Goal: Task Accomplishment & Management: Use online tool/utility

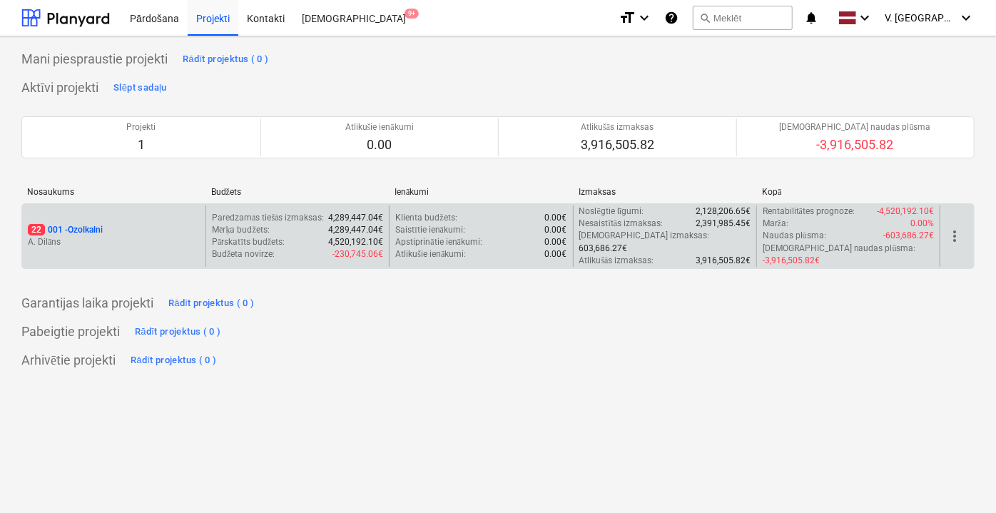
click at [182, 236] on p "A. Dilāns" at bounding box center [114, 242] width 172 height 12
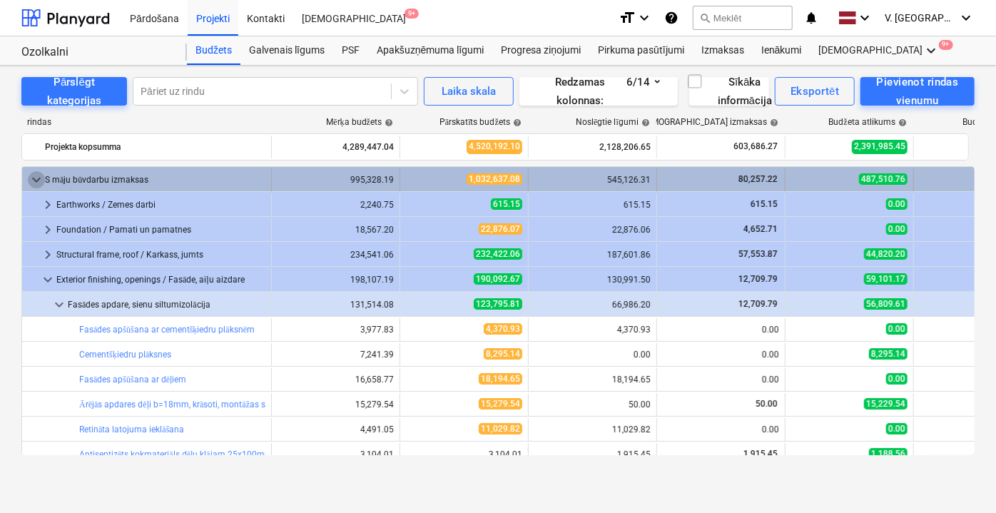
click at [29, 180] on span "keyboard_arrow_down" at bounding box center [36, 179] width 17 height 17
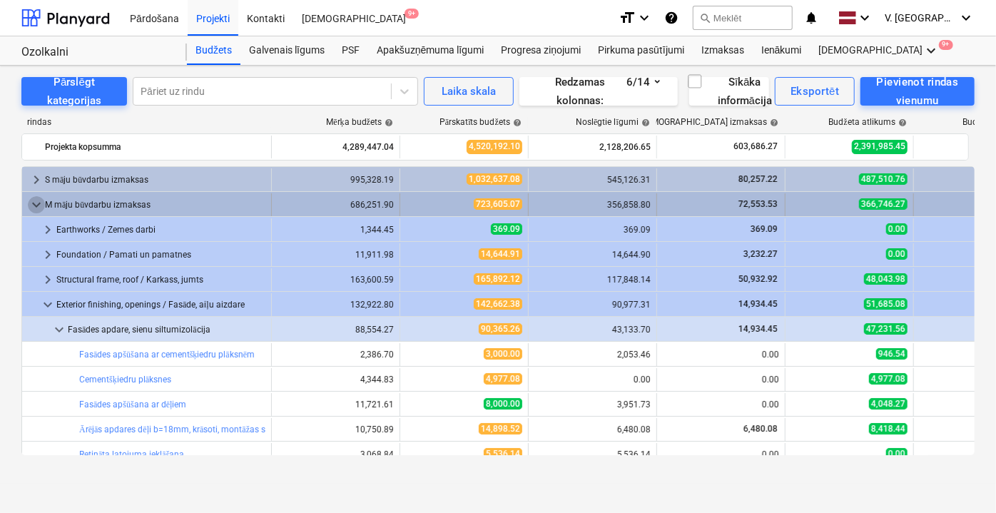
click at [36, 203] on span "keyboard_arrow_down" at bounding box center [36, 204] width 17 height 17
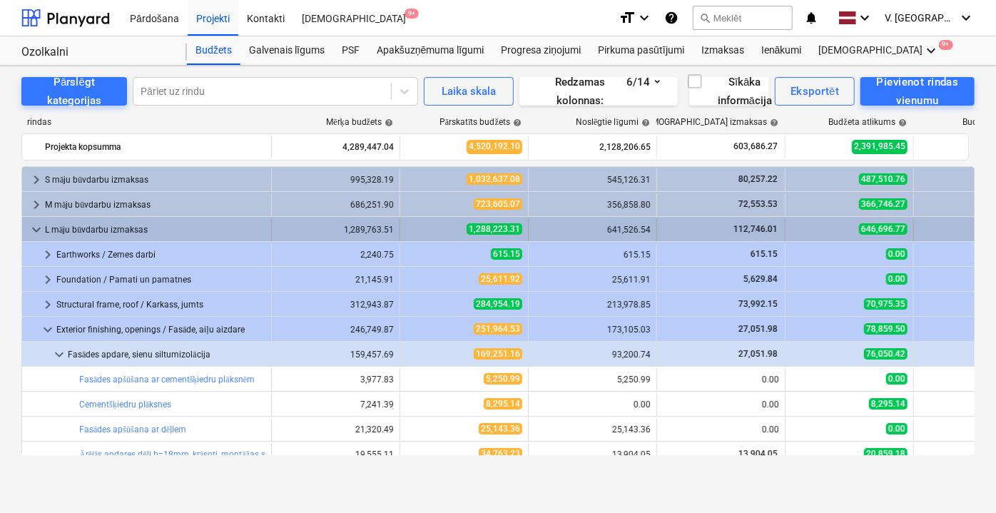
click at [36, 230] on span "keyboard_arrow_down" at bounding box center [36, 229] width 17 height 17
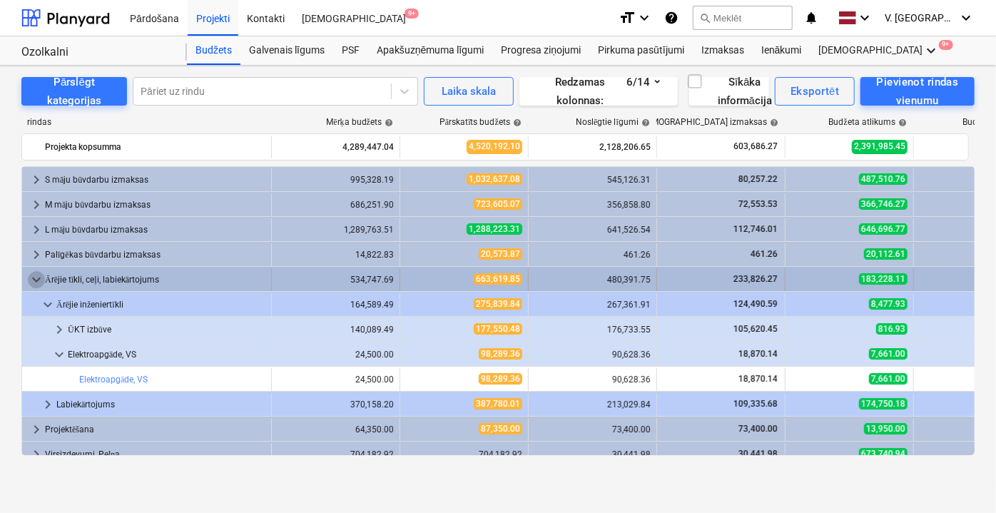
click at [36, 276] on span "keyboard_arrow_down" at bounding box center [36, 279] width 17 height 17
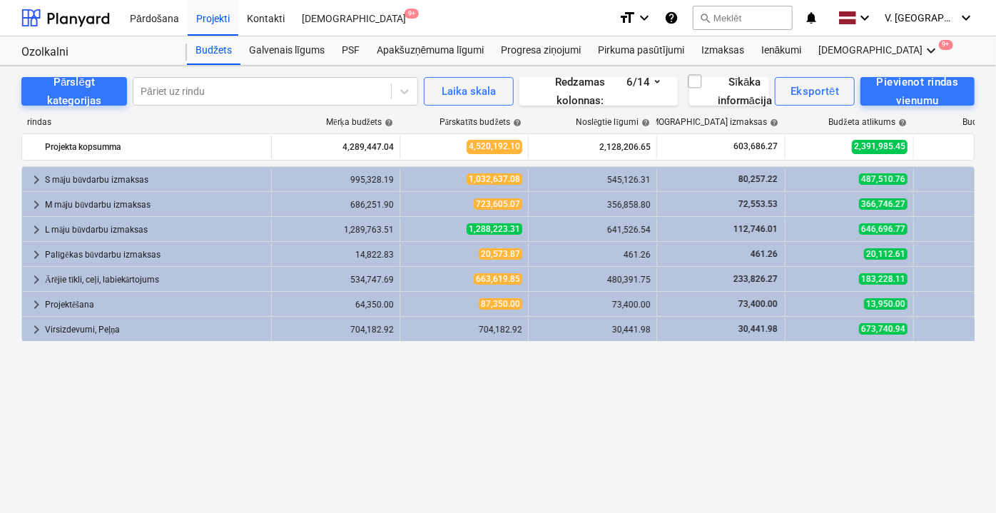
click at [642, 401] on div "keyboard_arrow_right S māju būvdarbu izmaksas 995,328.19 1,032,637.08 545,126.3…" at bounding box center [497, 310] width 953 height 289
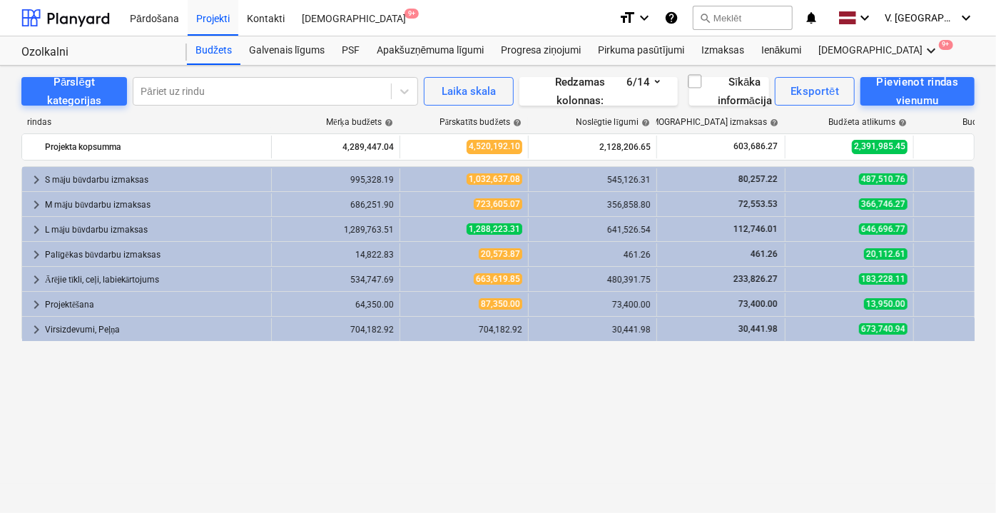
click at [642, 401] on div "keyboard_arrow_right S māju būvdarbu izmaksas 995,328.19 1,032,637.08 545,126.3…" at bounding box center [497, 310] width 953 height 289
click at [839, 51] on div "Vairāk keyboard_arrow_down 9+" at bounding box center [879, 50] width 138 height 29
click at [887, 108] on span "9+" at bounding box center [894, 103] width 14 height 10
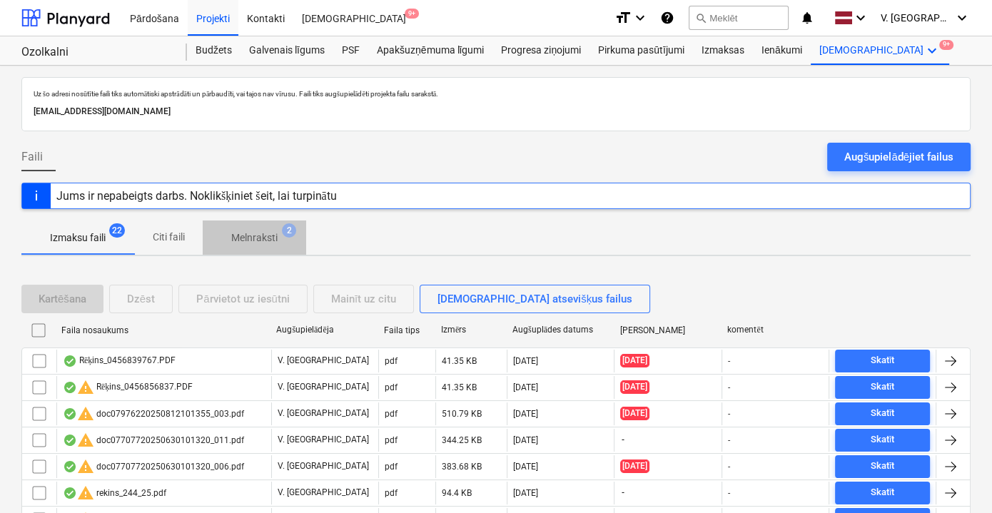
click at [253, 239] on p "Melnraksti" at bounding box center [254, 237] width 46 height 15
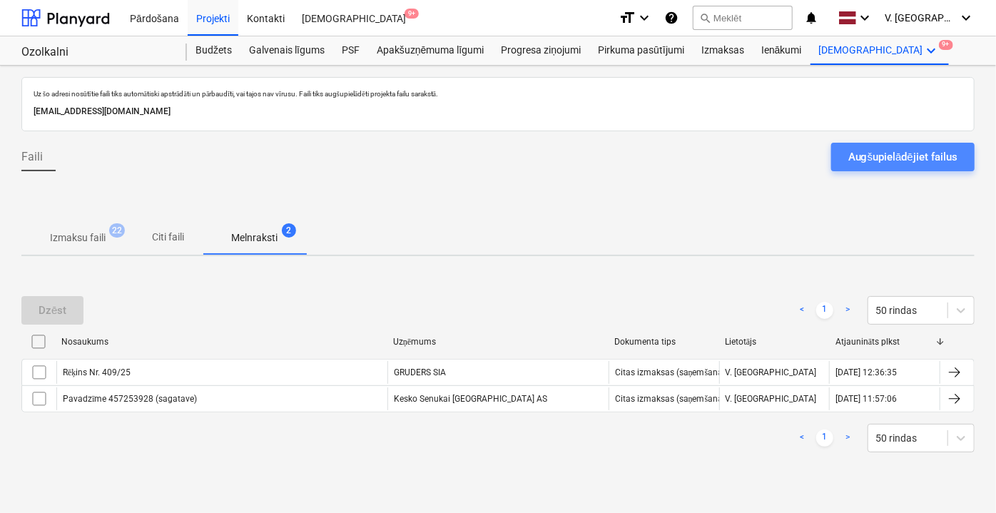
click at [867, 161] on div "Augšupielādējiet failus" at bounding box center [902, 157] width 109 height 19
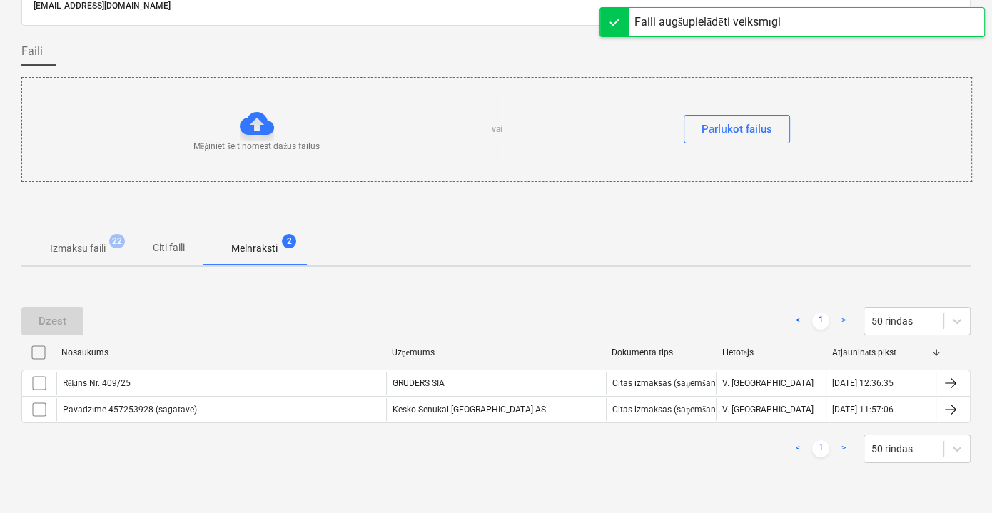
scroll to position [41, 0]
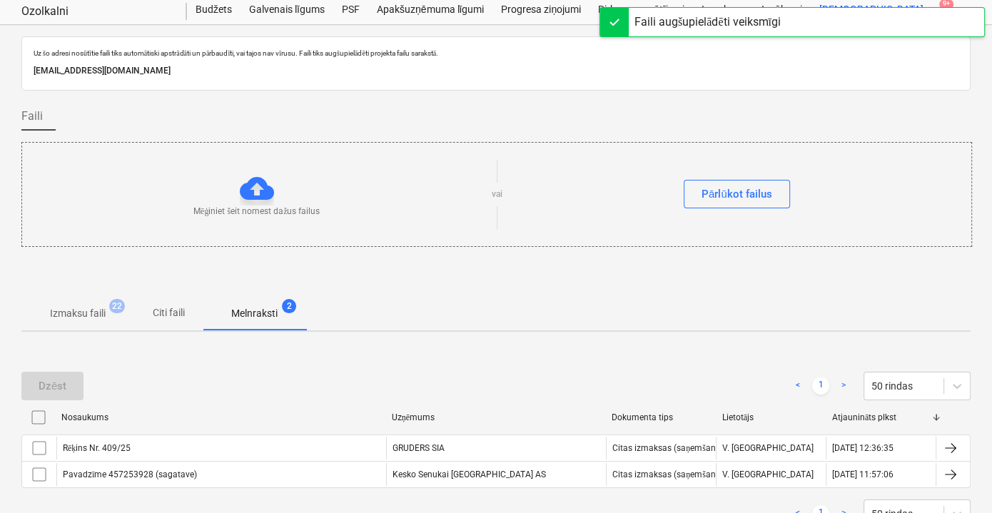
click at [185, 319] on span "Citi faili" at bounding box center [168, 313] width 68 height 24
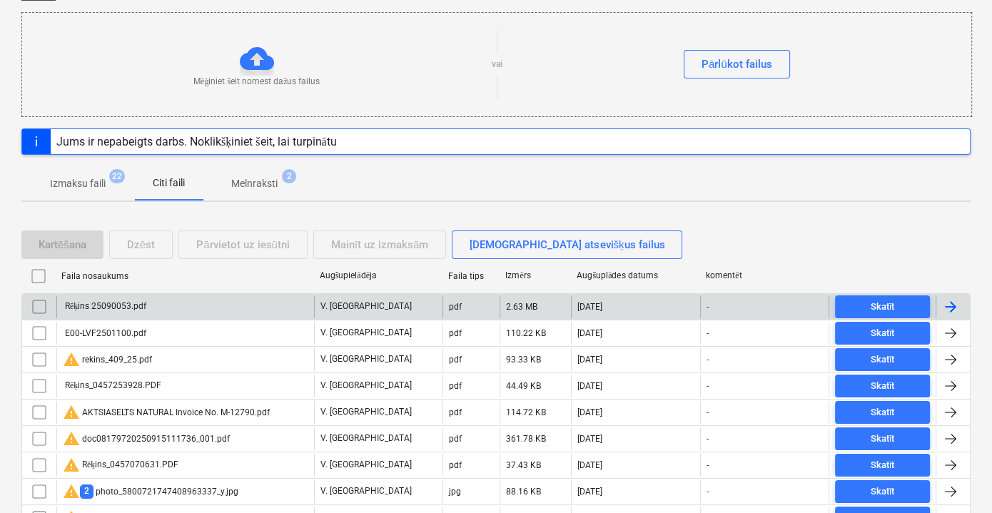
click at [220, 310] on div "Rēķins 25090053.pdf" at bounding box center [185, 306] width 258 height 23
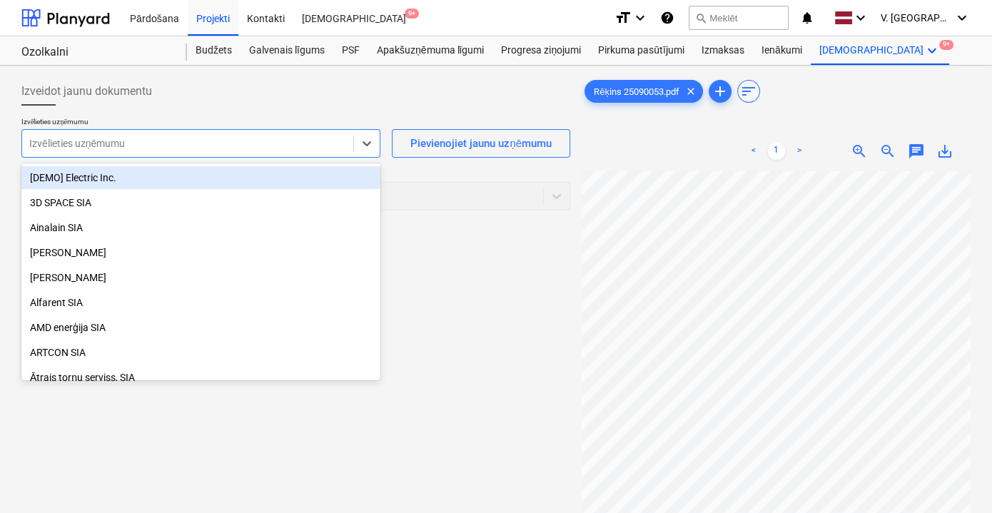
click at [315, 148] on div at bounding box center [187, 143] width 317 height 14
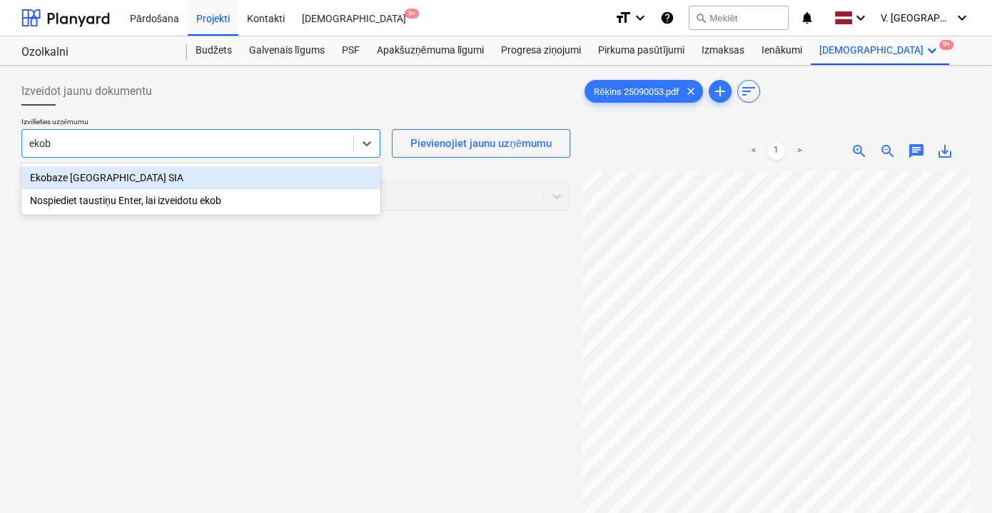
type input "ekoba"
click at [189, 176] on div "Ekobaze [GEOGRAPHIC_DATA] SIA" at bounding box center [200, 177] width 359 height 23
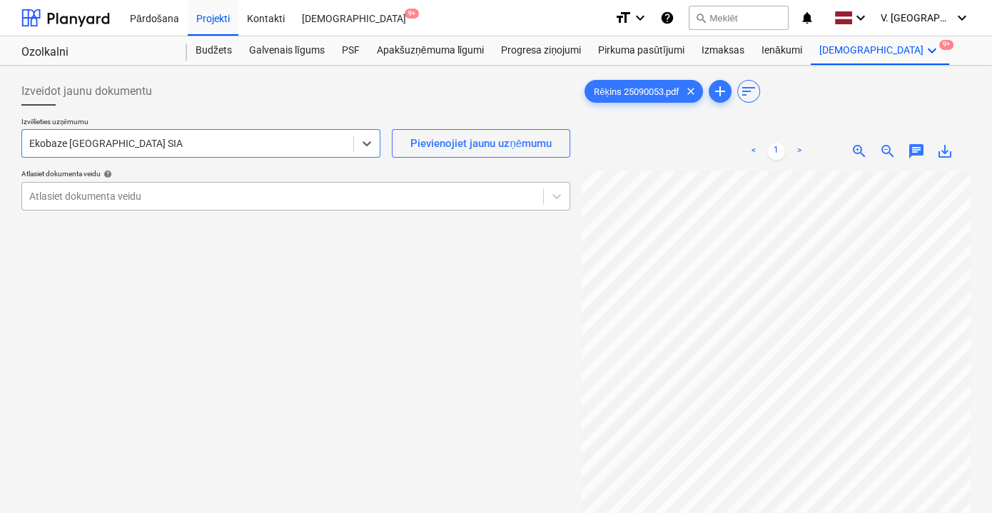
click at [259, 195] on div at bounding box center [282, 196] width 506 height 14
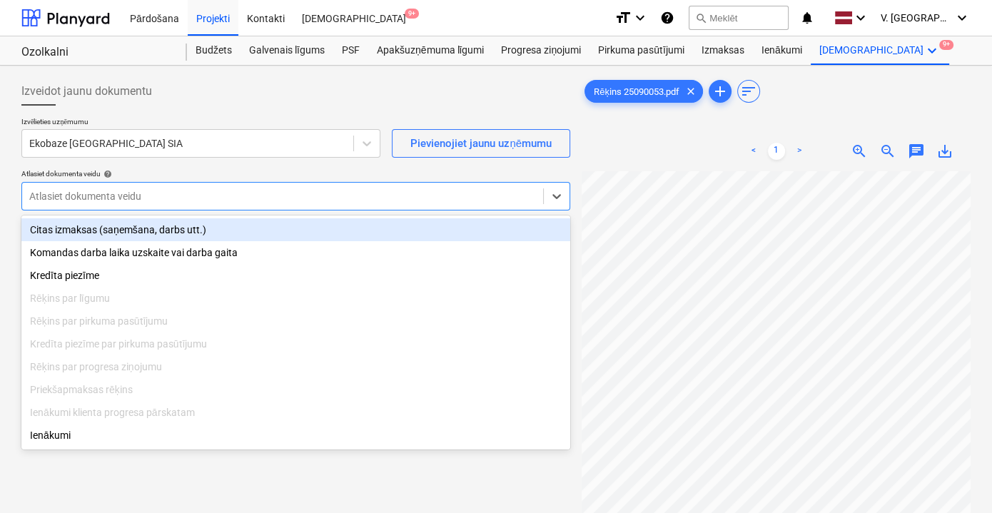
click at [261, 233] on div "Citas izmaksas (saņemšana, darbs utt.)" at bounding box center [295, 229] width 549 height 23
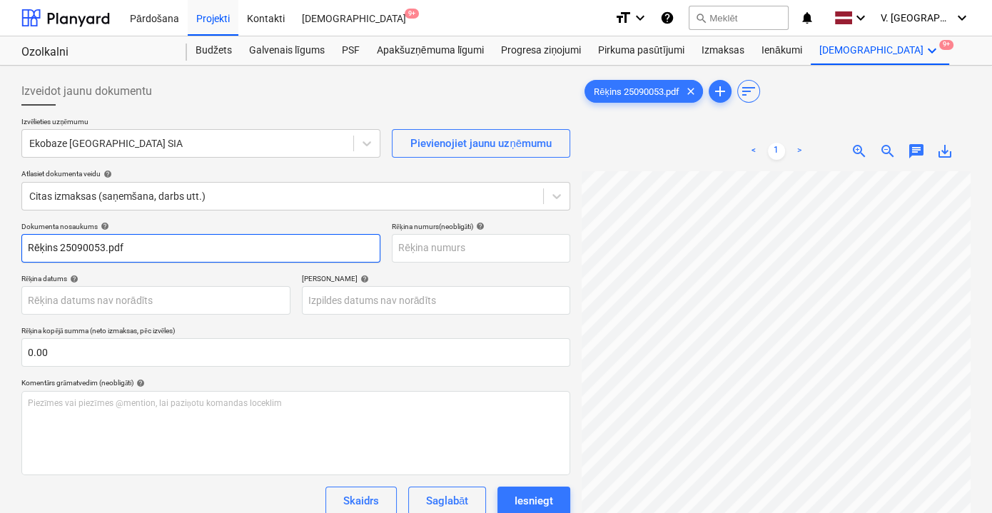
click at [265, 247] on input "Rēķins 25090053.pdf" at bounding box center [200, 248] width 359 height 29
drag, startPoint x: 178, startPoint y: 247, endPoint x: 76, endPoint y: 238, distance: 101.7
click at [76, 238] on input "Rēķins Nr. 25/09/0053" at bounding box center [200, 248] width 359 height 29
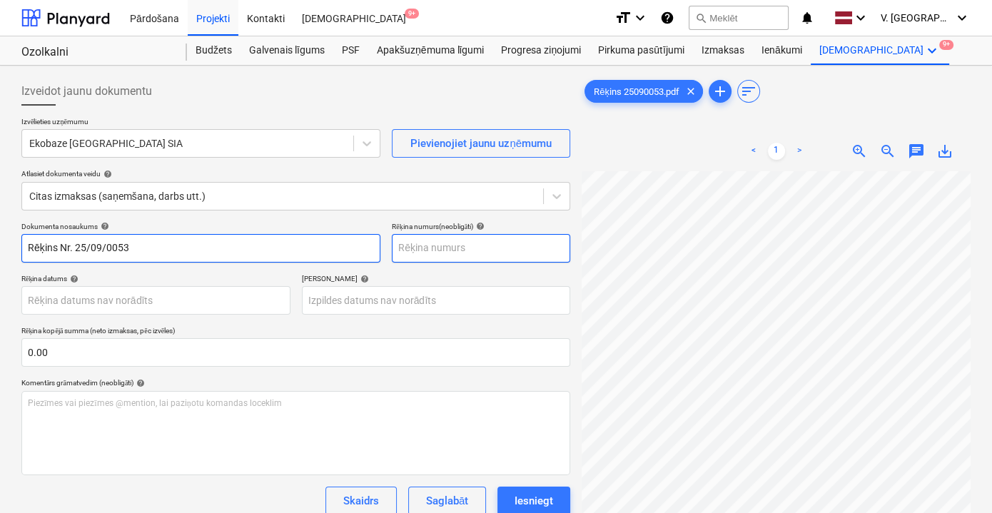
type input "Rēķins Nr. 25/09/0053"
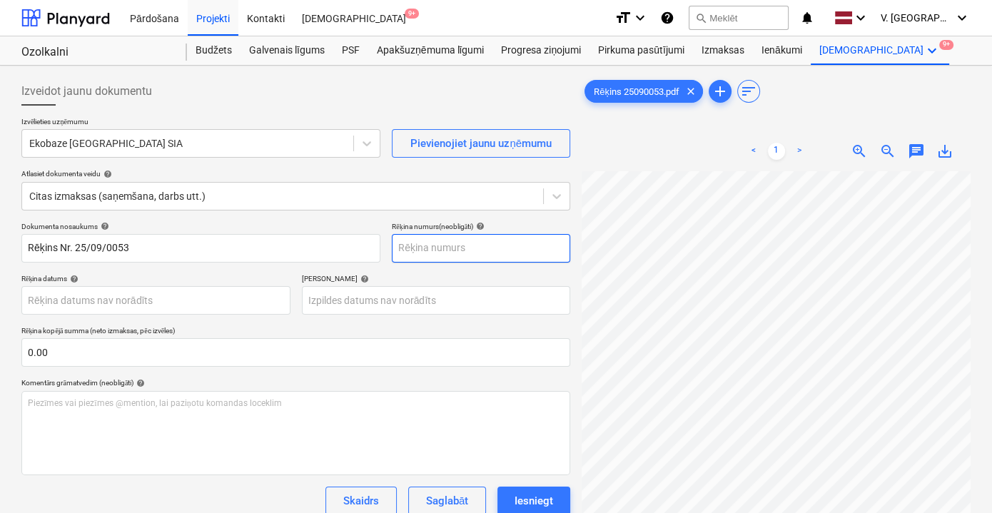
click at [413, 249] on input "text" at bounding box center [481, 248] width 178 height 29
paste input "25/09/0053"
type input "25/09/0053"
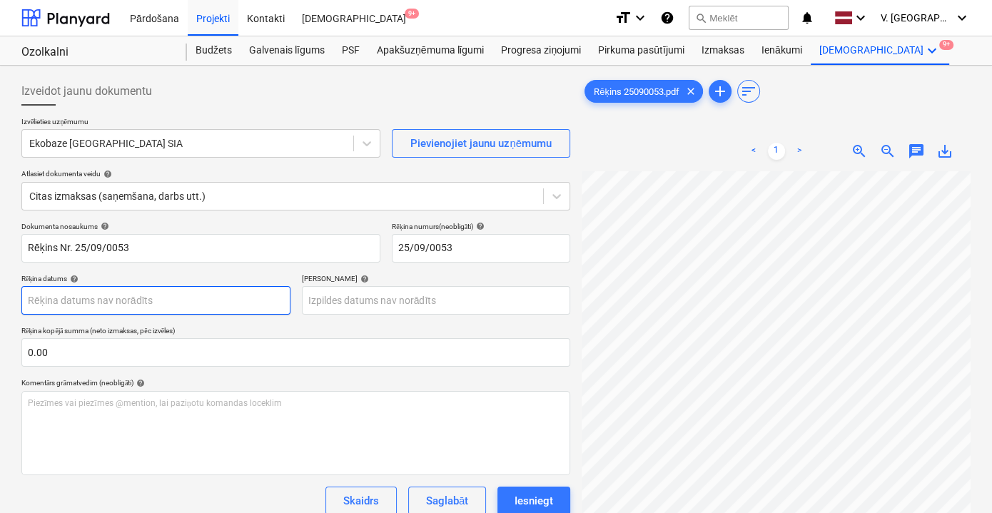
click at [218, 300] on body "Pārdošana Projekti Kontakti Iesūtne 9+ format_size keyboard_arrow_down help sea…" at bounding box center [496, 256] width 992 height 513
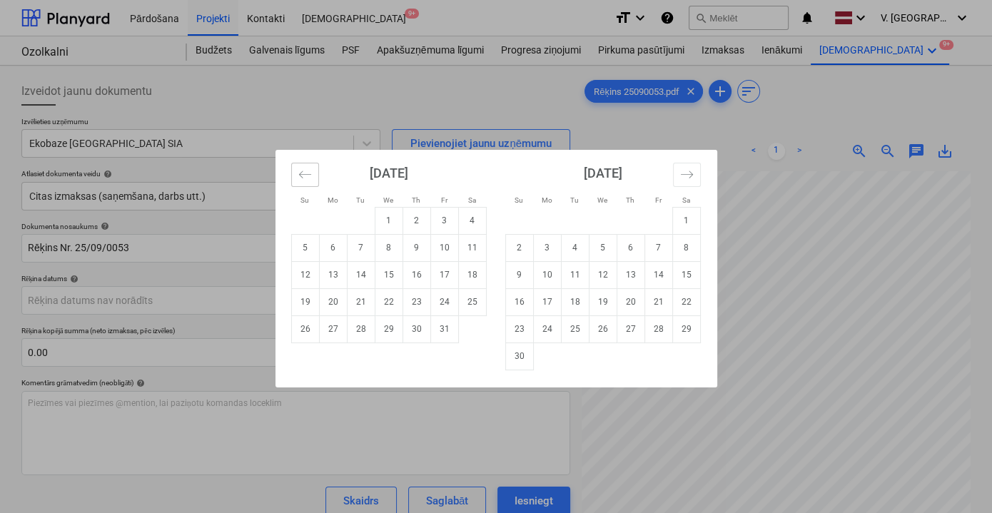
click at [313, 172] on button "Move backward to switch to the previous month." at bounding box center [305, 175] width 28 height 24
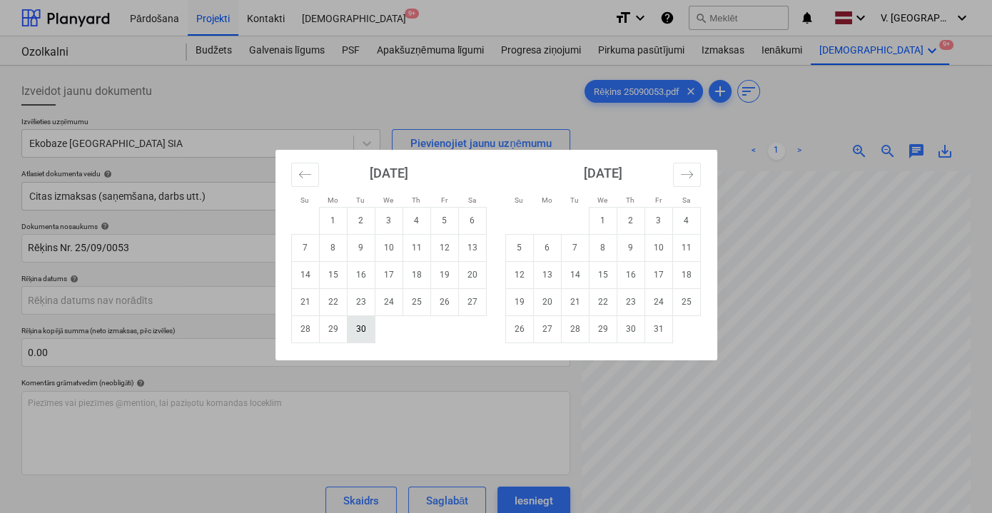
click at [361, 330] on td "30" at bounding box center [361, 328] width 28 height 27
type input "[DATE]"
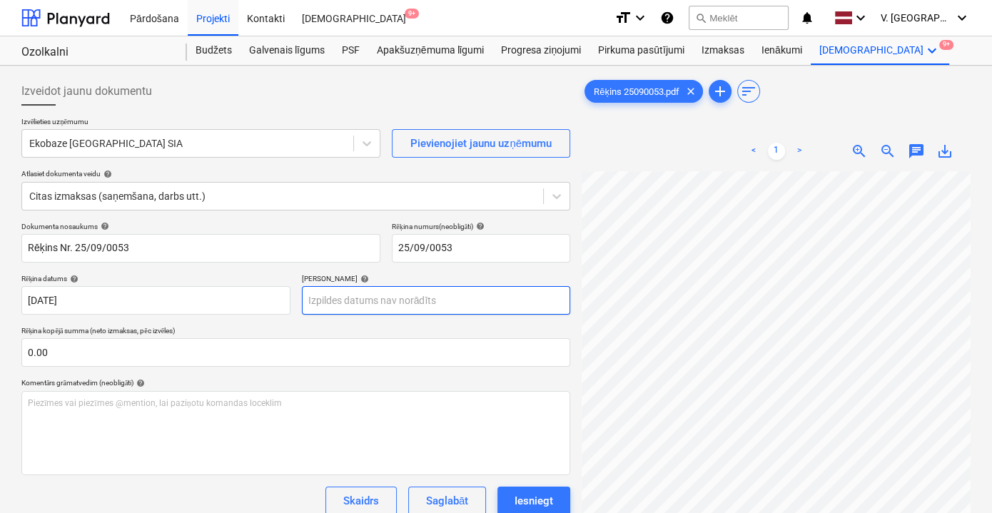
click at [423, 300] on body "Pārdošana Projekti Kontakti Iesūtne 9+ format_size keyboard_arrow_down help sea…" at bounding box center [496, 256] width 992 height 513
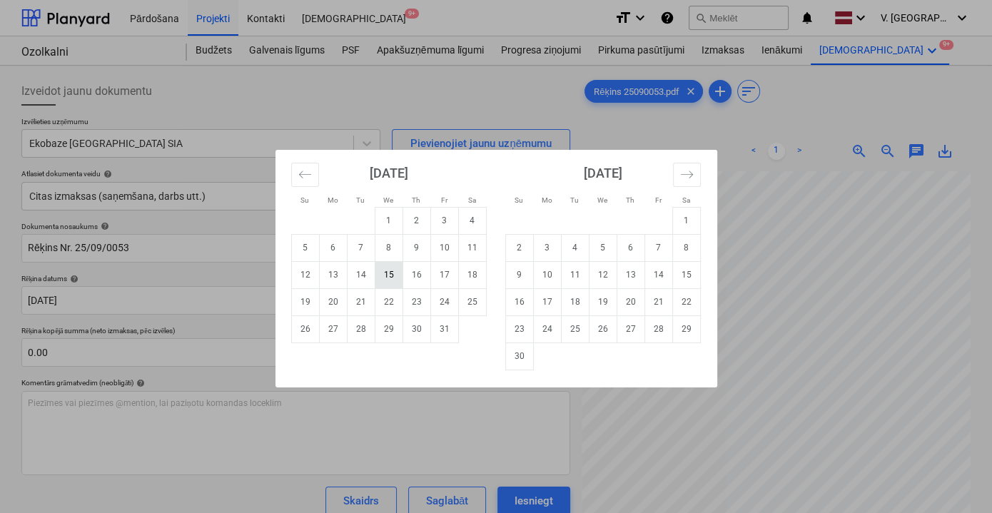
click at [397, 276] on td "15" at bounding box center [389, 274] width 28 height 27
type input "[DATE]"
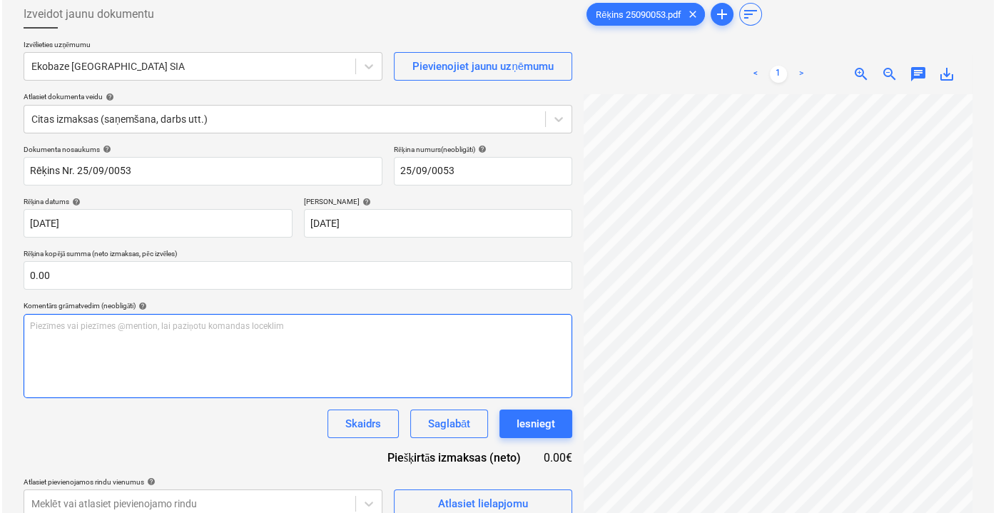
scroll to position [142, 0]
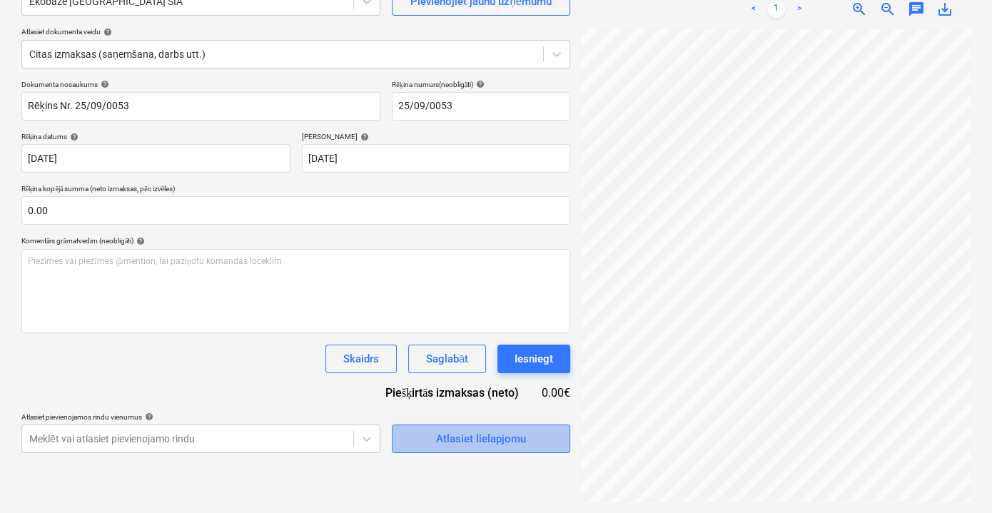
click at [517, 437] on div "Atlasiet lielapjomu" at bounding box center [481, 438] width 90 height 19
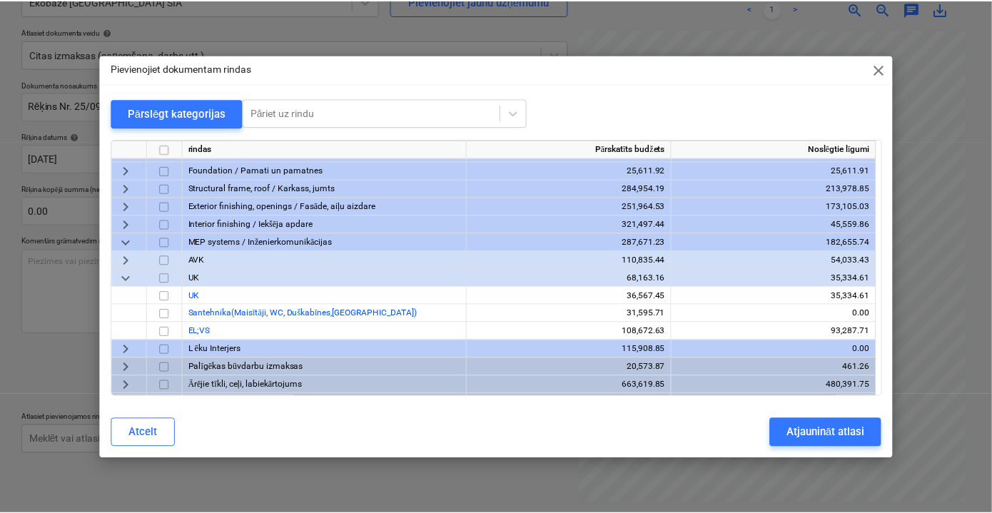
scroll to position [136, 0]
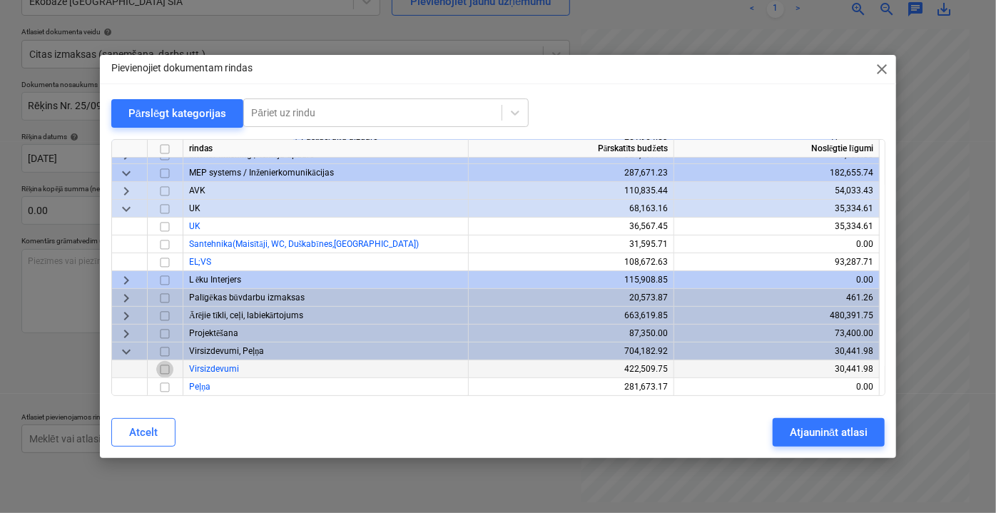
click at [167, 372] on input "checkbox" at bounding box center [164, 368] width 17 height 17
click at [835, 434] on div "Atjaunināt atlasi" at bounding box center [829, 432] width 78 height 19
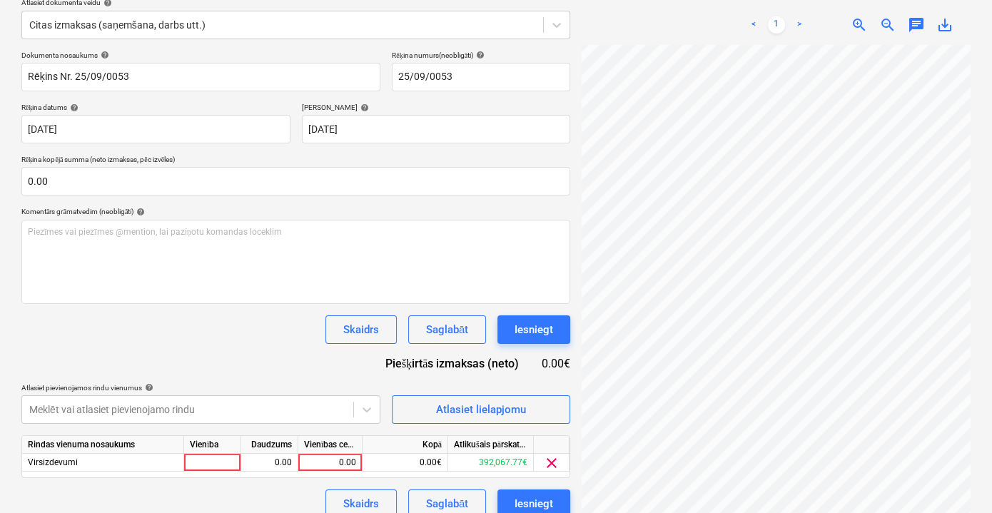
scroll to position [187, 0]
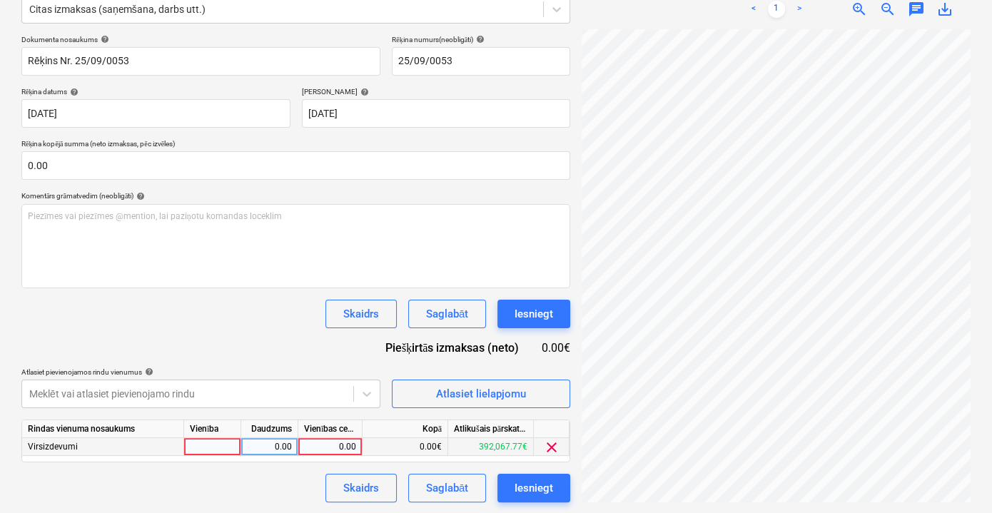
click at [346, 441] on div "0.00" at bounding box center [330, 447] width 52 height 18
type input "660"
drag, startPoint x: 265, startPoint y: 509, endPoint x: 270, endPoint y: 501, distance: 9.3
click at [265, 506] on div "Izveidot jaunu dokumentu Izvēlieties uzņēmumu Ekobaze [GEOGRAPHIC_DATA] SIA Pie…" at bounding box center [496, 196] width 992 height 635
click at [454, 481] on div "Saglabāt" at bounding box center [447, 488] width 42 height 19
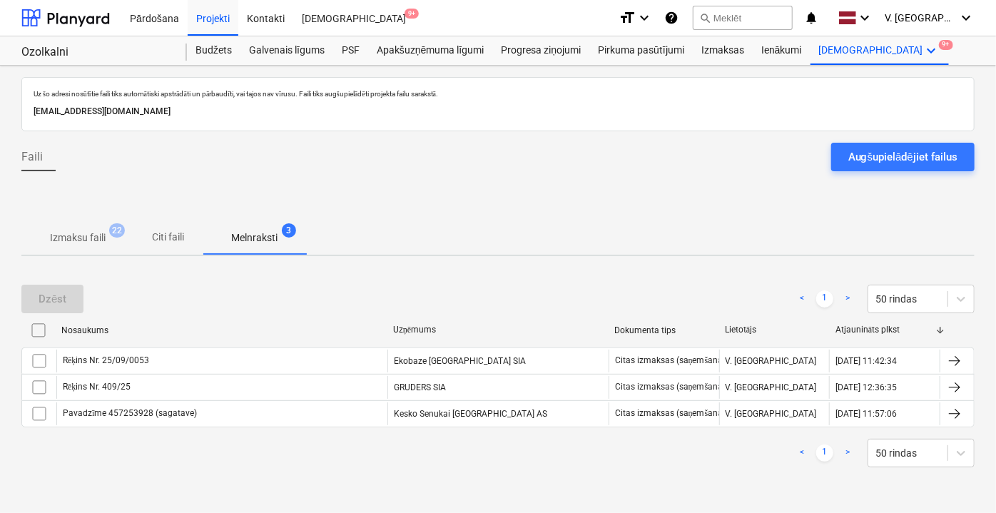
click at [641, 250] on div "Izmaksu faili 22 Citi faili Melnraksti 3" at bounding box center [497, 237] width 953 height 34
click at [178, 245] on span "Citi faili" at bounding box center [168, 237] width 68 height 24
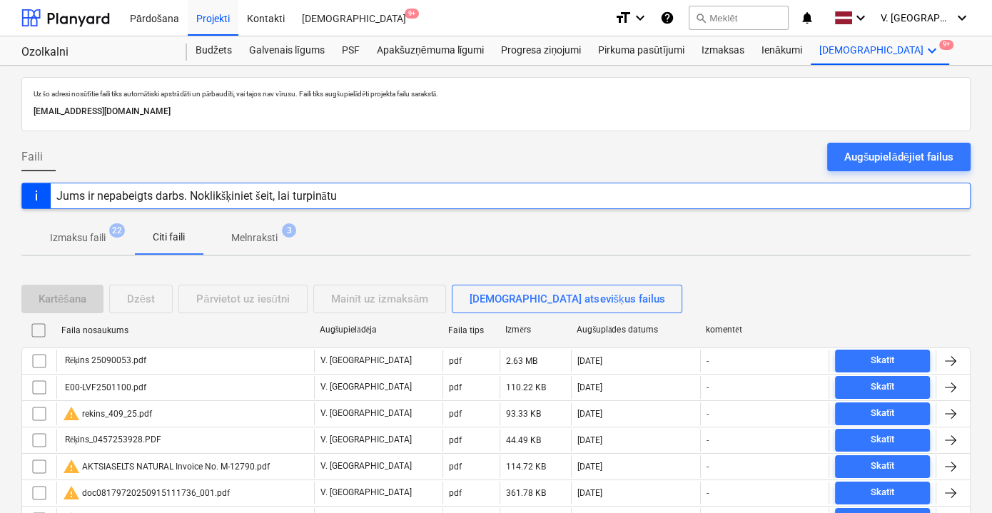
click at [238, 236] on p "Melnraksti" at bounding box center [254, 237] width 46 height 15
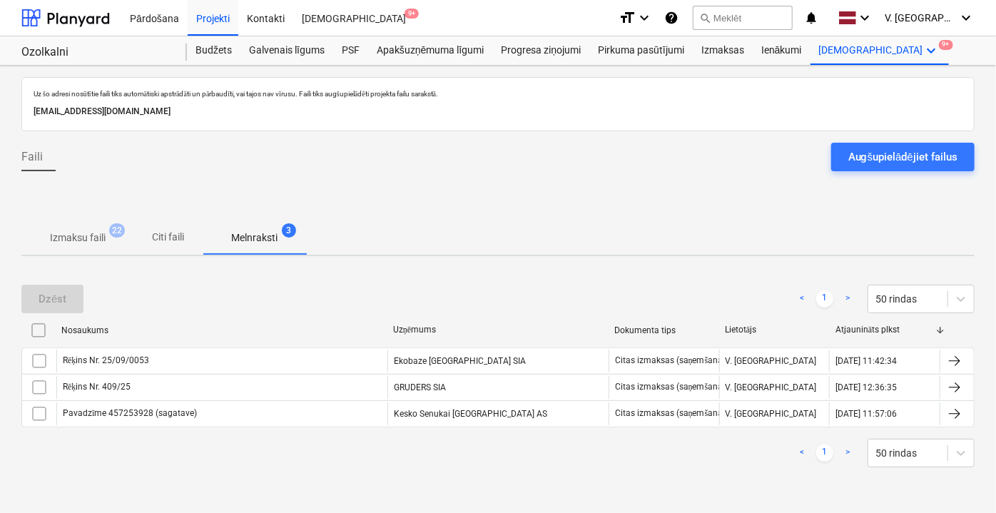
click at [845, 158] on button "Augšupielādējiet failus" at bounding box center [902, 157] width 143 height 29
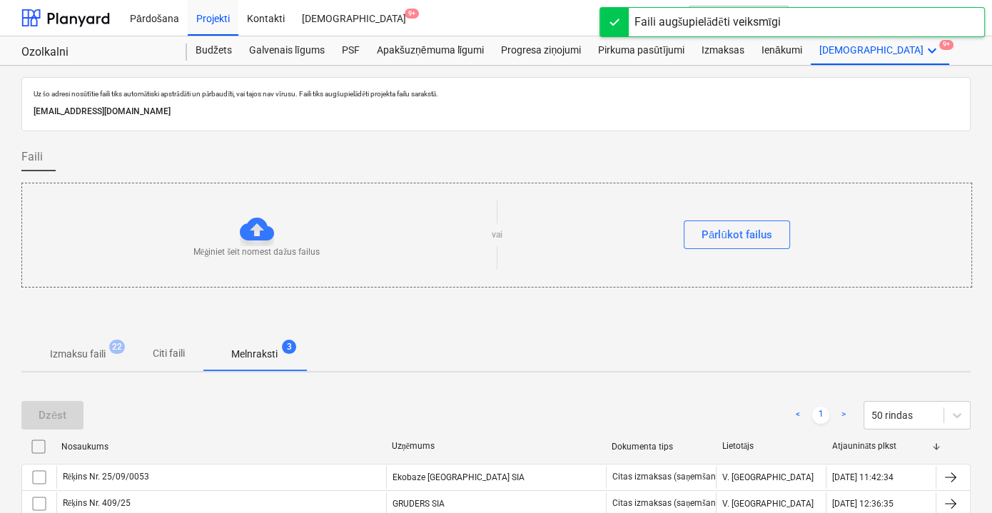
click at [153, 351] on p "Citi faili" at bounding box center [168, 353] width 34 height 15
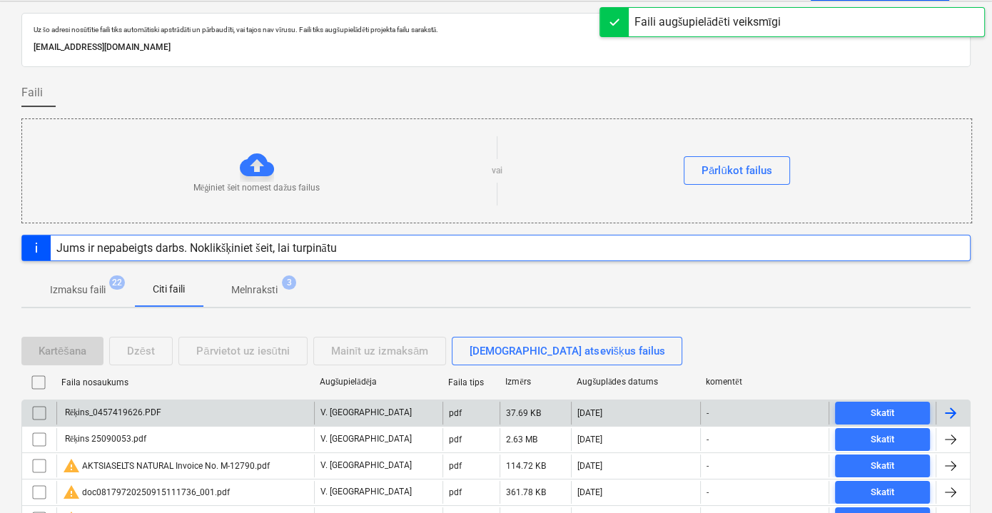
click at [242, 409] on div "Rēķins_0457419626.PDF" at bounding box center [185, 413] width 258 height 23
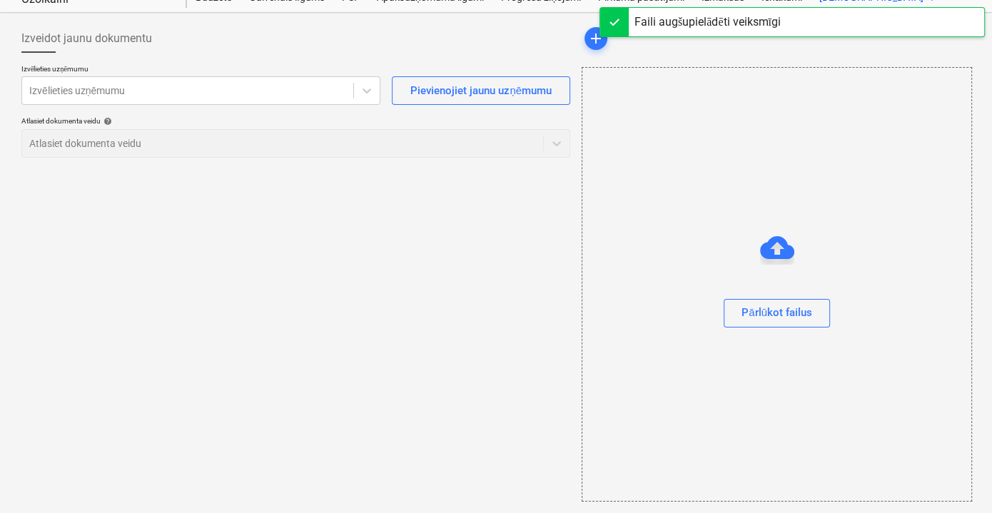
scroll to position [51, 0]
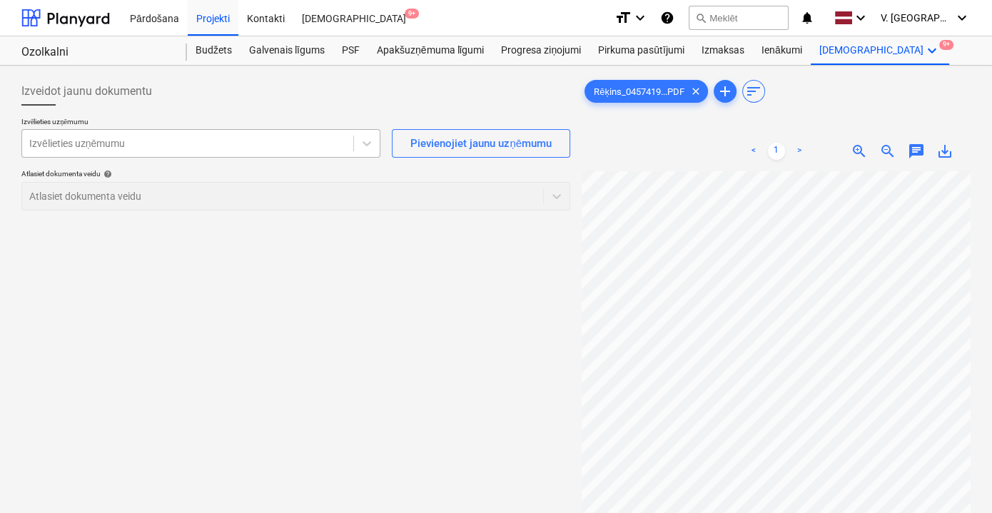
click at [236, 142] on div at bounding box center [187, 143] width 317 height 14
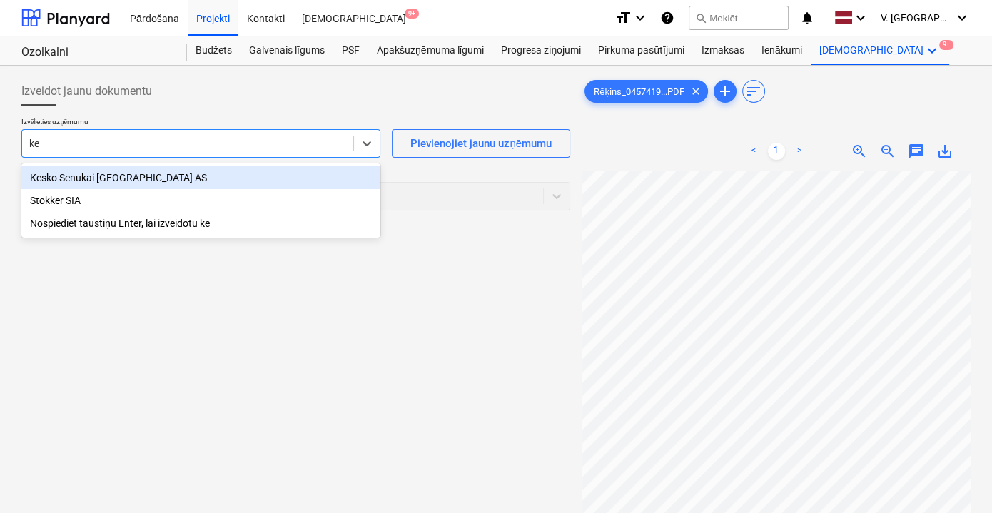
type input "kes"
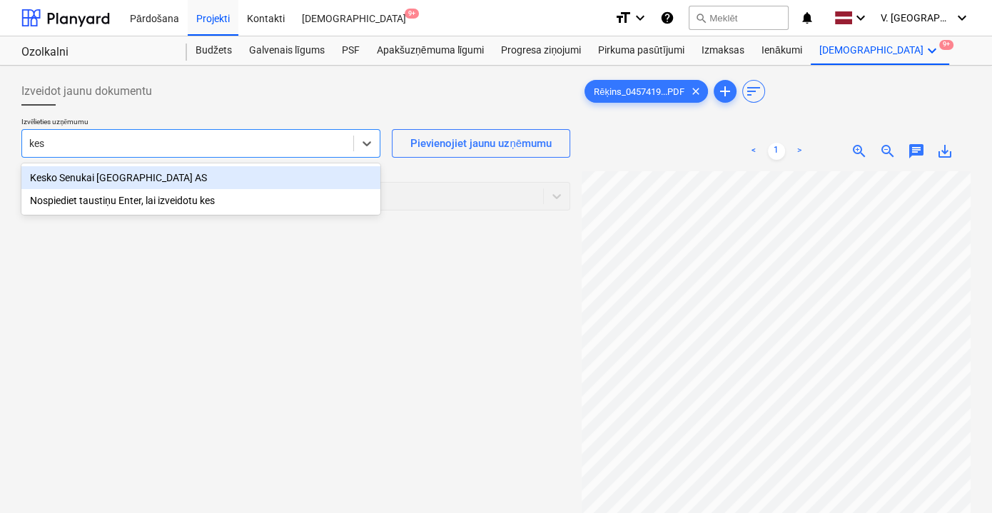
click at [169, 185] on div "Kesko Senukai [GEOGRAPHIC_DATA] AS" at bounding box center [200, 177] width 359 height 23
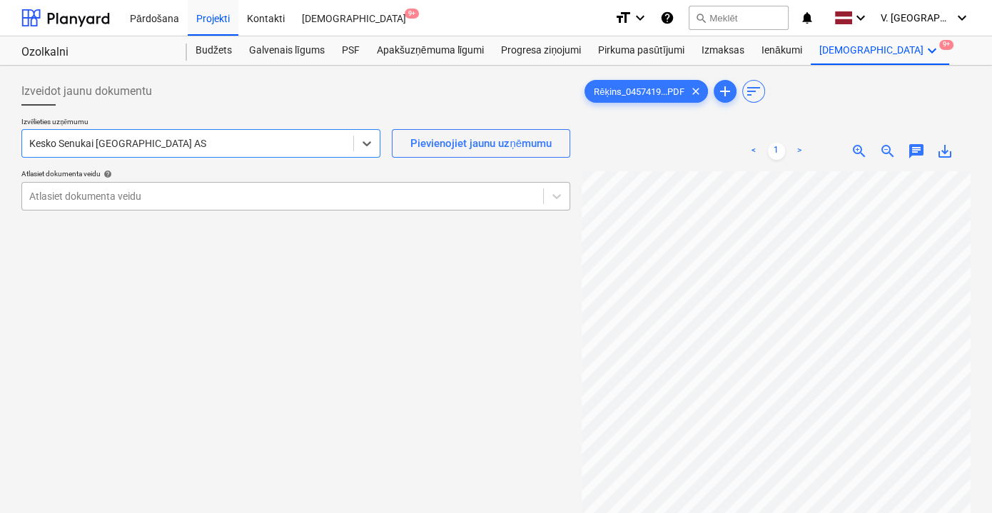
click at [245, 204] on div "Atlasiet dokumenta veidu" at bounding box center [282, 196] width 521 height 20
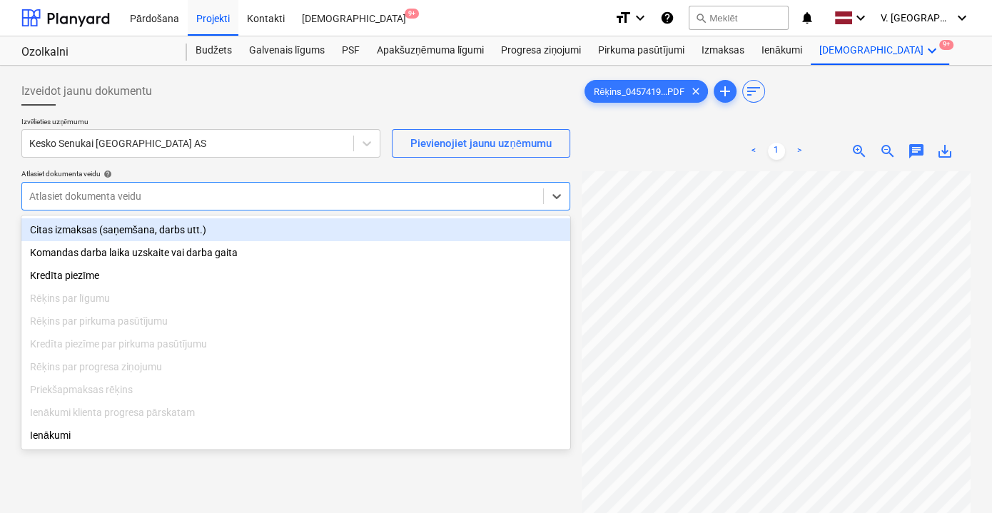
click at [228, 231] on div "Citas izmaksas (saņemšana, darbs utt.)" at bounding box center [295, 229] width 549 height 23
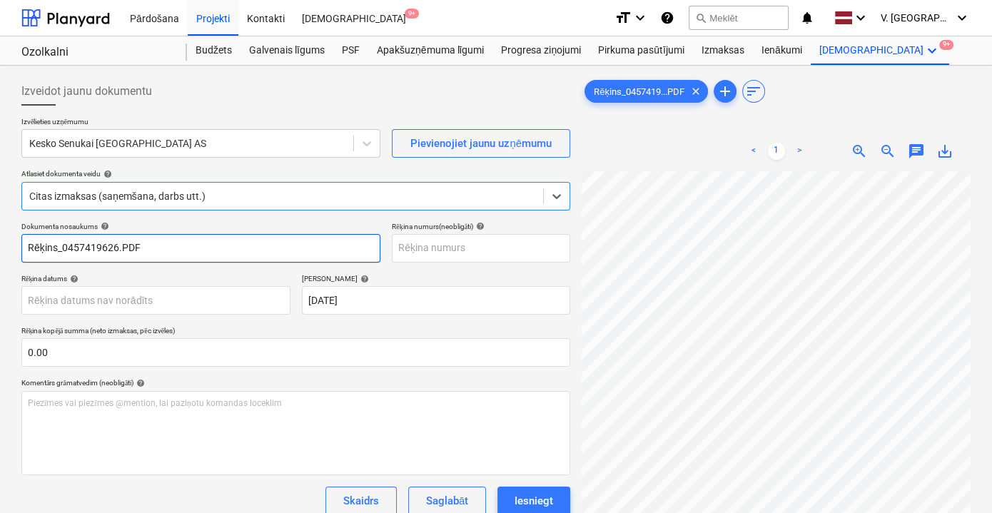
click at [223, 247] on input "Rēķins_0457419626.PDF" at bounding box center [200, 248] width 359 height 29
drag, startPoint x: 162, startPoint y: 247, endPoint x: 81, endPoint y: 242, distance: 81.5
click at [81, 242] on input "Pavadzīme Nr. 457419626" at bounding box center [200, 248] width 359 height 29
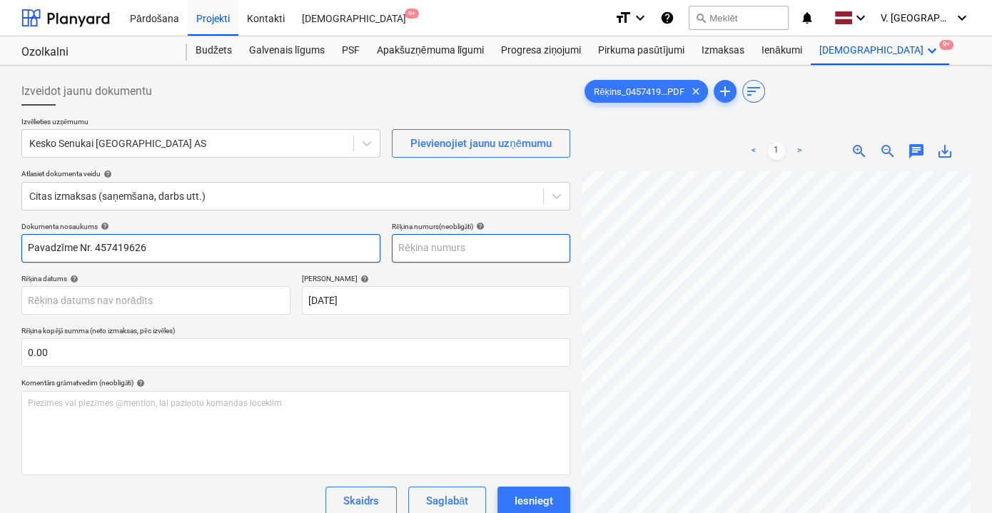
type input "Pavadzīme Nr. 457419626"
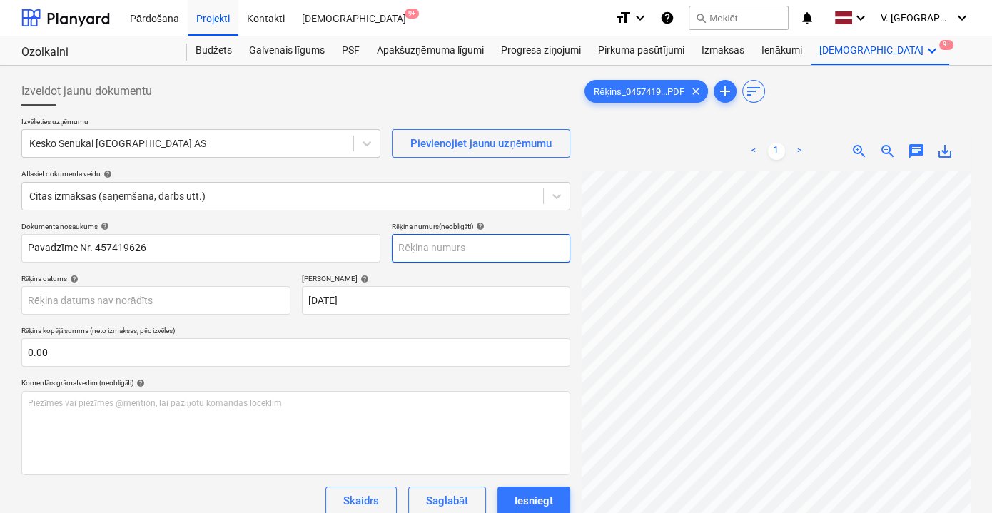
click at [469, 245] on input "text" at bounding box center [481, 248] width 178 height 29
paste input "Nr. 457419626"
type input "Nr. 457419626"
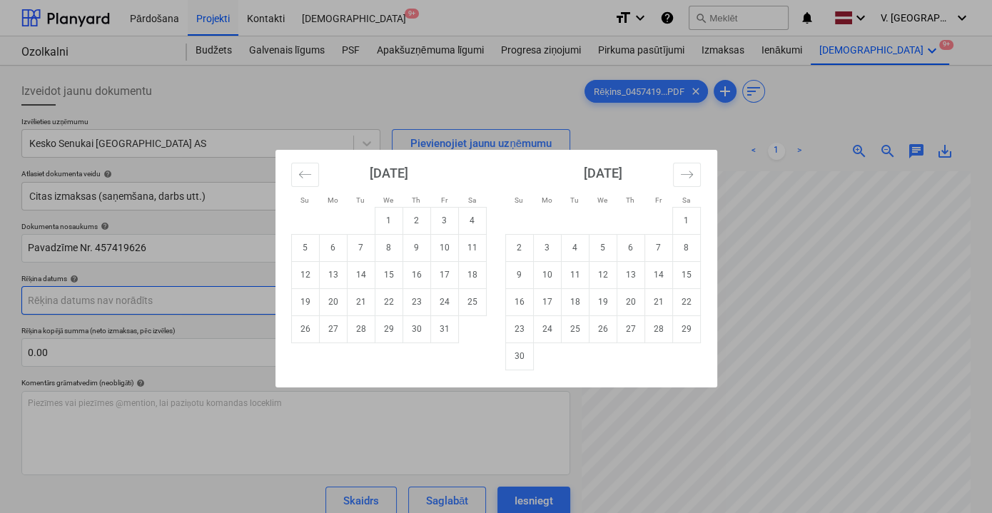
drag, startPoint x: 266, startPoint y: 297, endPoint x: 222, endPoint y: 321, distance: 50.1
click at [223, 321] on body "Pārdošana Projekti Kontakti Iesūtne 9+ format_size keyboard_arrow_down help sea…" at bounding box center [496, 256] width 992 height 513
click at [715, 136] on div "Su Mo Tu We Th Fr Sa Su Mo Tu We Th Fr Sa [DATE] 1 2 3 4 5 6 7 8 9 10 11 12 13 …" at bounding box center [496, 256] width 992 height 513
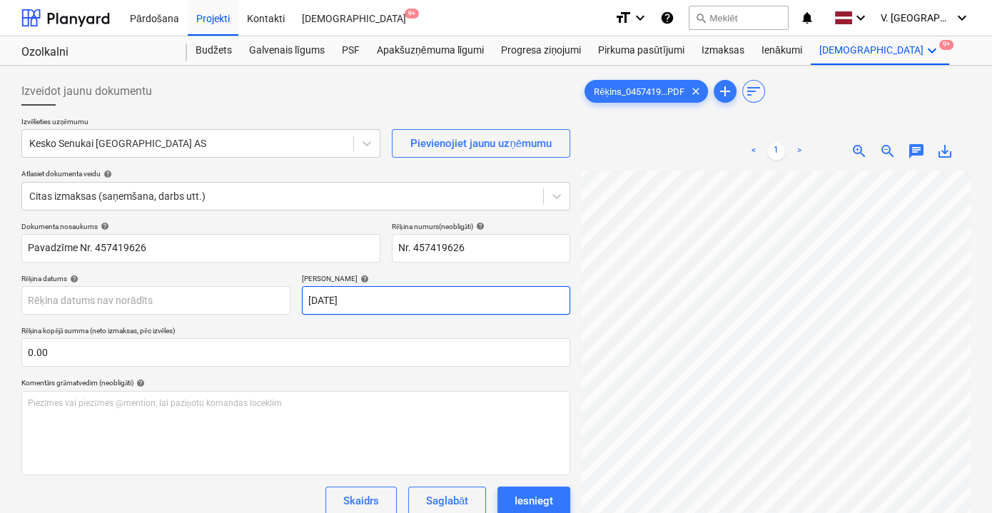
scroll to position [83, 30]
click at [136, 295] on body "Pārdošana Projekti Kontakti Iesūtne 9+ format_size keyboard_arrow_down help sea…" at bounding box center [496, 256] width 992 height 513
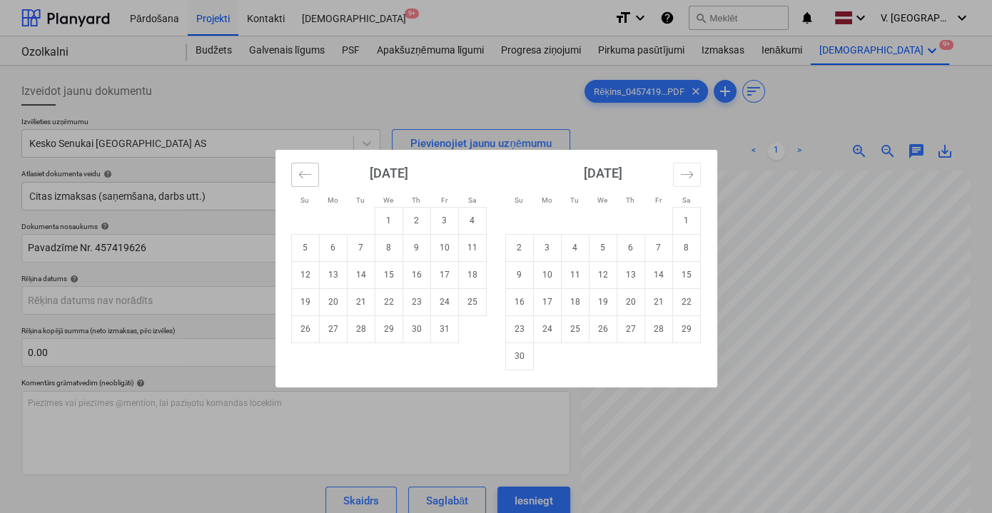
click at [298, 170] on icon "Move backward to switch to the previous month." at bounding box center [305, 175] width 14 height 14
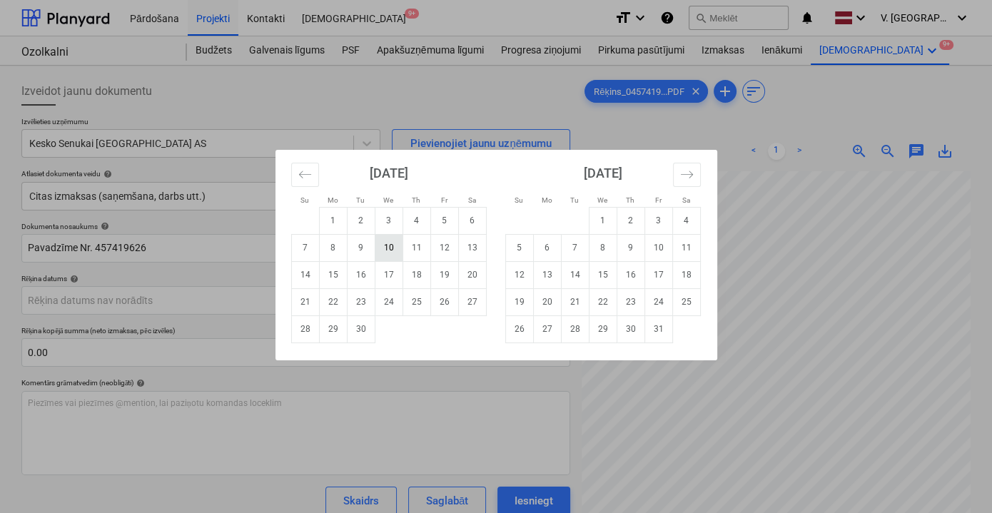
click at [383, 244] on td "10" at bounding box center [389, 247] width 28 height 27
type input "[DATE]"
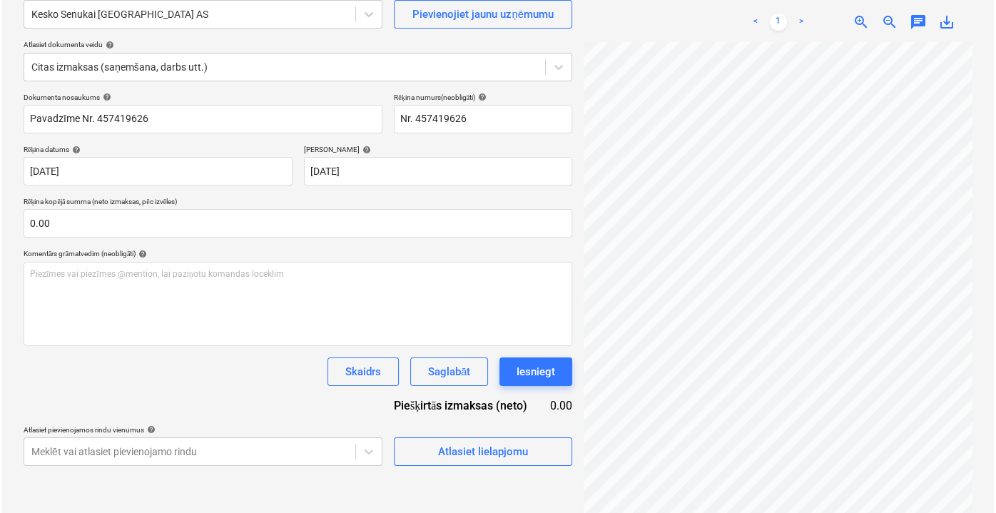
scroll to position [108, 36]
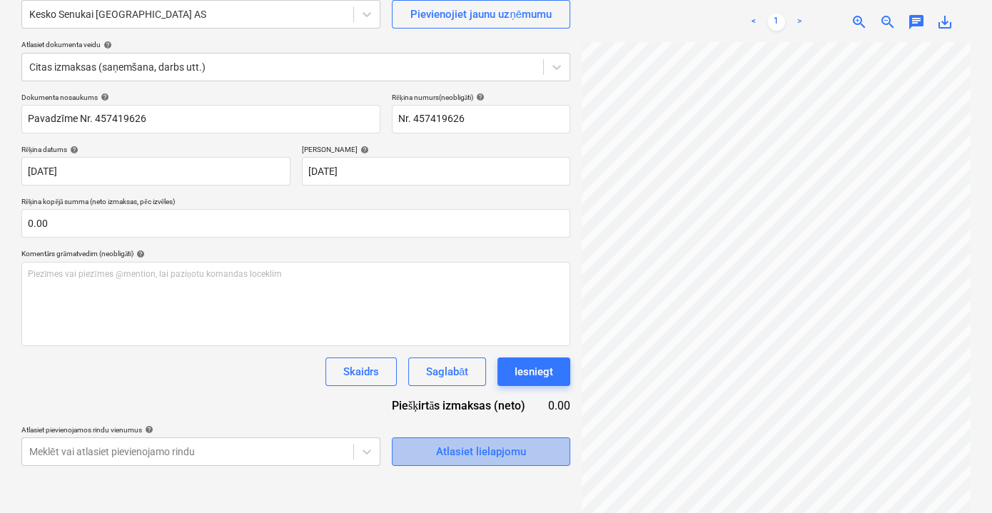
click at [501, 453] on div "Atlasiet lielapjomu" at bounding box center [481, 451] width 90 height 19
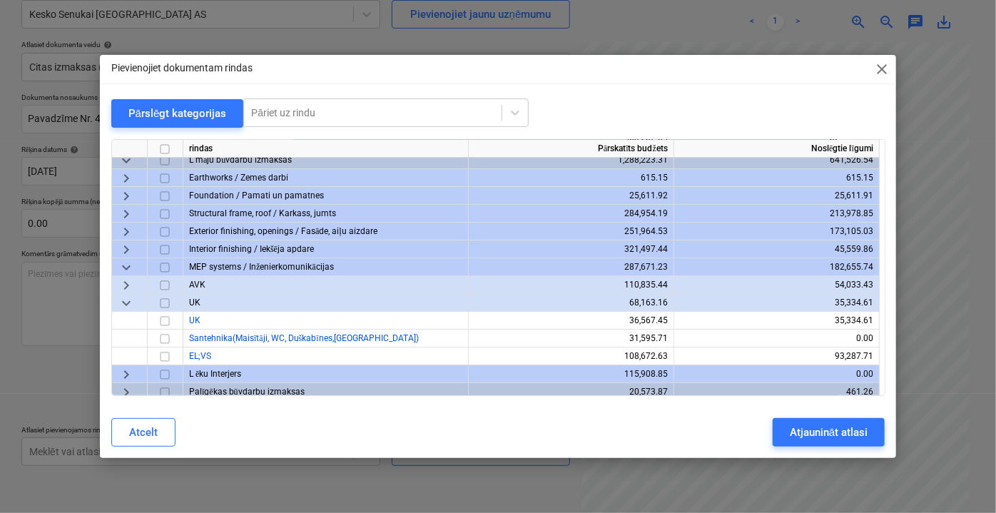
scroll to position [129, 0]
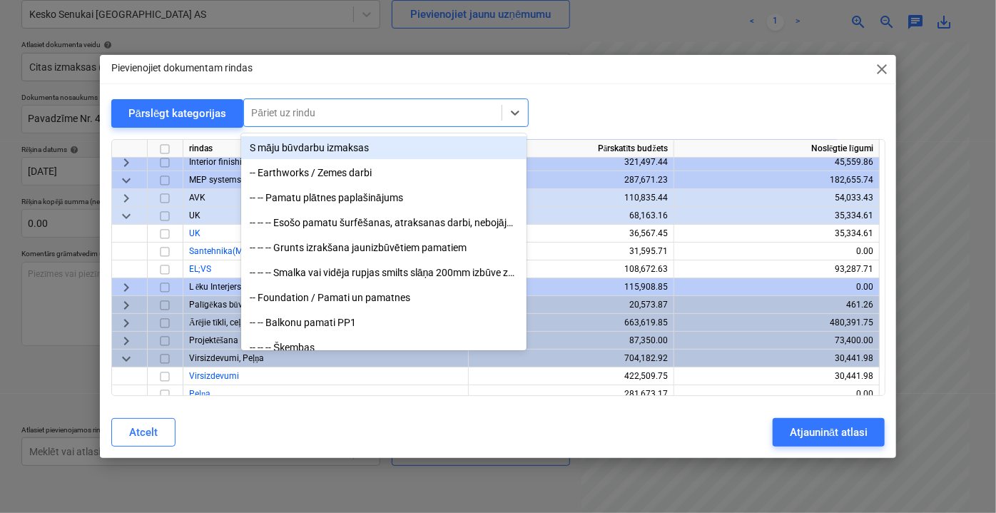
click at [387, 108] on div at bounding box center [372, 113] width 243 height 14
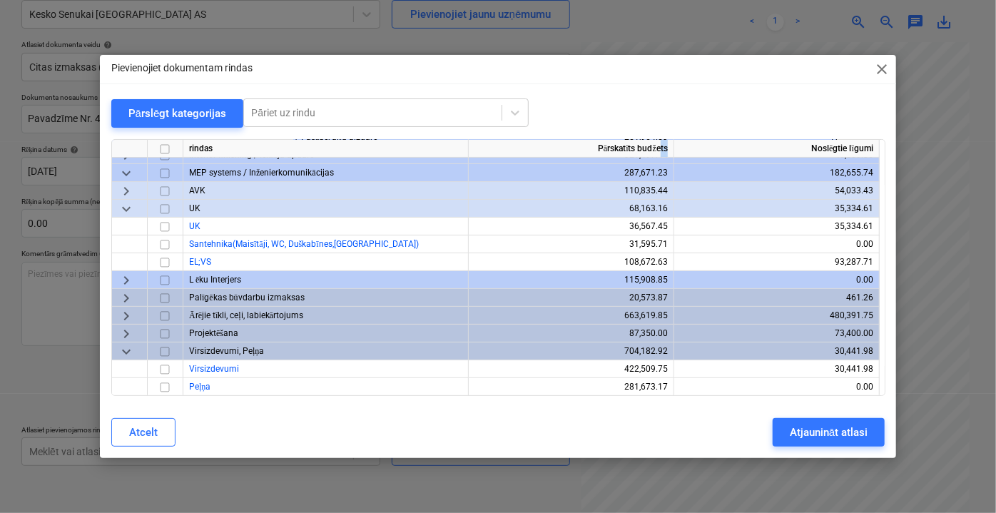
scroll to position [135, 0]
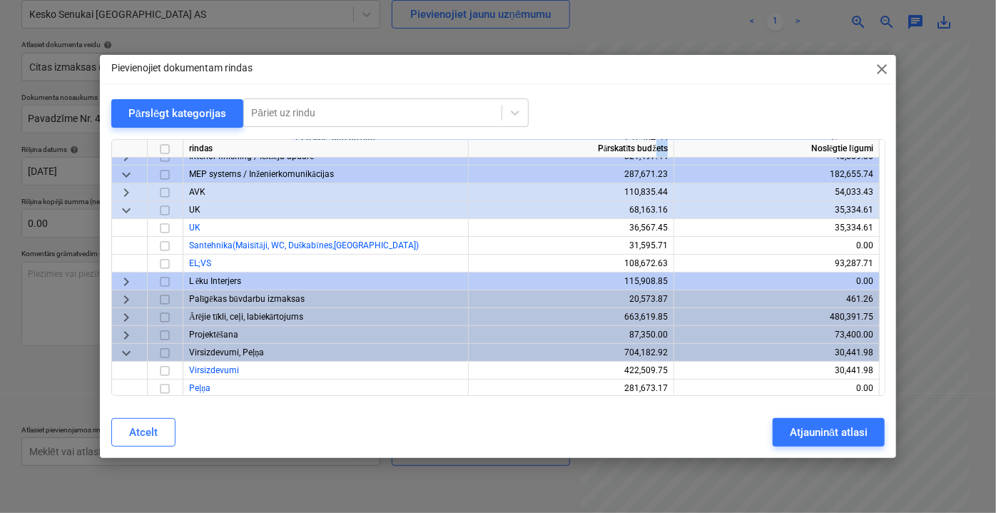
drag, startPoint x: 673, startPoint y: 148, endPoint x: 656, endPoint y: 149, distance: 17.1
click at [656, 149] on div "Pārskatīts budžets" at bounding box center [571, 149] width 205 height 18
click at [709, 114] on div "Pārslēgt kategorijas Pāriet uz rindu" at bounding box center [498, 112] width 774 height 29
click at [766, 146] on div "Noslēgtie līgumi" at bounding box center [776, 149] width 205 height 18
click at [692, 103] on div "Pārslēgt kategorijas Pāriet uz rindu" at bounding box center [498, 112] width 774 height 29
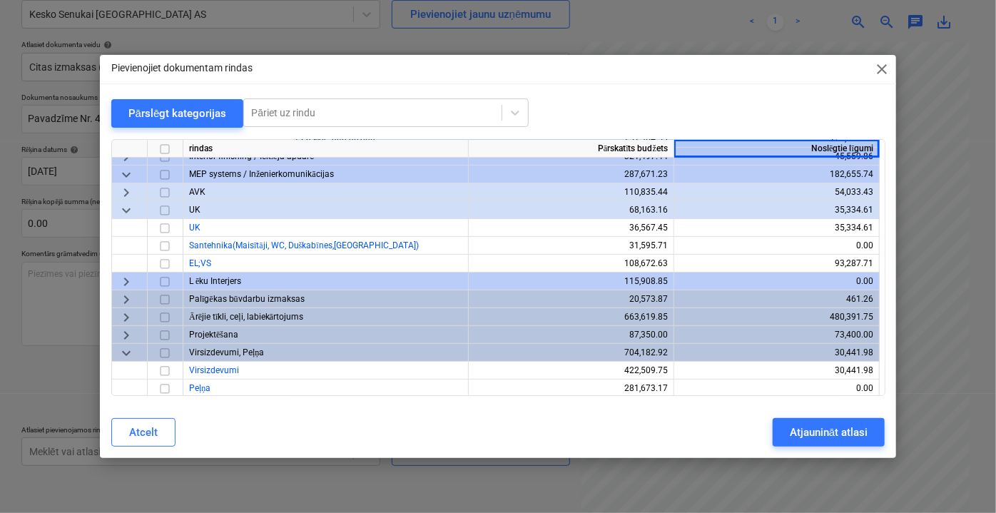
click at [643, 116] on div "Pārslēgt kategorijas Pāriet uz rindu" at bounding box center [498, 112] width 774 height 29
click at [351, 144] on div "rindas" at bounding box center [325, 149] width 285 height 18
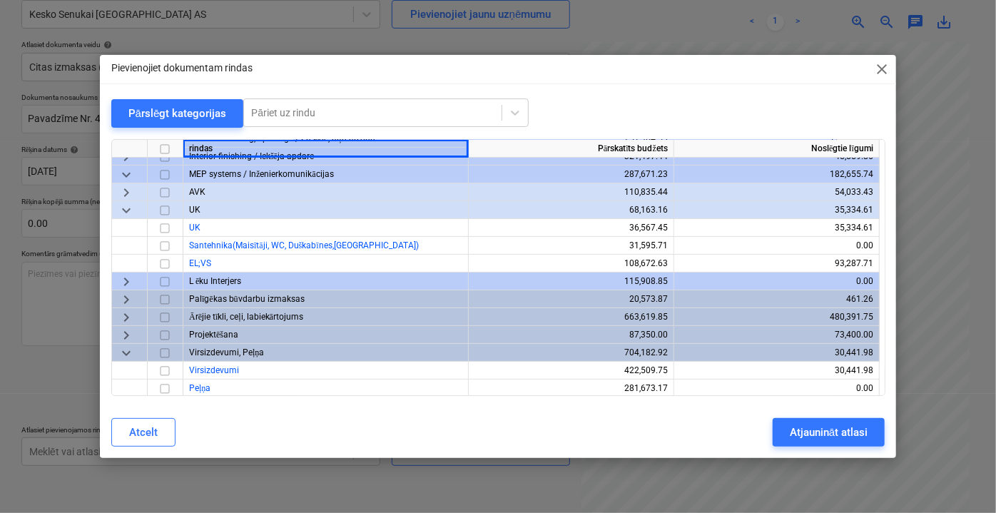
click at [165, 148] on input "checkbox" at bounding box center [164, 148] width 17 height 17
checkbox input "false"
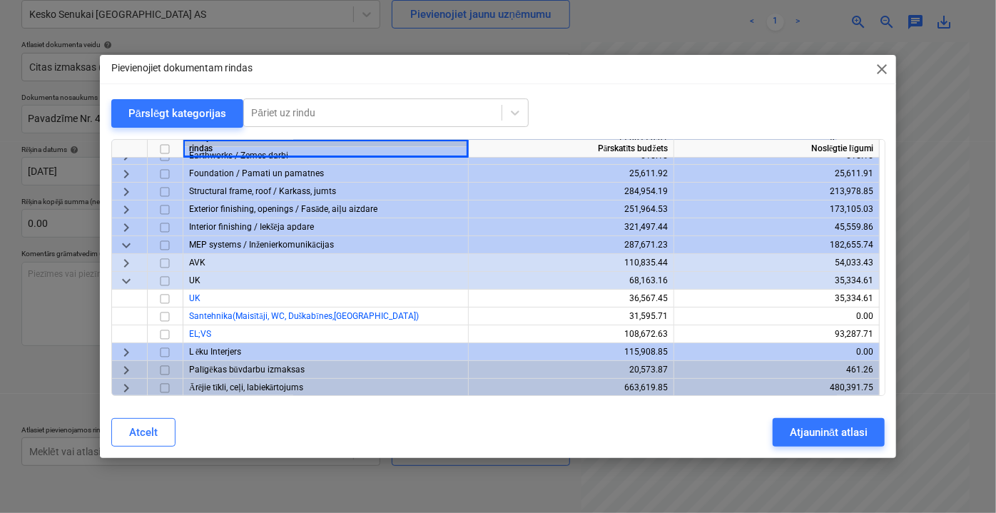
scroll to position [0, 0]
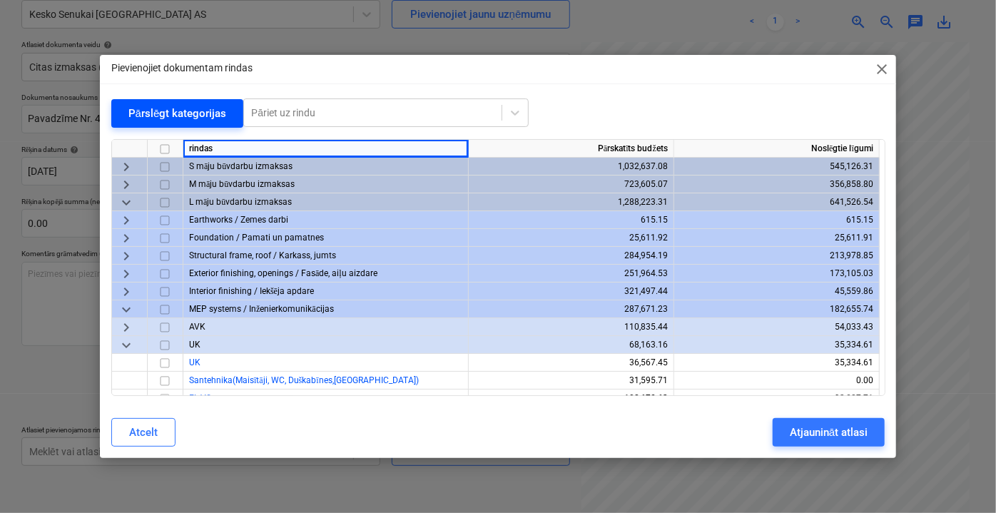
click at [144, 113] on div "Pārslēgt kategorijas" at bounding box center [177, 113] width 98 height 19
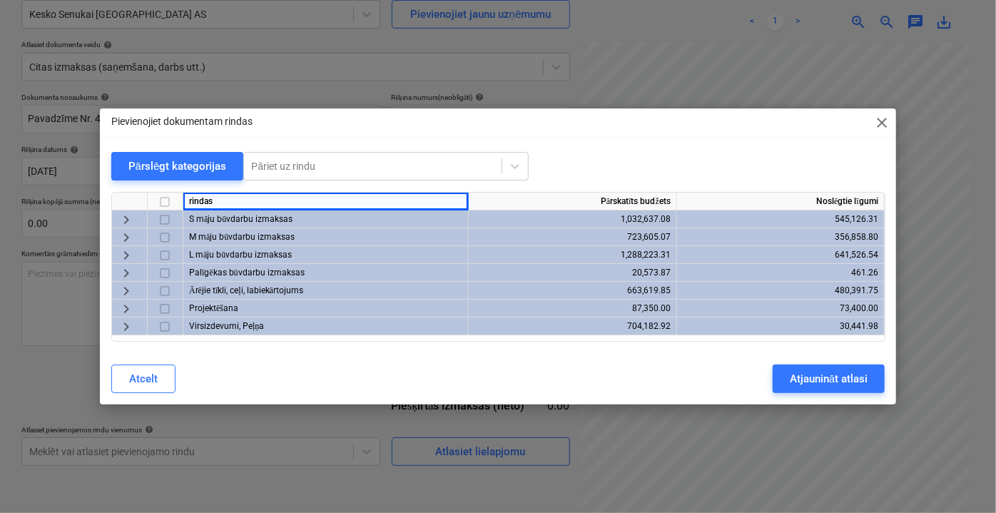
click at [584, 158] on div "Pārslēgt kategorijas Pāriet uz rindu" at bounding box center [498, 166] width 774 height 29
click at [131, 327] on span "keyboard_arrow_right" at bounding box center [126, 326] width 17 height 17
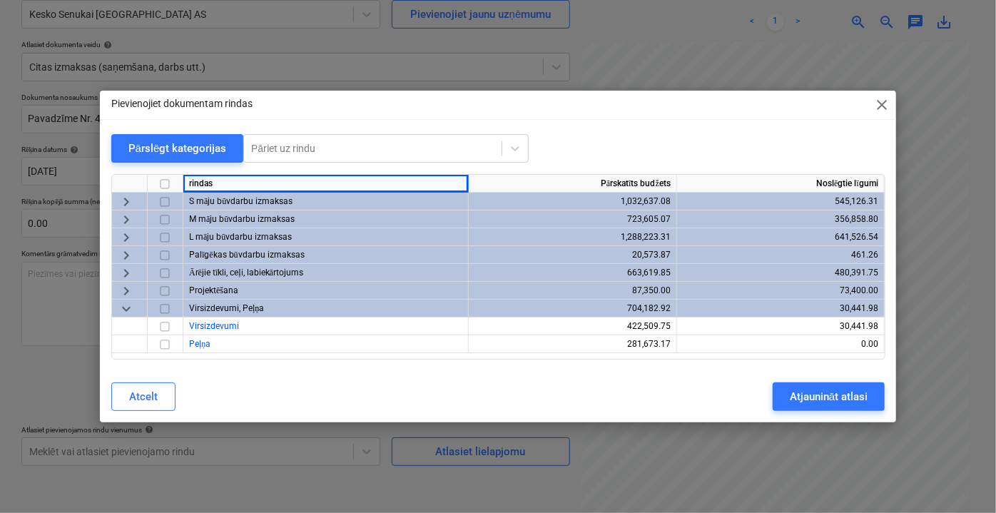
click at [129, 312] on span "keyboard_arrow_down" at bounding box center [126, 308] width 17 height 17
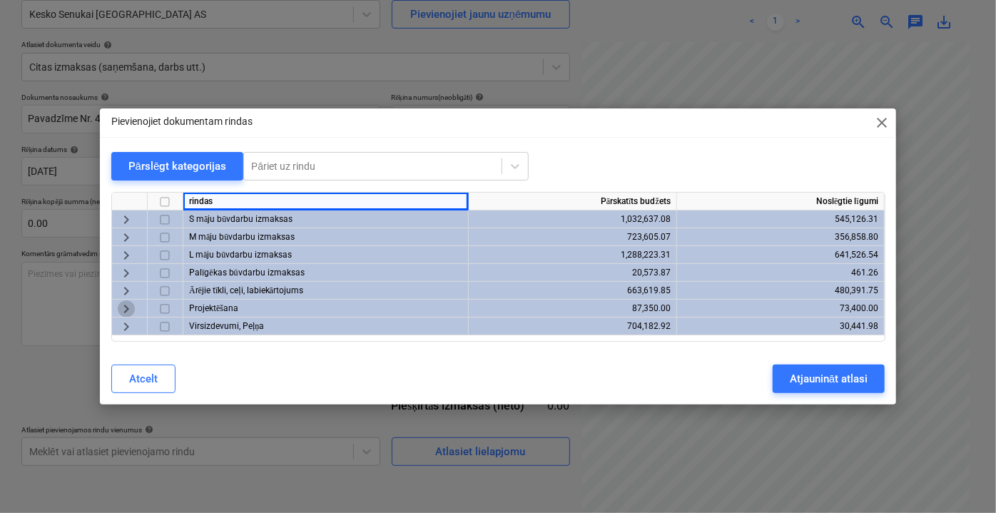
click at [126, 312] on span "keyboard_arrow_right" at bounding box center [126, 308] width 17 height 17
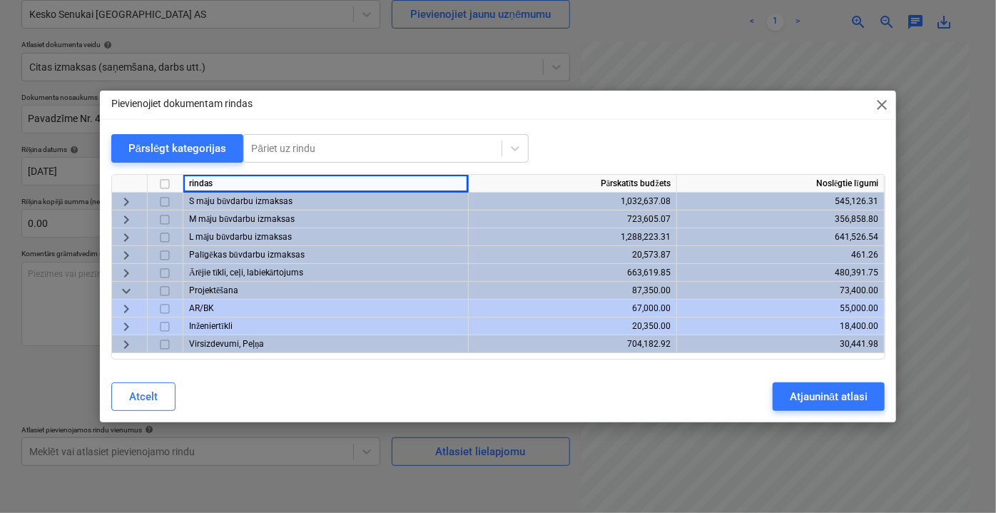
click at [126, 291] on span "keyboard_arrow_down" at bounding box center [126, 290] width 17 height 17
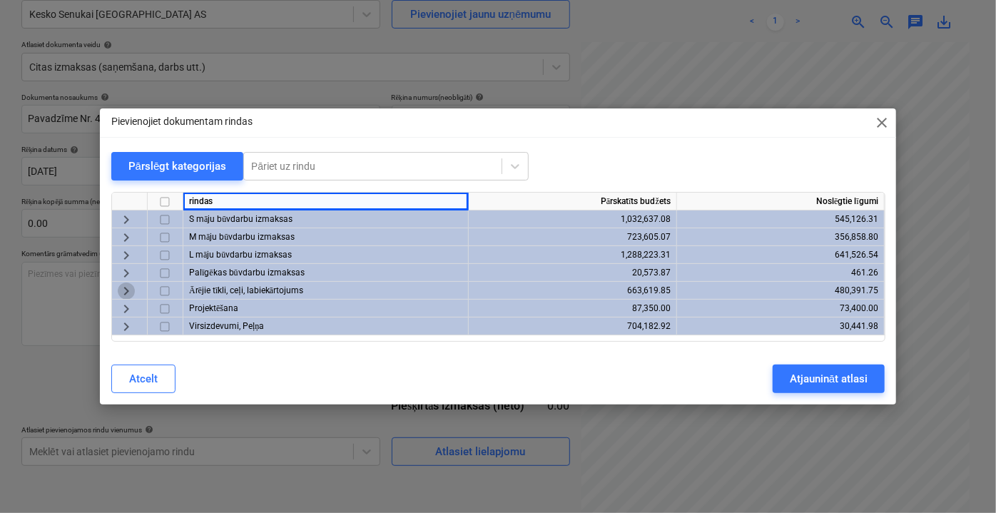
click at [126, 288] on span "keyboard_arrow_right" at bounding box center [126, 290] width 17 height 17
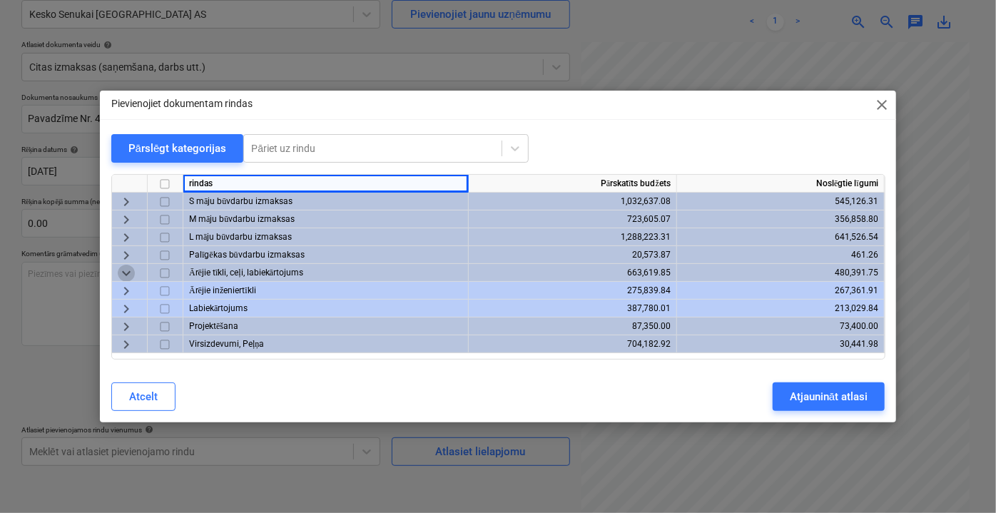
click at [123, 278] on span "keyboard_arrow_down" at bounding box center [126, 273] width 17 height 17
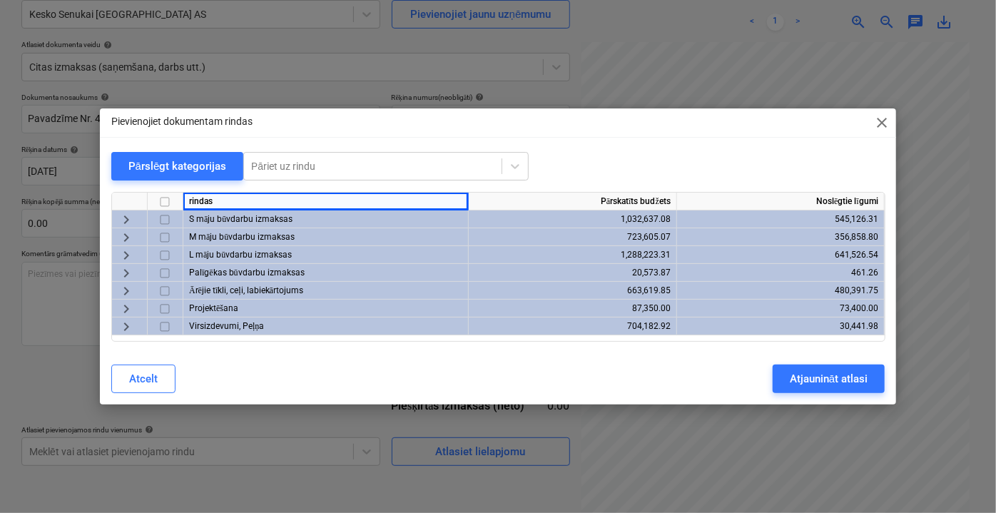
click at [127, 291] on span "keyboard_arrow_right" at bounding box center [126, 290] width 17 height 17
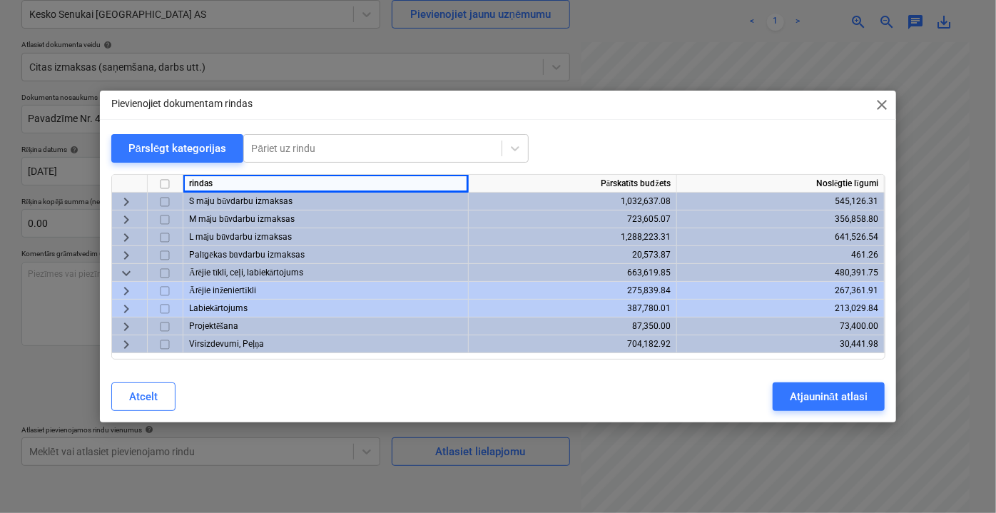
click at [128, 307] on span "keyboard_arrow_right" at bounding box center [126, 308] width 17 height 17
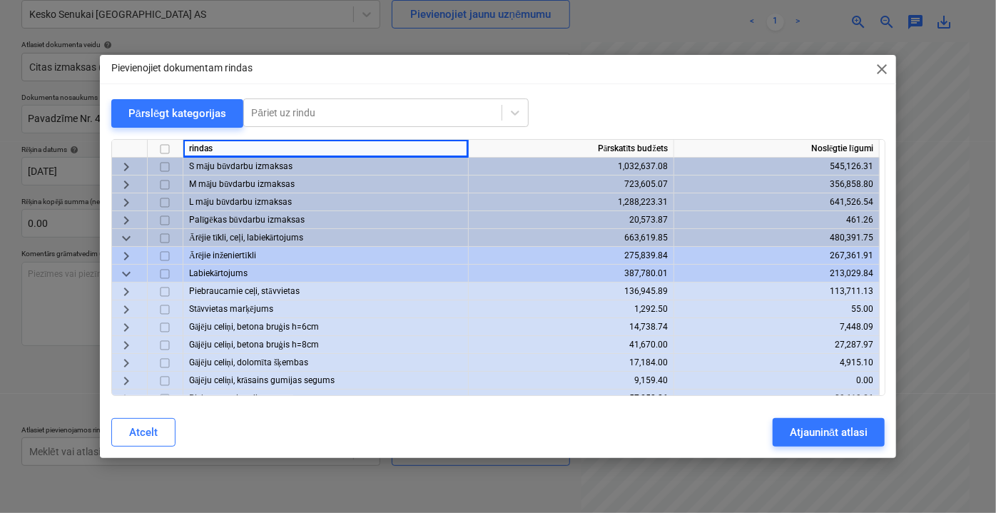
click at [130, 291] on span "keyboard_arrow_right" at bounding box center [126, 290] width 17 height 17
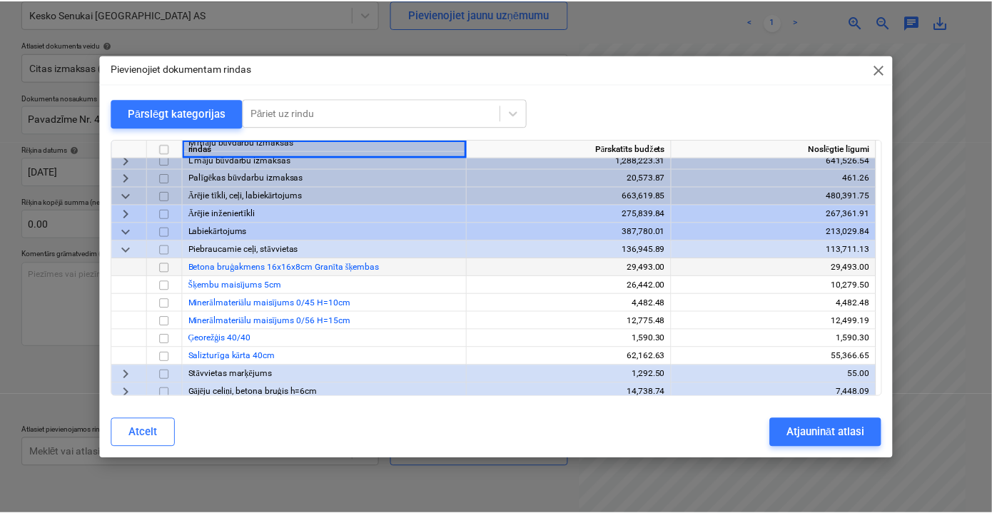
scroll to position [64, 0]
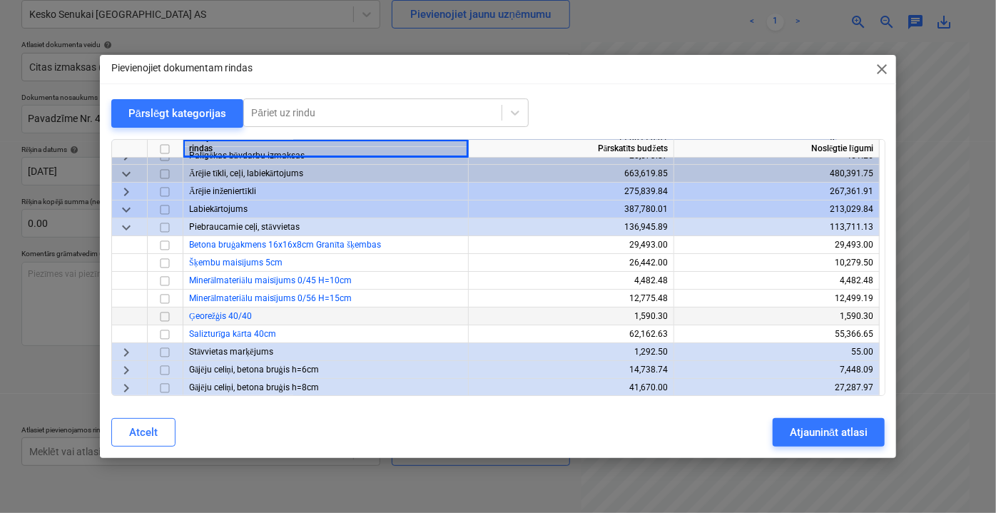
click at [165, 313] on input "checkbox" at bounding box center [164, 315] width 17 height 17
click at [815, 434] on div "Atjaunināt atlasi" at bounding box center [829, 432] width 78 height 19
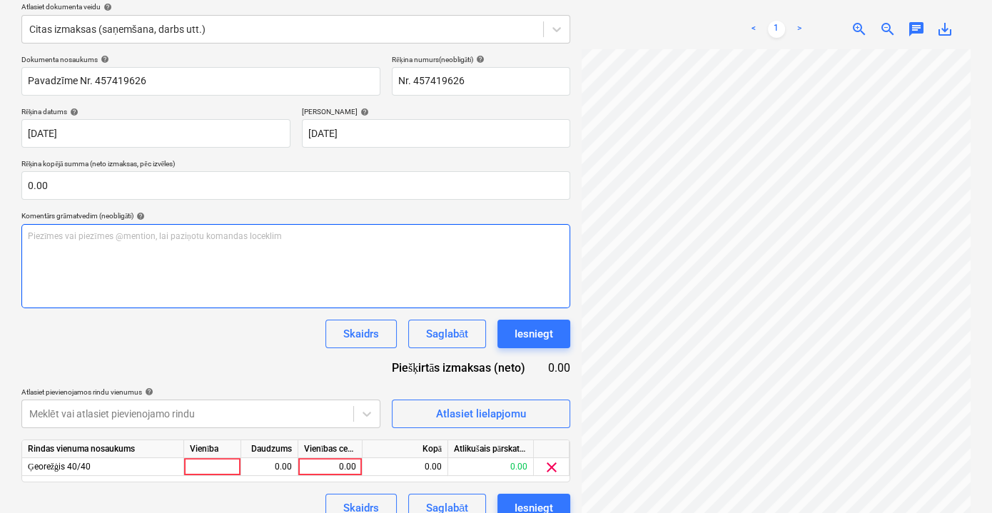
scroll to position [187, 0]
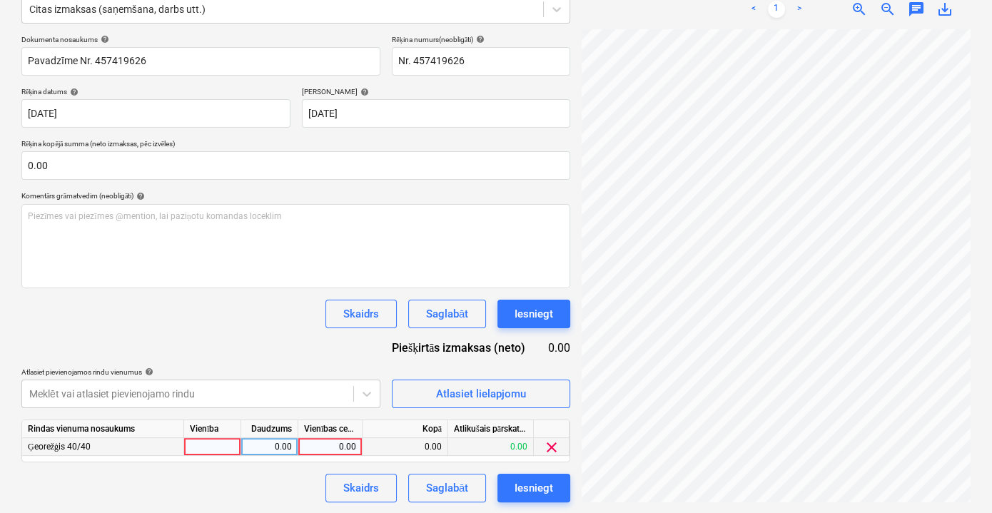
click at [338, 441] on div "0.00" at bounding box center [330, 447] width 52 height 18
type input "772.84"
click at [296, 343] on div "Dokumenta nosaukums help Pavadzīme Nr. 457419626 Rēķina numurs (neobligāti) hel…" at bounding box center [295, 268] width 549 height 467
click at [549, 449] on span "clear" at bounding box center [551, 447] width 17 height 17
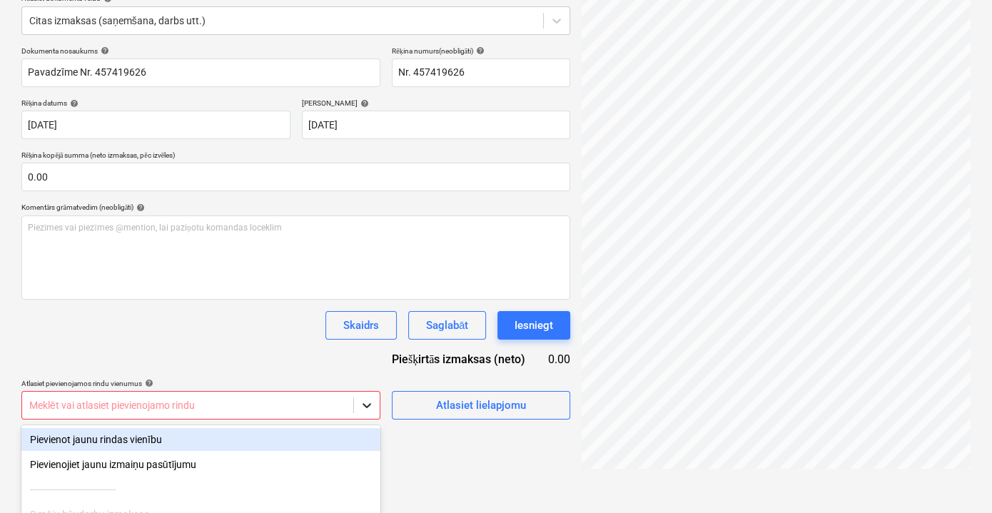
scroll to position [304, 0]
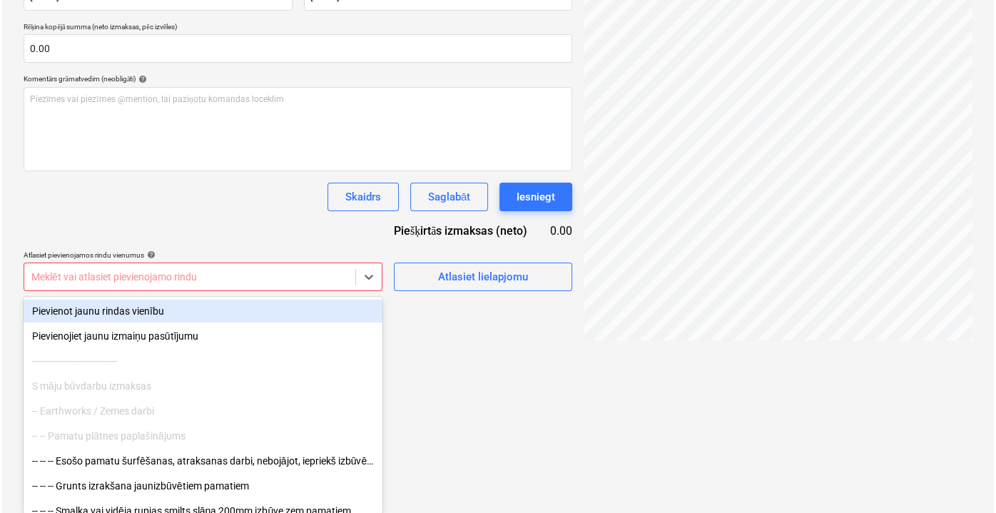
scroll to position [142, 0]
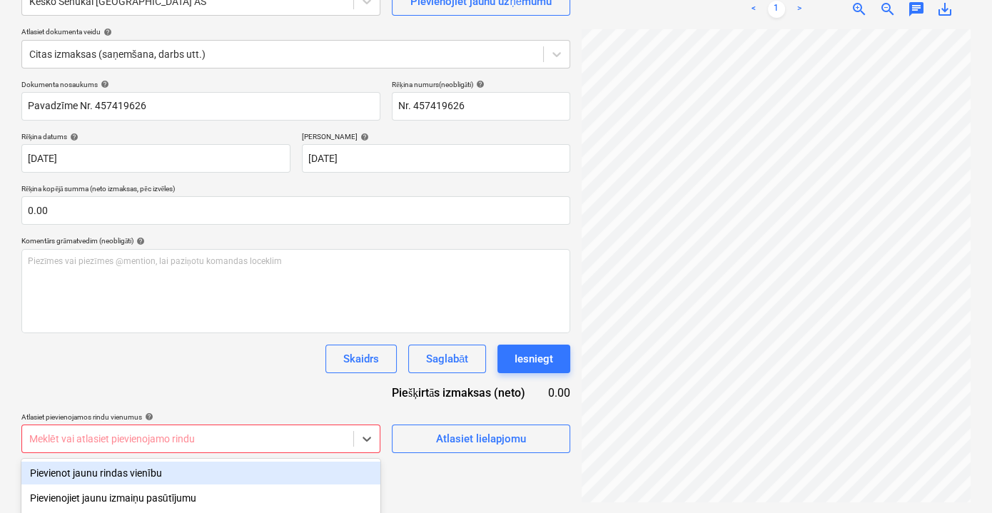
click at [309, 238] on div "Dokumenta nosaukums help Pavadzīme Nr. 457419626 Rēķina numurs (neobligāti) hel…" at bounding box center [295, 266] width 549 height 373
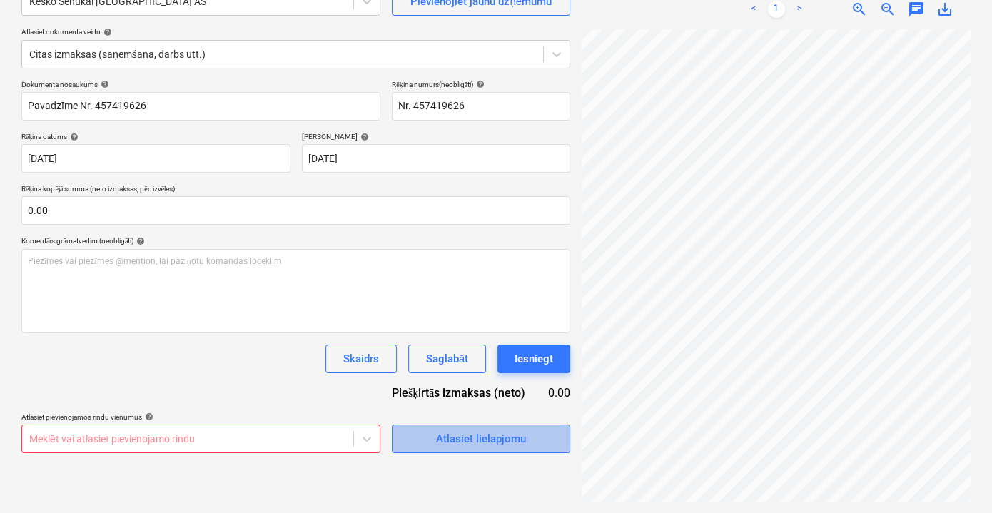
click at [469, 439] on div "Atlasiet lielapjomu" at bounding box center [481, 438] width 90 height 19
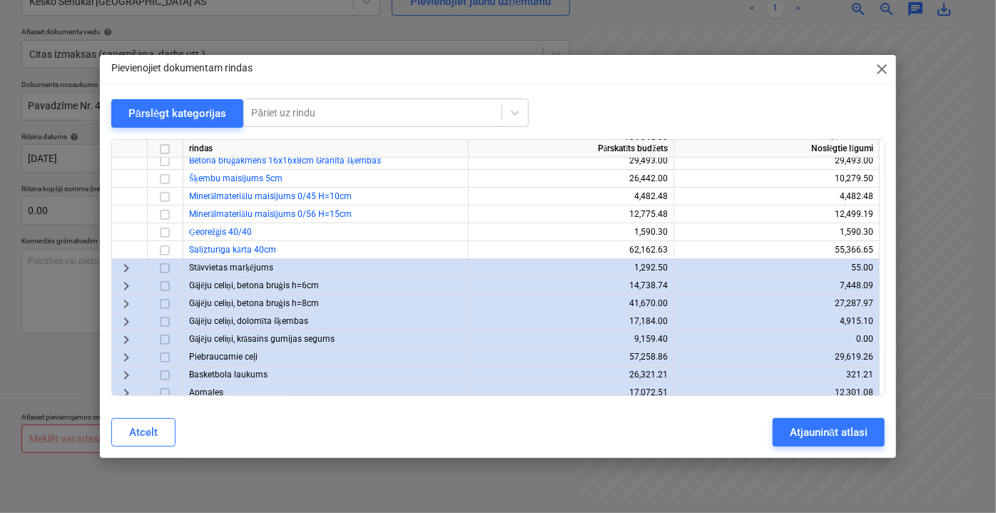
scroll to position [225, 0]
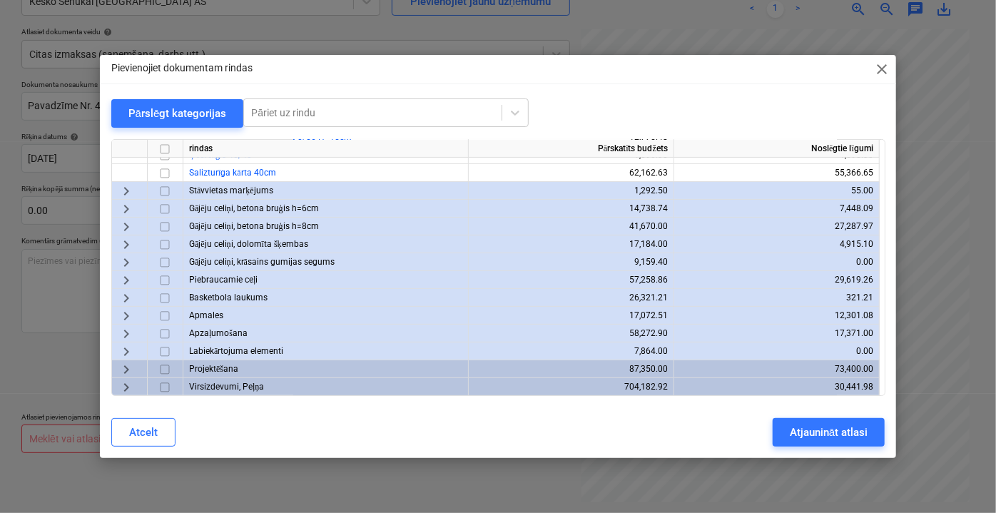
click at [123, 365] on span "keyboard_arrow_right" at bounding box center [126, 368] width 17 height 17
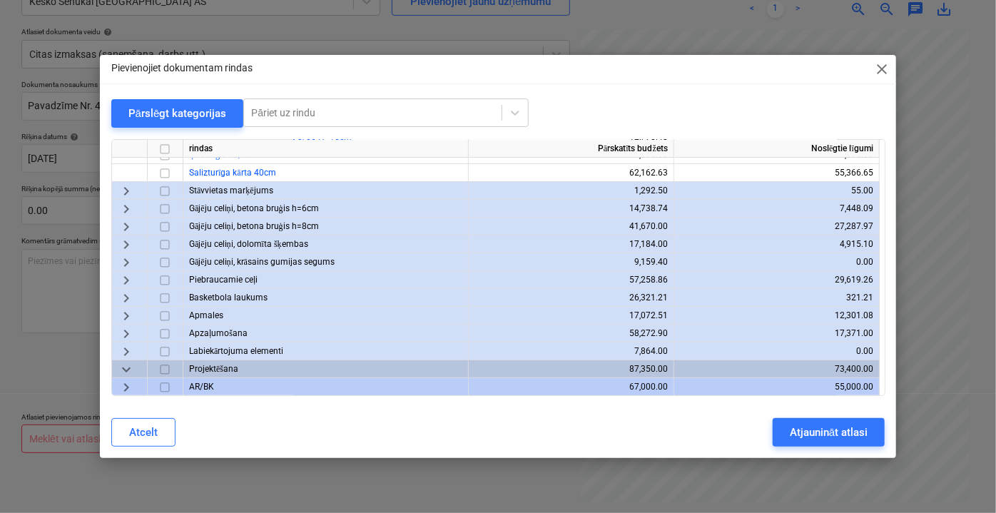
click at [126, 367] on span "keyboard_arrow_down" at bounding box center [126, 368] width 17 height 17
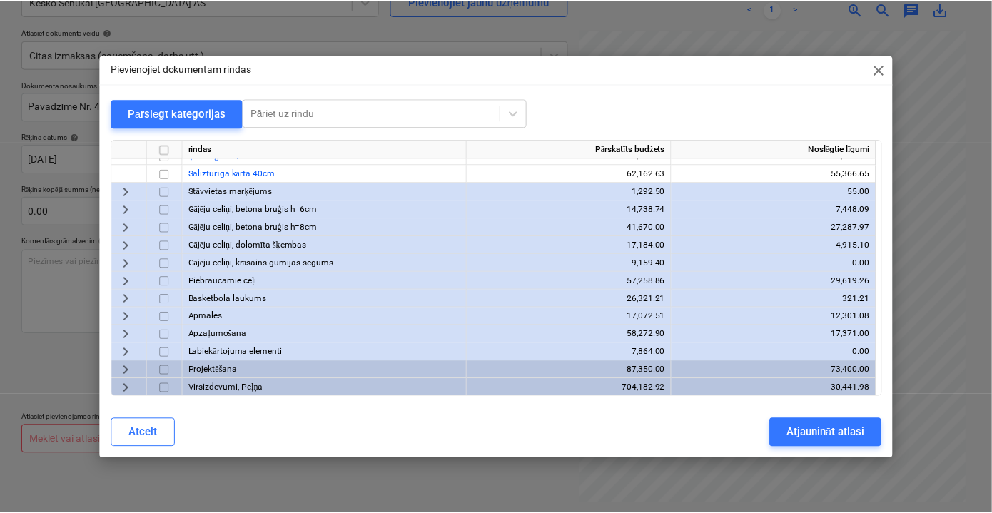
scroll to position [161, 0]
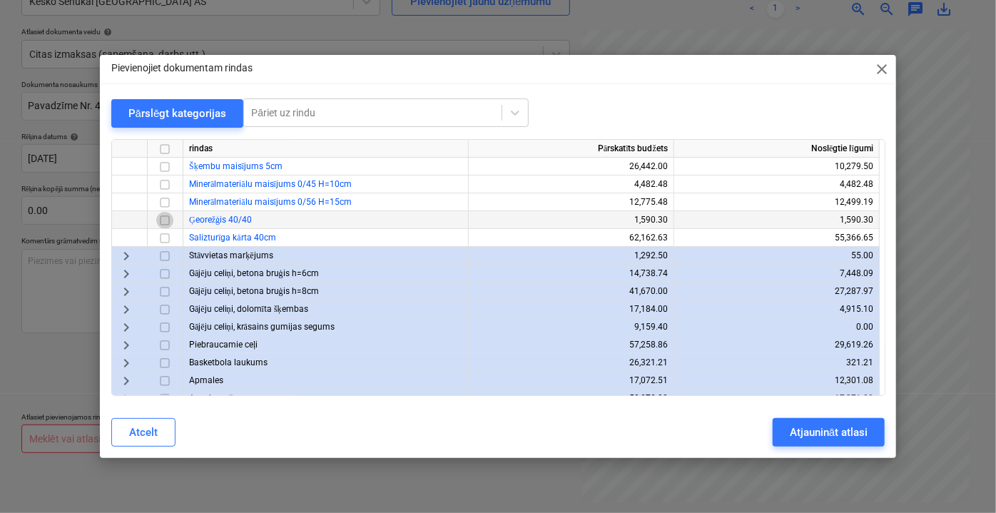
click at [167, 216] on input "checkbox" at bounding box center [164, 219] width 17 height 17
click at [847, 423] on div "Atjaunināt atlasi" at bounding box center [829, 432] width 78 height 19
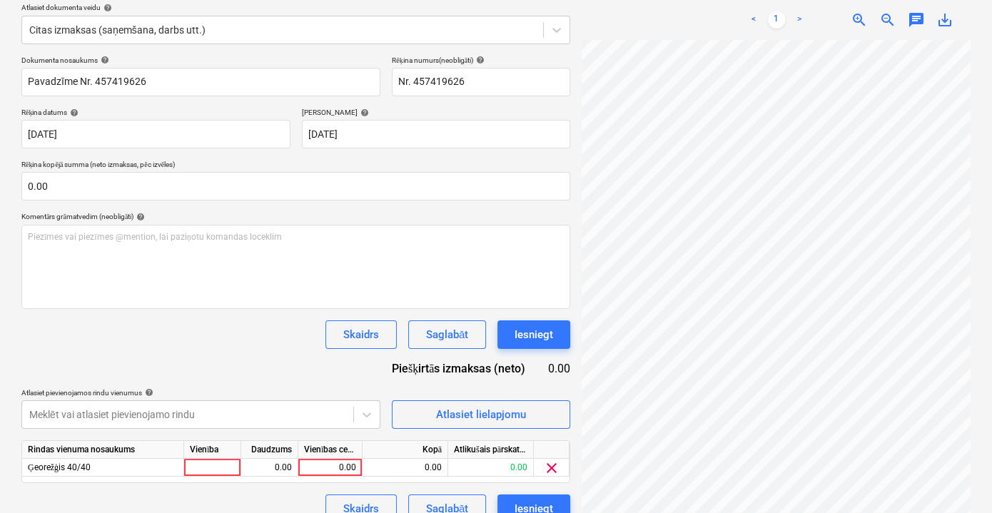
scroll to position [187, 0]
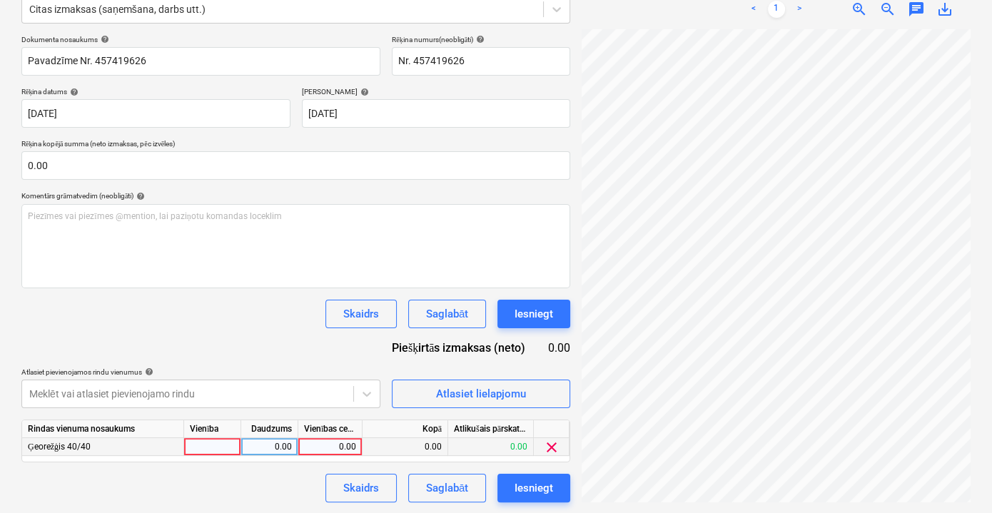
click at [340, 443] on div "0.00" at bounding box center [330, 447] width 52 height 18
type input "772.84"
click at [285, 343] on div "Dokumenta nosaukums help Pavadzīme Nr. 457419626 Rēķina numurs (neobligāti) hel…" at bounding box center [295, 268] width 549 height 467
click at [546, 447] on span "clear" at bounding box center [551, 447] width 17 height 17
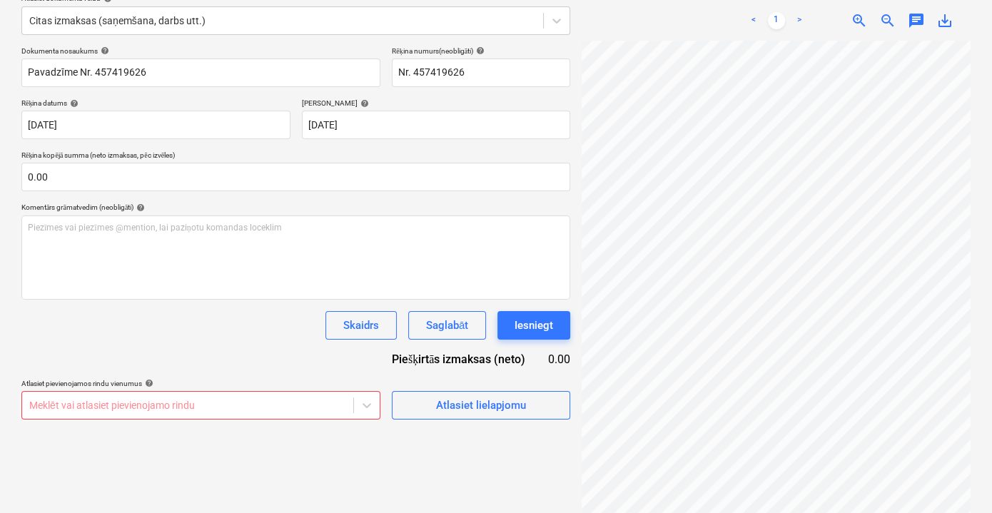
click at [337, 337] on body "Pārdošana Projekti Kontakti Iesūtne 9+ format_size keyboard_arrow_down help sea…" at bounding box center [496, 81] width 992 height 513
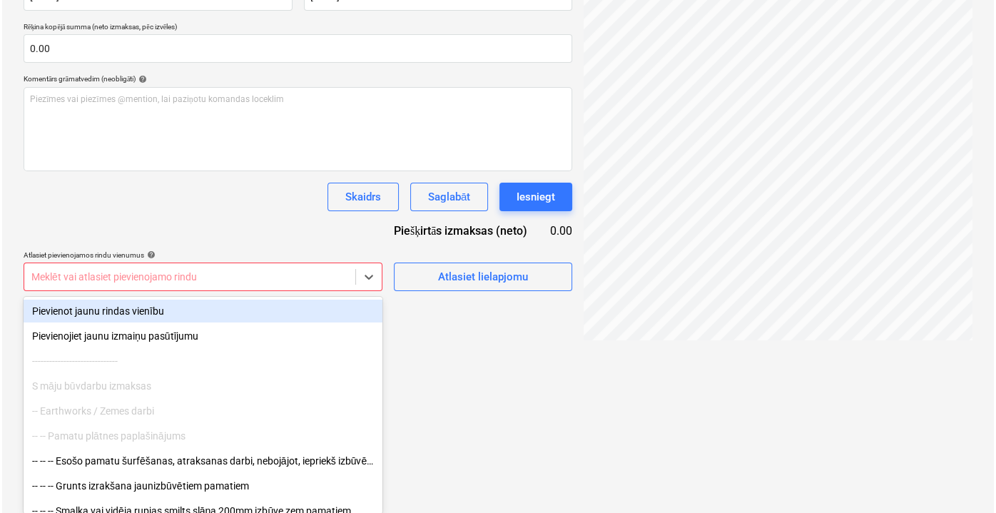
scroll to position [142, 0]
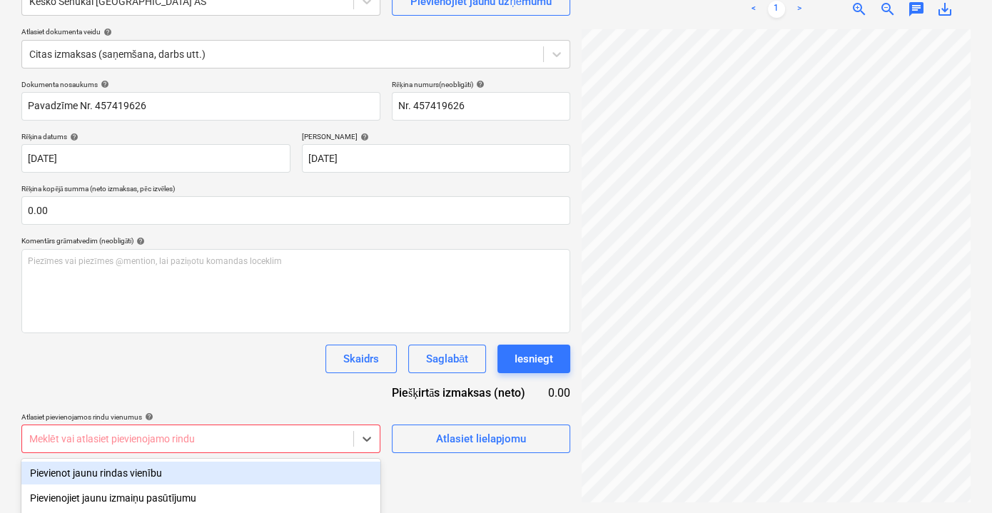
click at [255, 250] on div "Dokumenta nosaukums help Pavadzīme Nr. 457419626 Rēķina numurs (neobligāti) hel…" at bounding box center [295, 266] width 549 height 373
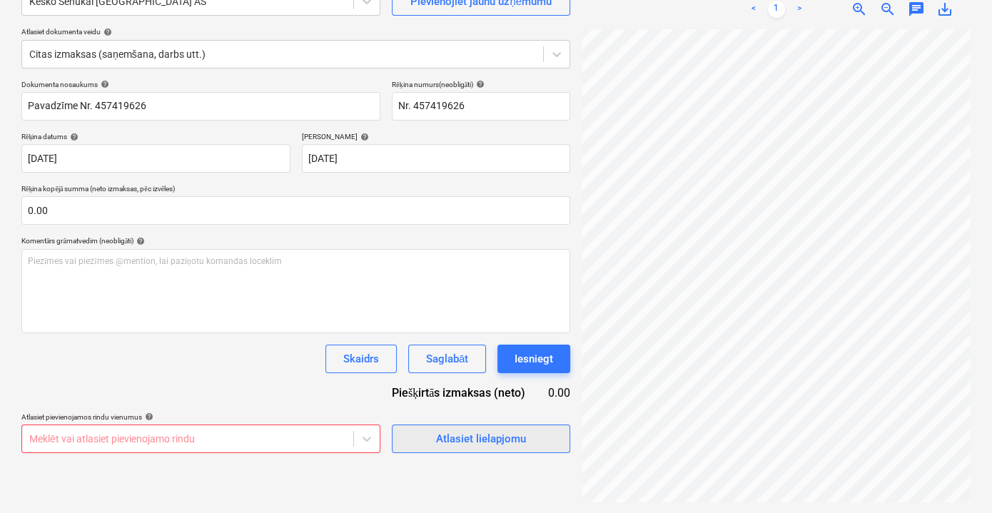
click at [477, 446] on div "Atlasiet lielapjomu" at bounding box center [481, 438] width 90 height 19
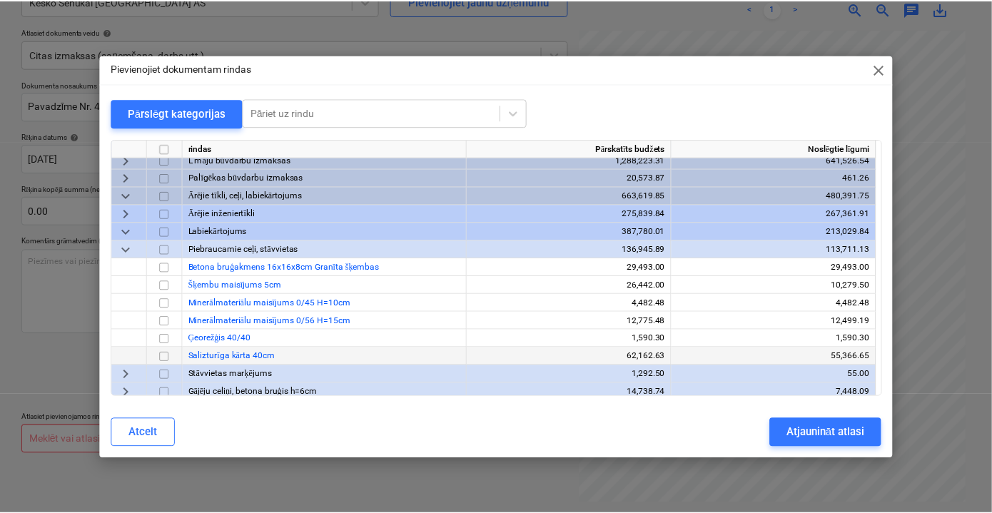
scroll to position [64, 0]
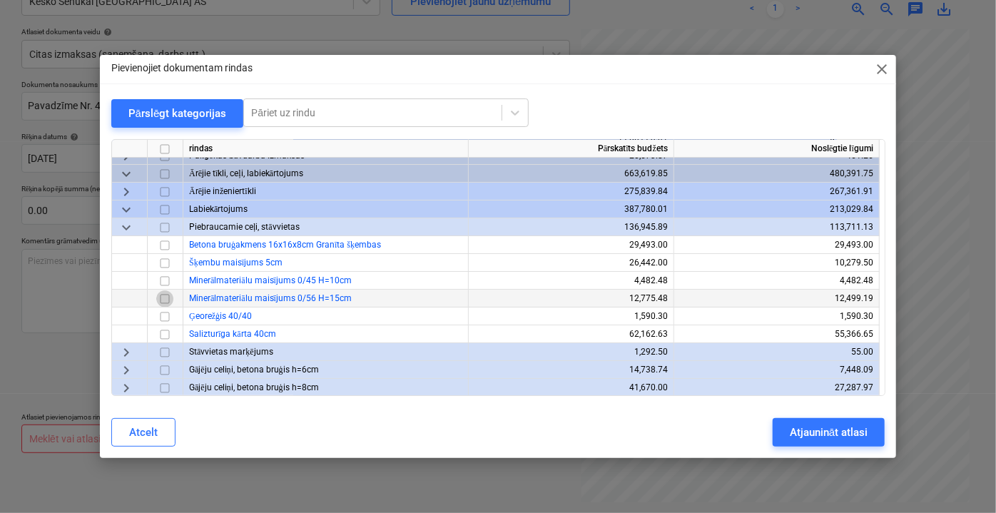
click at [166, 296] on input "checkbox" at bounding box center [164, 298] width 17 height 17
click at [161, 334] on input "checkbox" at bounding box center [164, 333] width 17 height 17
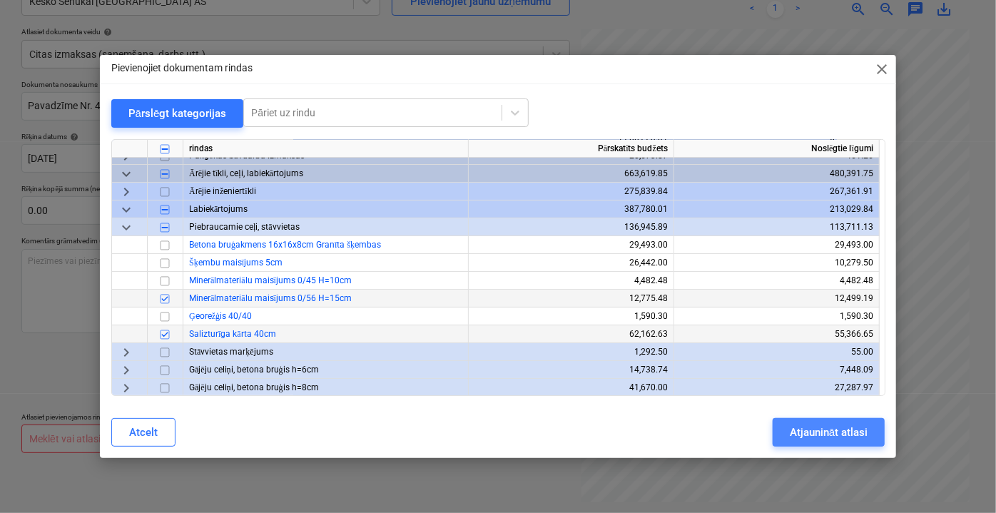
click at [826, 432] on div "Atjaunināt atlasi" at bounding box center [829, 432] width 78 height 19
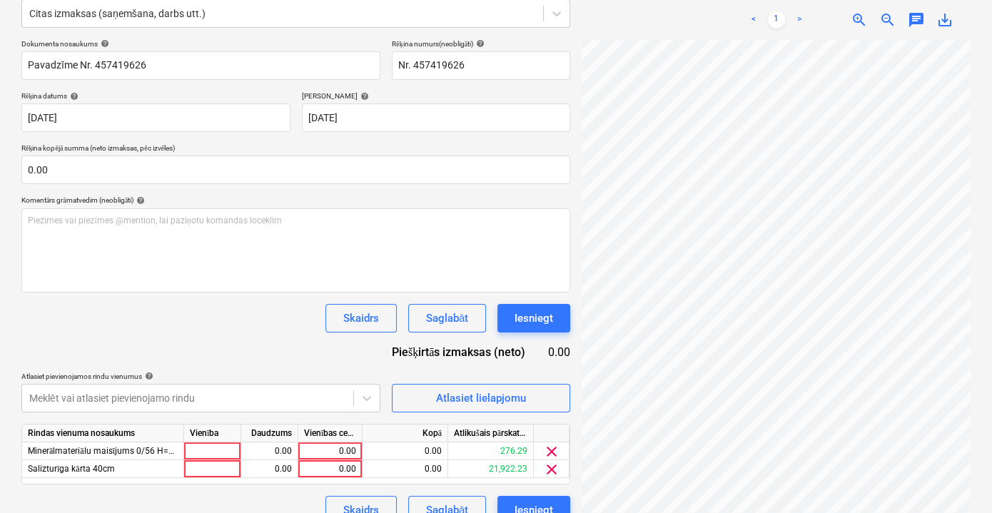
scroll to position [205, 0]
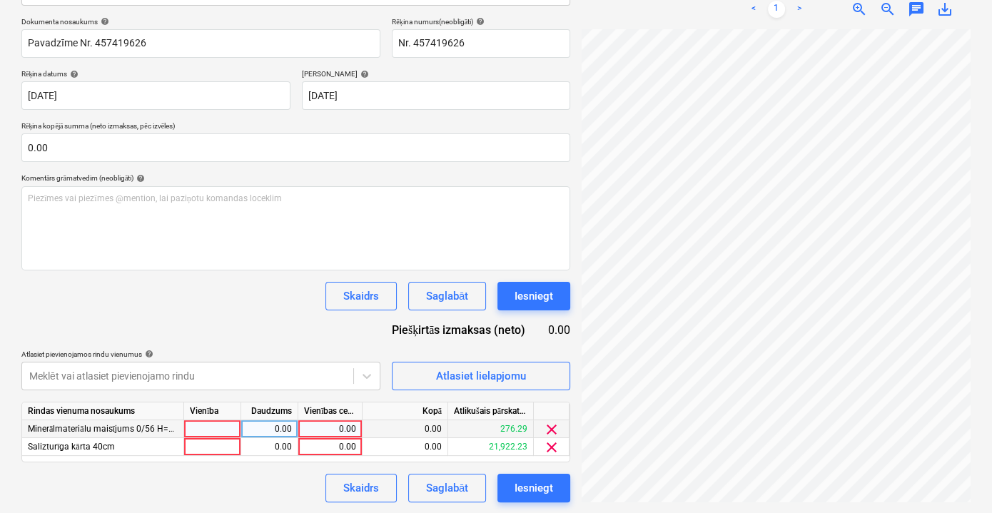
click at [350, 426] on div "0.00" at bounding box center [330, 429] width 52 height 18
type input "276.29"
click at [259, 325] on div "Dokumenta nosaukums help Pavadzīme Nr. 457419626 Rēķina numurs (neobligāti) hel…" at bounding box center [295, 259] width 549 height 485
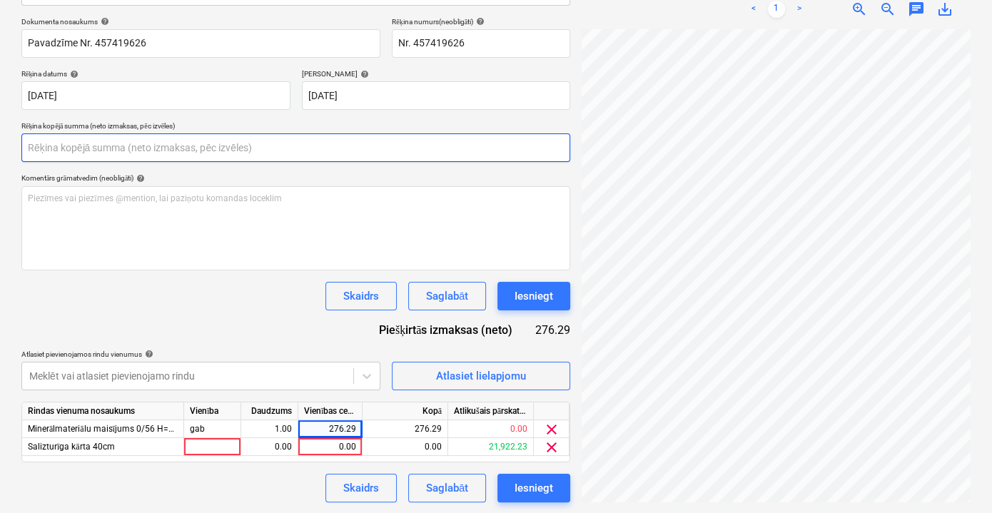
click at [158, 155] on input "text" at bounding box center [295, 147] width 549 height 29
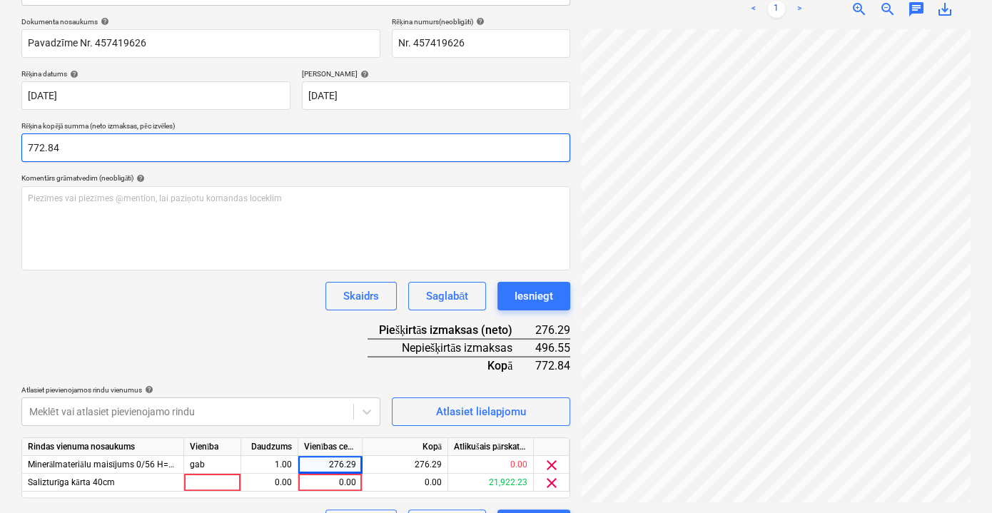
type input "772.84"
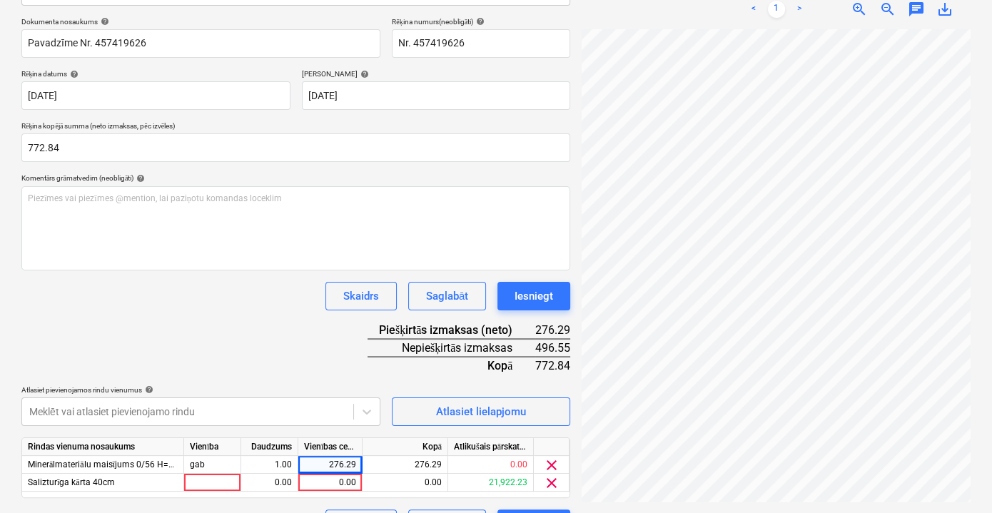
click at [205, 345] on div "Dokumenta nosaukums help Pavadzīme Nr. 457419626 Rēķina numurs (neobligāti) hel…" at bounding box center [295, 277] width 549 height 521
click at [350, 479] on div "0.00" at bounding box center [330, 483] width 52 height 18
type input "496.55"
click at [235, 322] on div "Dokumenta nosaukums help Pavadzīme Nr. 457419626 Rēķina numurs (neobligāti) hel…" at bounding box center [295, 277] width 549 height 521
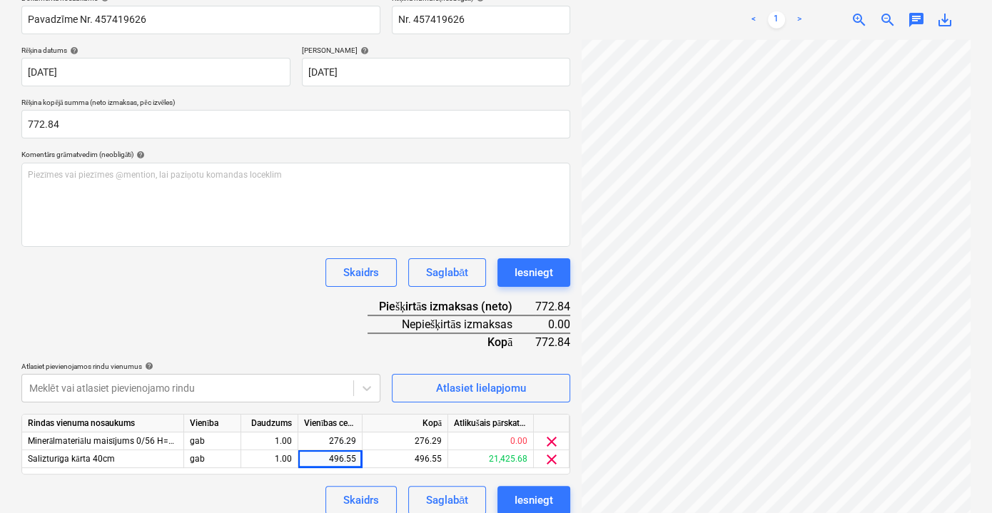
scroll to position [240, 0]
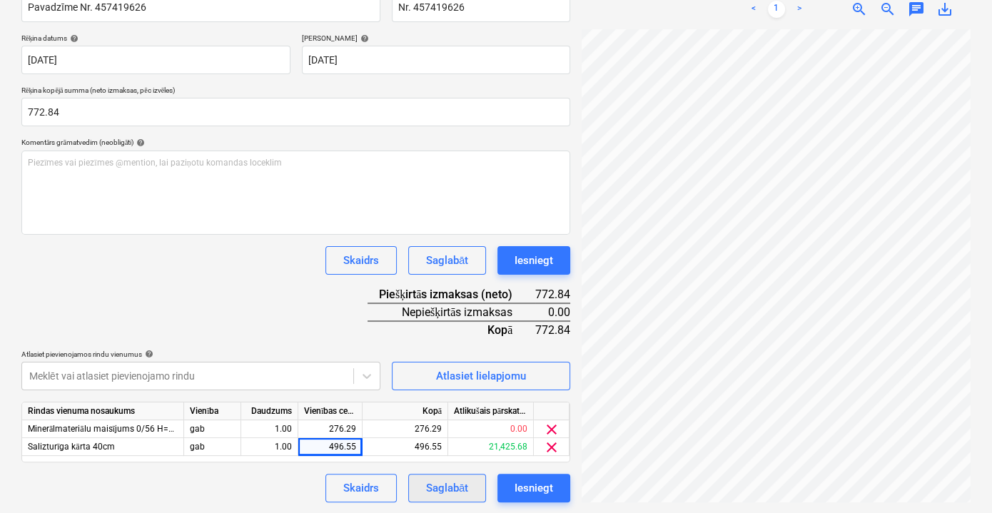
click at [444, 485] on div "Saglabāt" at bounding box center [447, 488] width 42 height 19
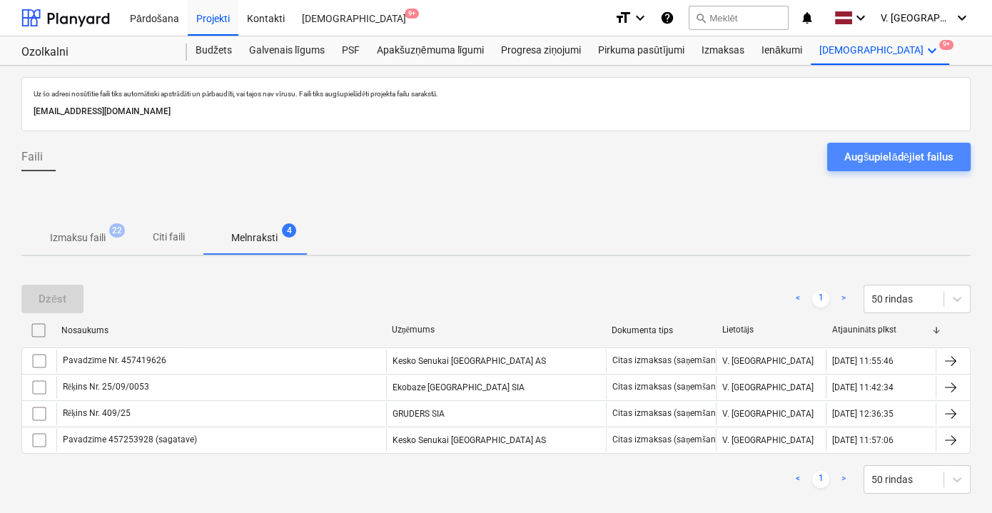
click at [887, 158] on div "Augšupielādējiet failus" at bounding box center [898, 157] width 109 height 19
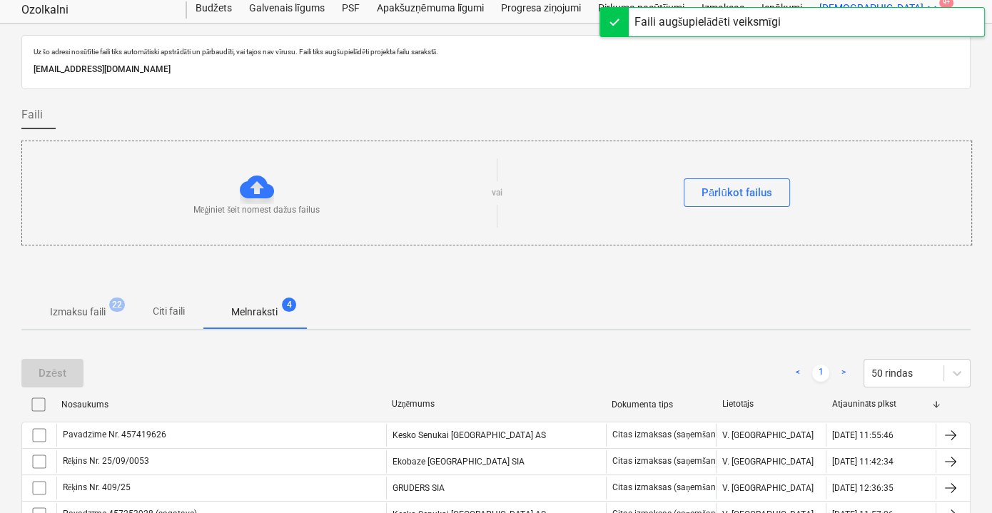
scroll to position [64, 0]
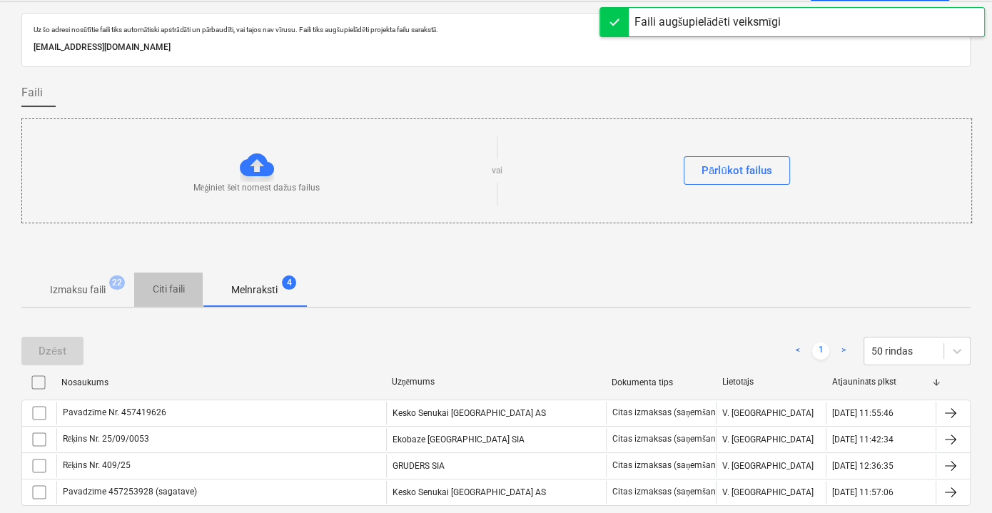
click at [167, 284] on p "Citi faili" at bounding box center [168, 289] width 34 height 15
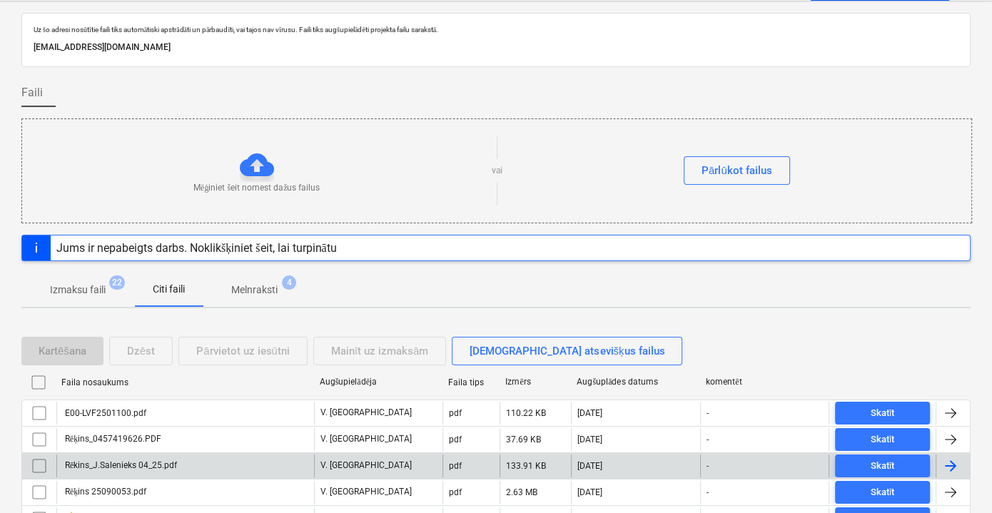
click at [243, 458] on div "Rēkins_J.Salenieks 04_25.pdf" at bounding box center [185, 465] width 258 height 23
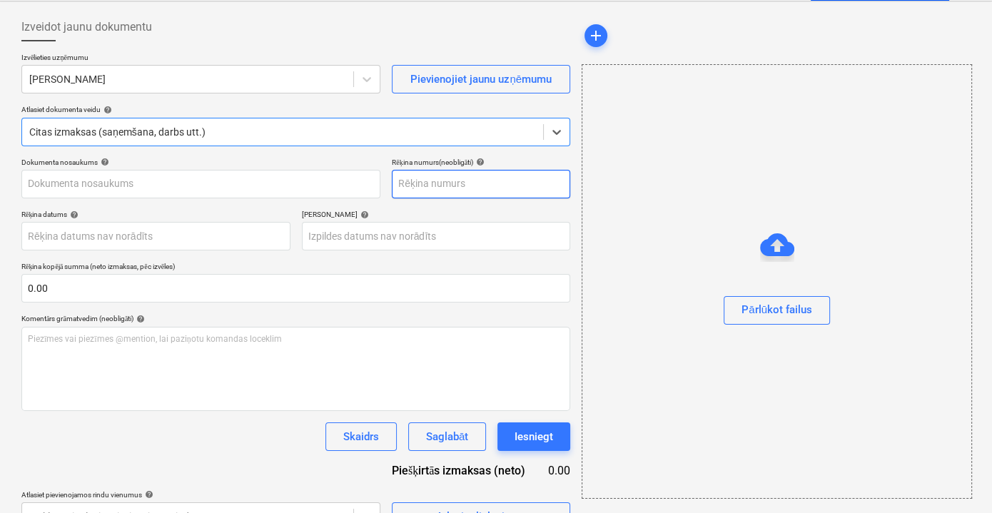
type input "Rēkins_J.Salenieks 04_25.pdf"
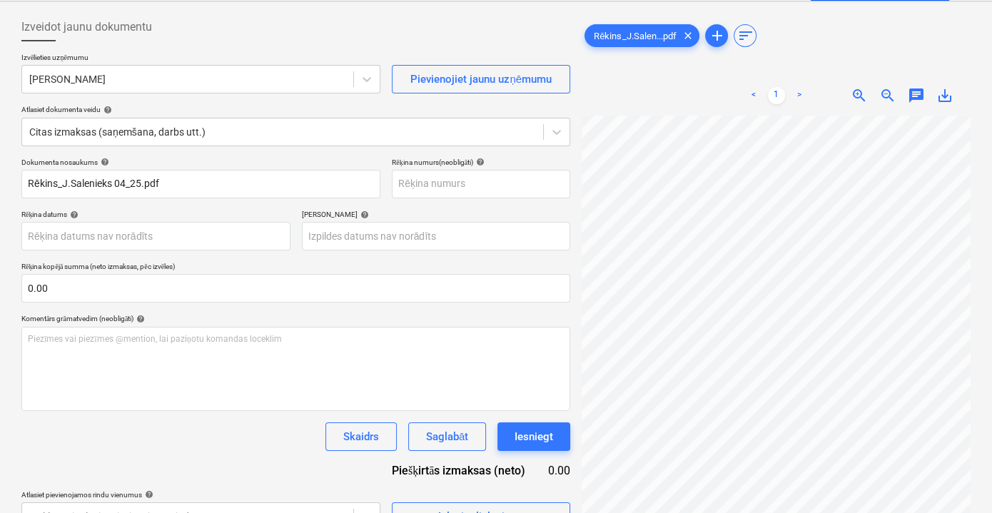
scroll to position [0, 49]
click at [166, 231] on body "Pārdošana Projekti Kontakti Iesūtne 9+ format_size keyboard_arrow_down help sea…" at bounding box center [496, 192] width 992 height 513
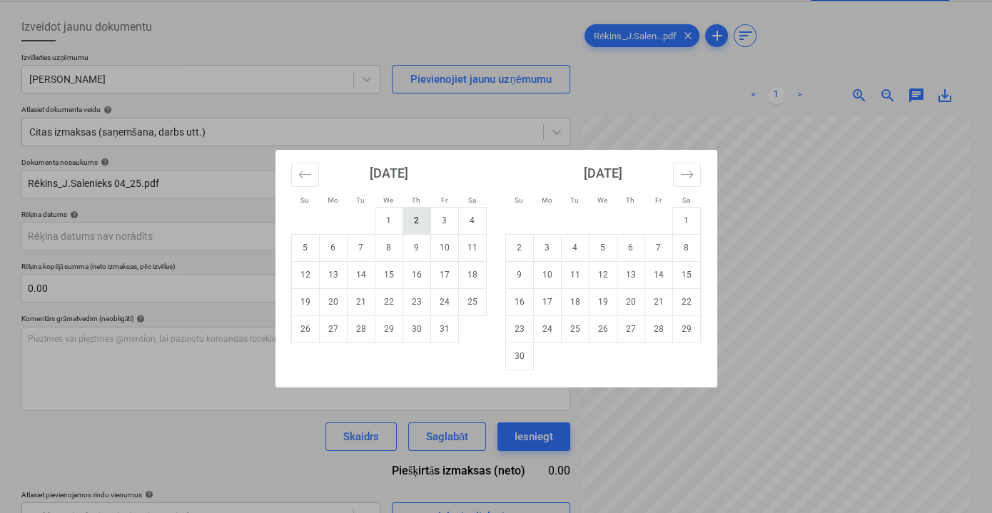
click at [419, 220] on td "2" at bounding box center [416, 220] width 28 height 27
type input "[DATE]"
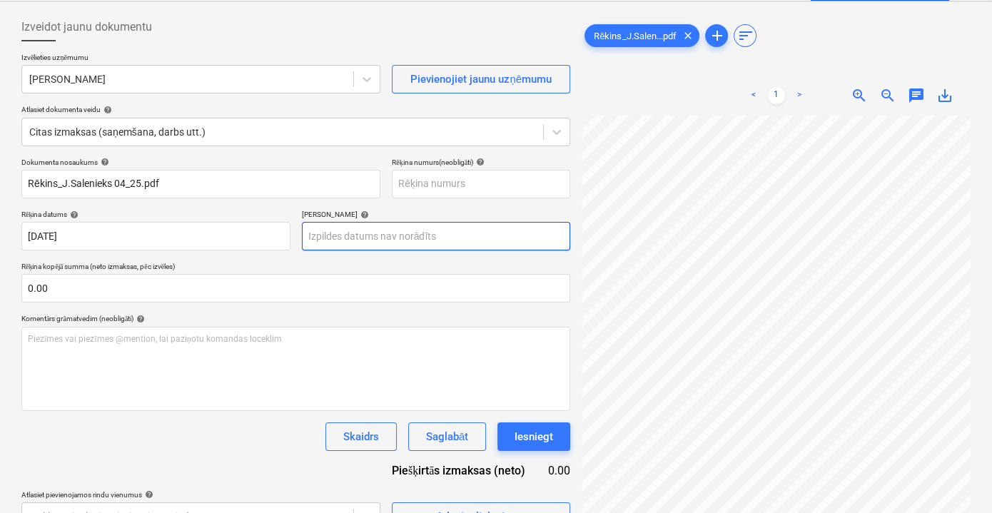
scroll to position [0, 36]
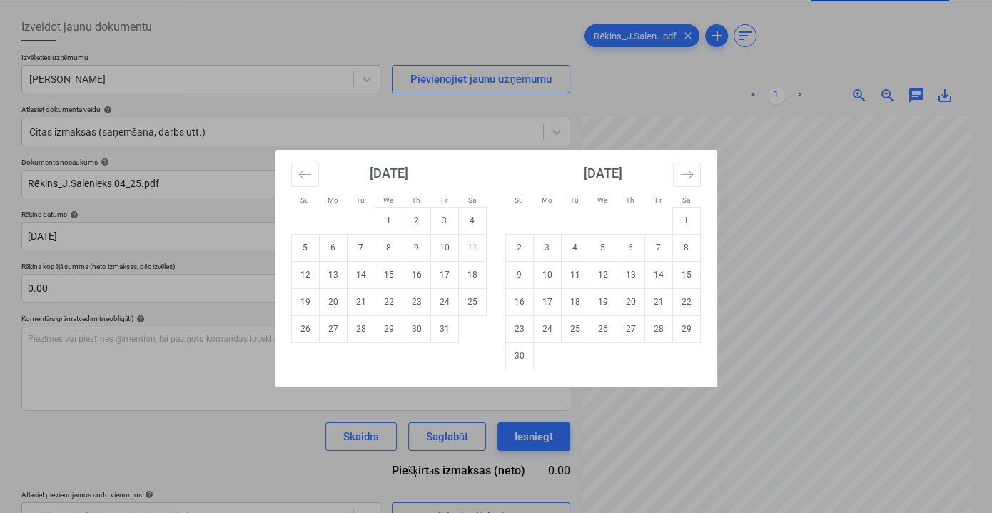
click at [379, 237] on body "Pārdošana Projekti Kontakti Iesūtne 9+ format_size keyboard_arrow_down help sea…" at bounding box center [496, 192] width 992 height 513
click at [422, 221] on td "2" at bounding box center [416, 220] width 28 height 27
type input "[DATE]"
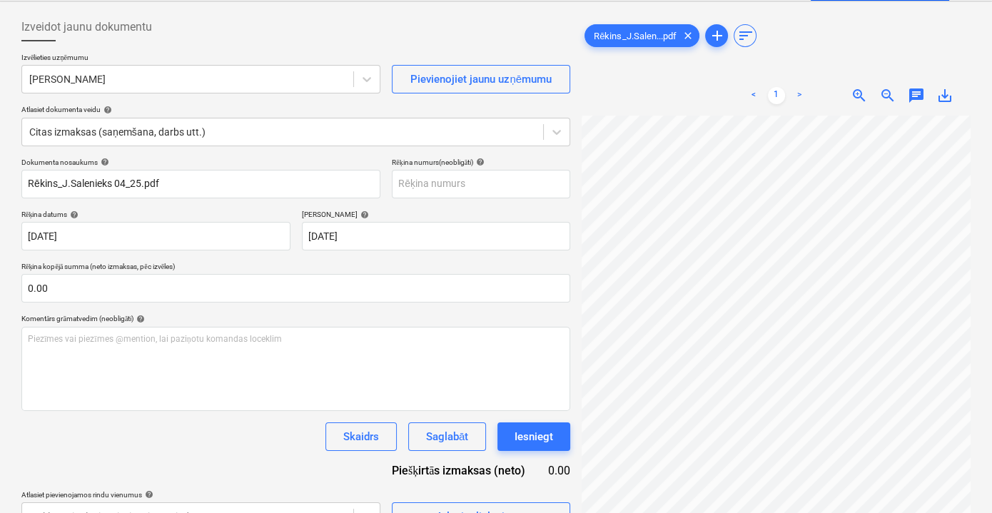
scroll to position [103, 36]
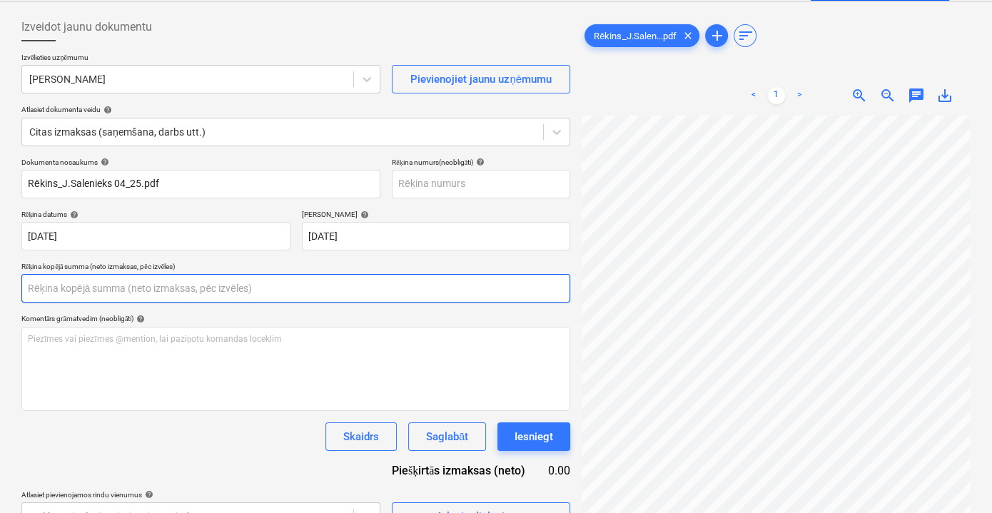
click at [213, 287] on input "text" at bounding box center [295, 288] width 549 height 29
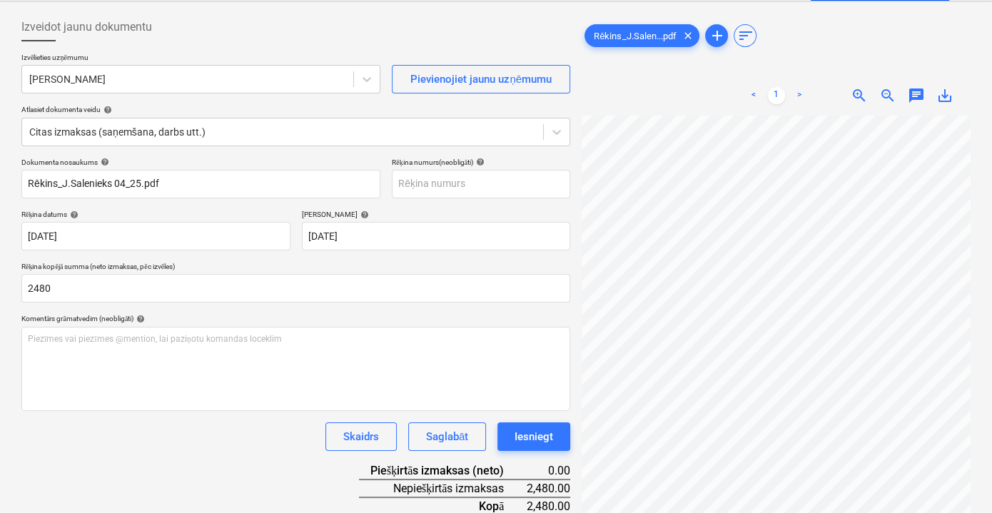
type input "2,480.00"
click at [213, 309] on div "Dokumenta nosaukums help Rēkins_J.Salenieks 04_25.pdf Rēķina numurs (neobligāti…" at bounding box center [295, 362] width 549 height 409
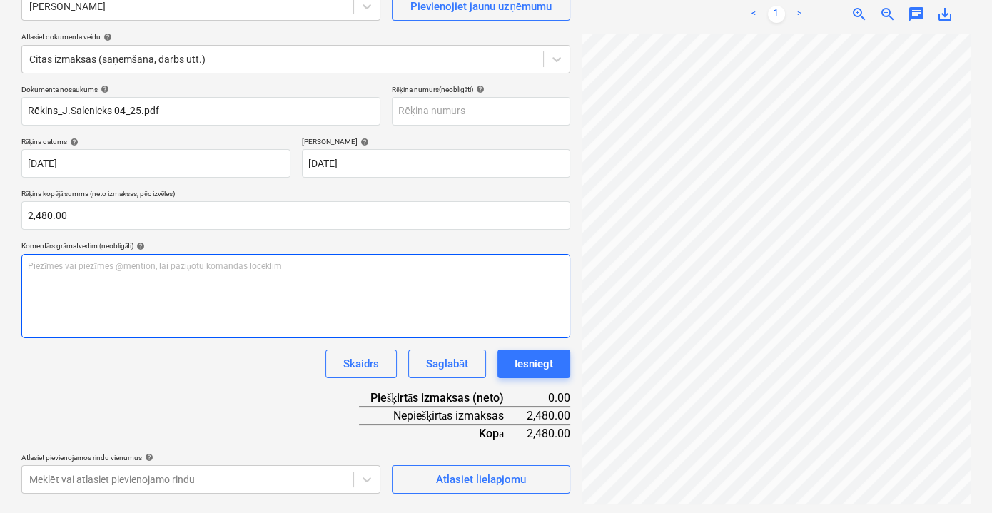
scroll to position [142, 0]
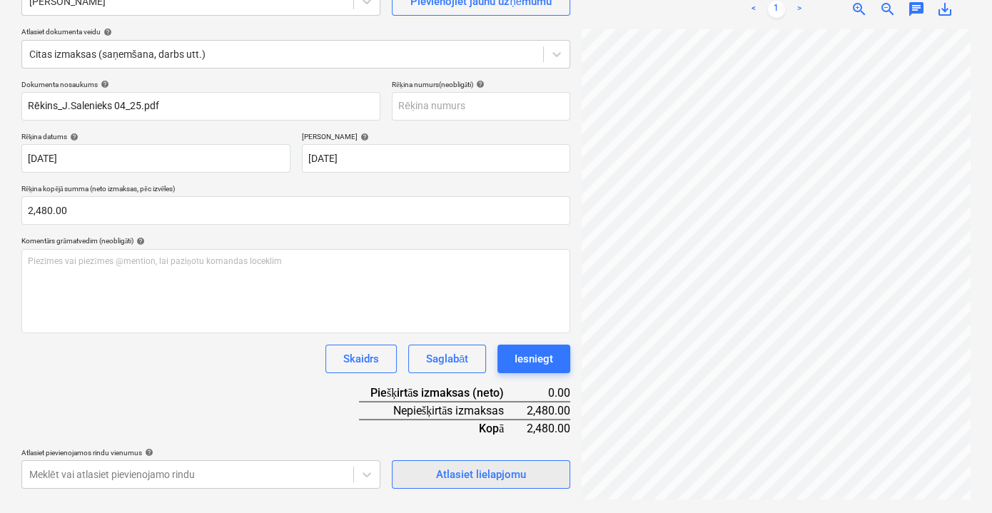
click at [485, 476] on div "Atlasiet lielapjomu" at bounding box center [481, 474] width 90 height 19
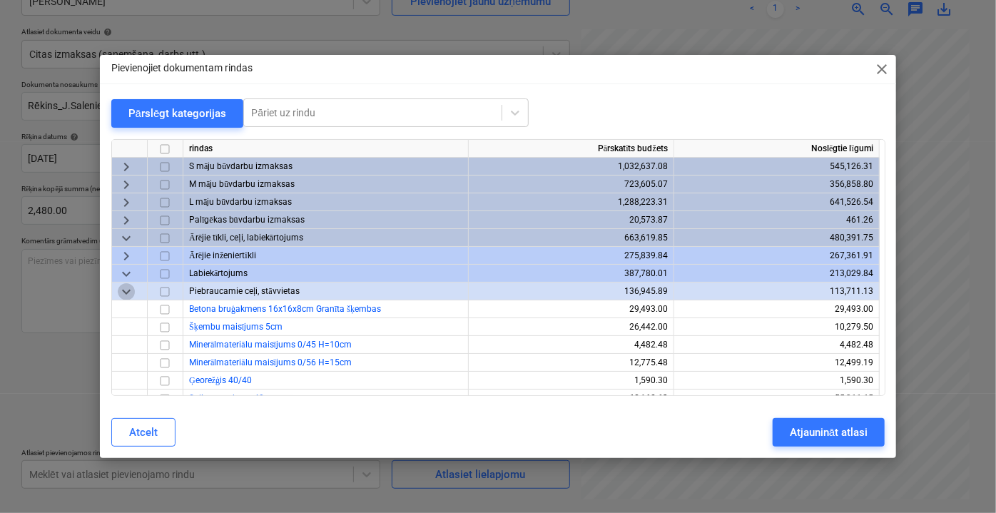
click at [130, 287] on span "keyboard_arrow_down" at bounding box center [126, 290] width 17 height 17
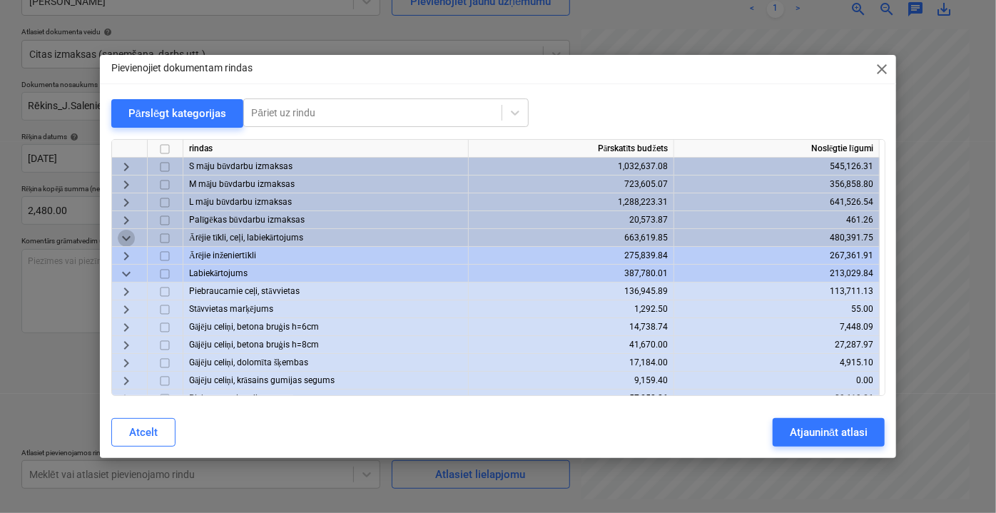
click at [126, 231] on span "keyboard_arrow_down" at bounding box center [126, 237] width 17 height 17
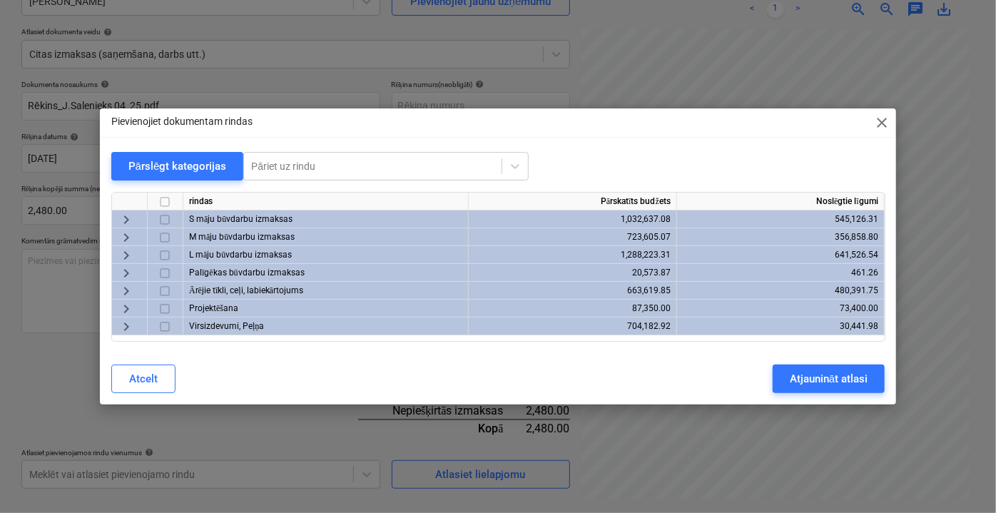
click at [128, 218] on span "keyboard_arrow_right" at bounding box center [126, 219] width 17 height 17
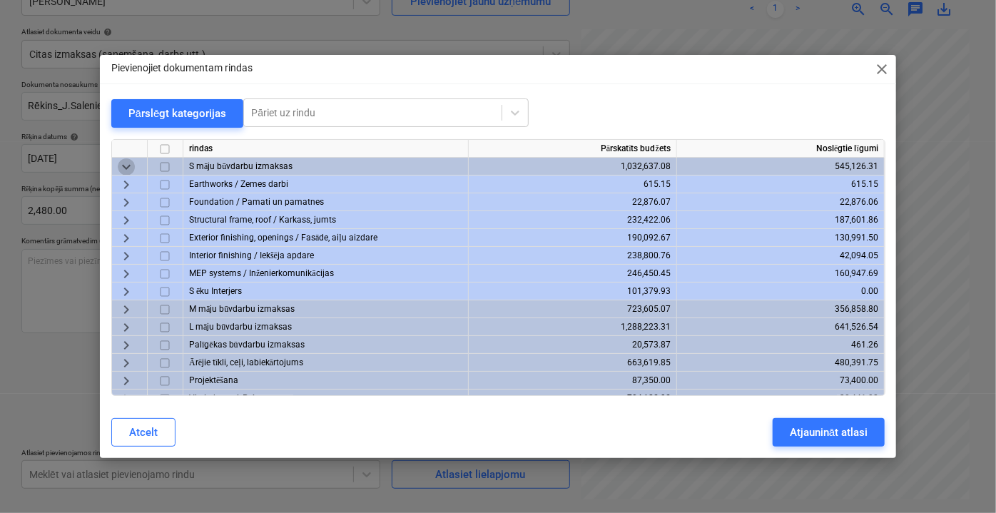
click at [127, 170] on span "keyboard_arrow_down" at bounding box center [126, 166] width 17 height 17
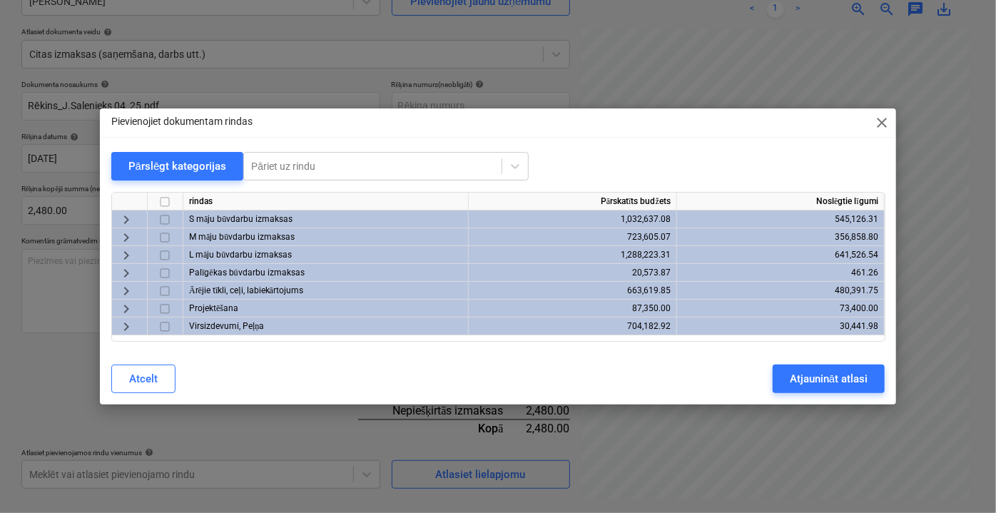
click at [129, 219] on span "keyboard_arrow_right" at bounding box center [126, 219] width 17 height 17
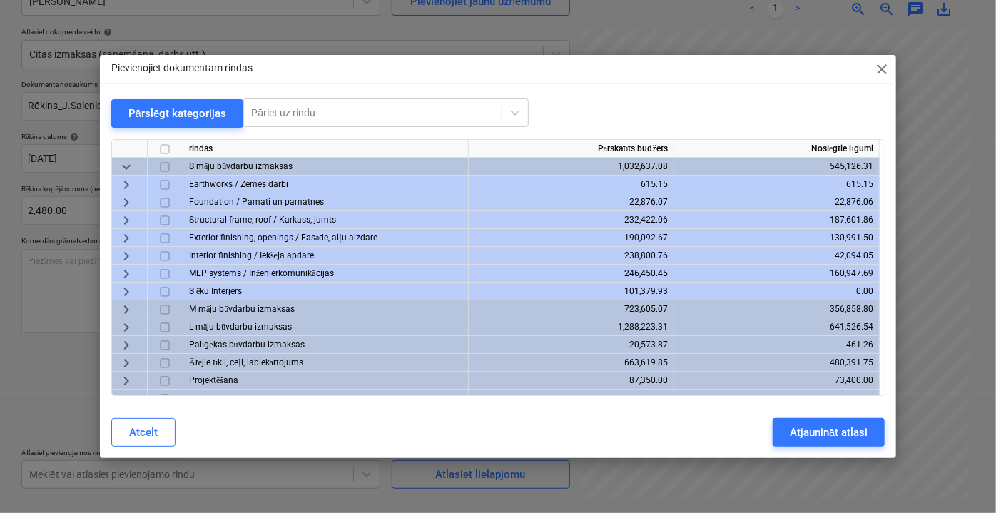
click at [129, 220] on span "keyboard_arrow_right" at bounding box center [126, 219] width 17 height 17
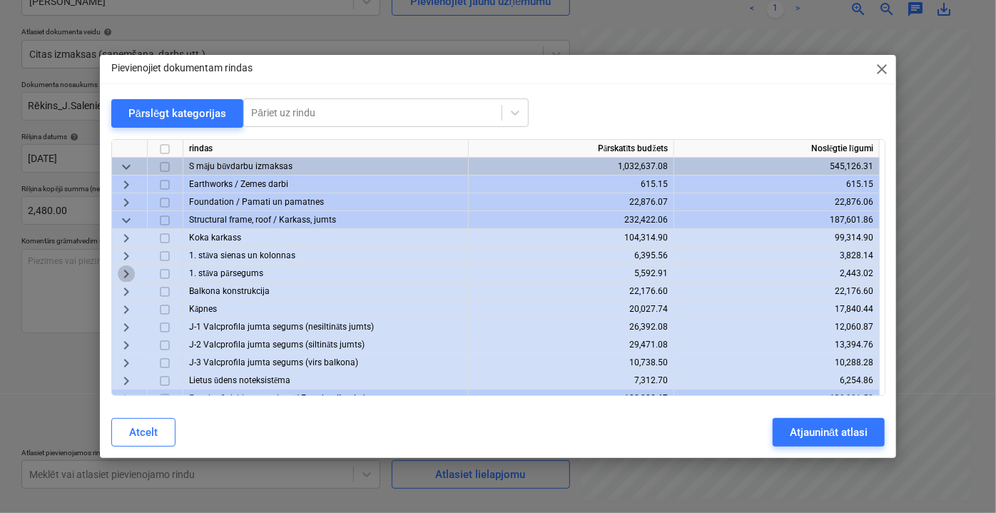
click at [131, 274] on span "keyboard_arrow_right" at bounding box center [126, 273] width 17 height 17
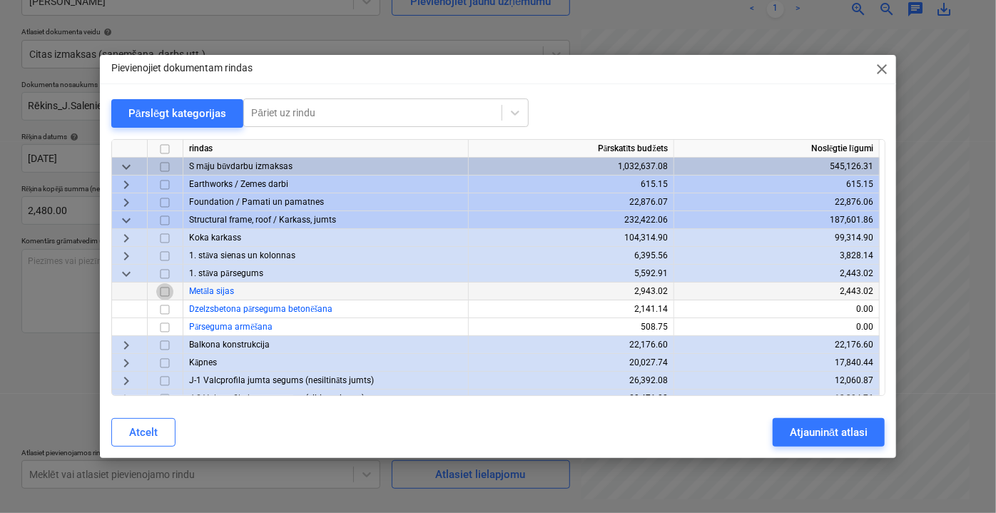
click at [165, 292] on input "checkbox" at bounding box center [164, 290] width 17 height 17
click at [845, 427] on div "Atjaunināt atlasi" at bounding box center [829, 432] width 78 height 19
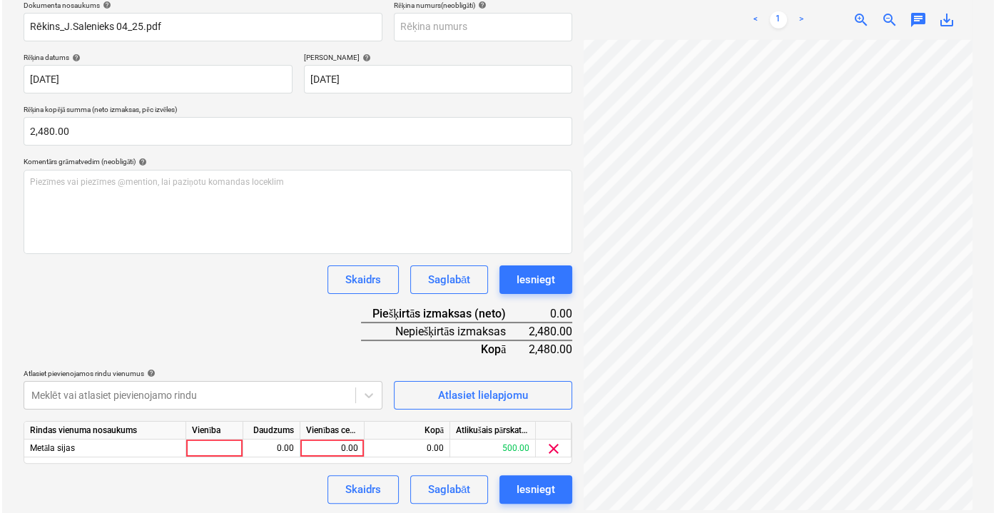
scroll to position [223, 0]
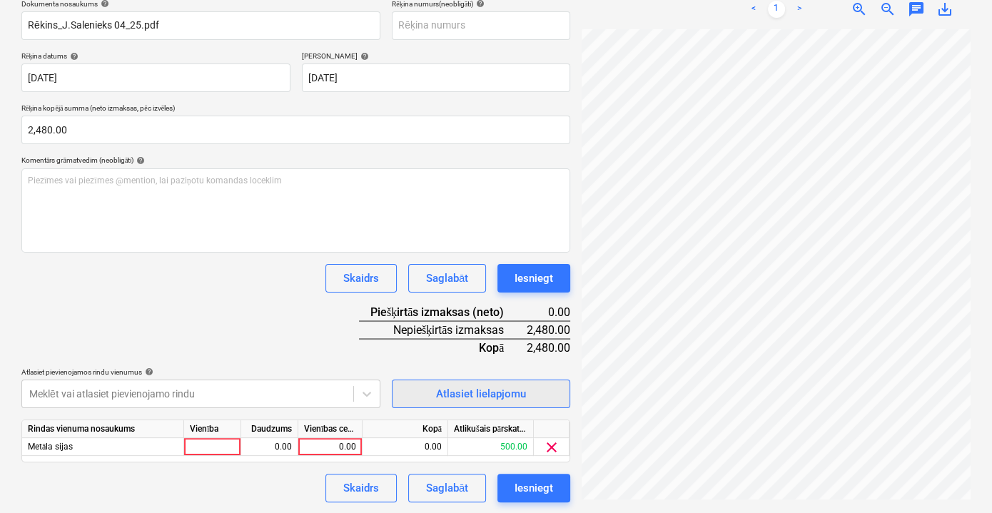
click at [483, 396] on div "Atlasiet lielapjomu" at bounding box center [481, 393] width 90 height 19
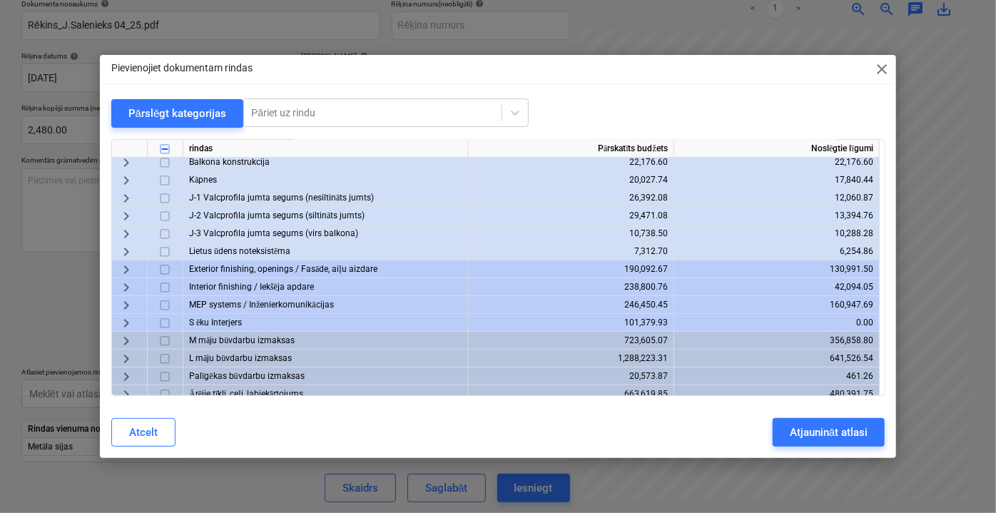
scroll to position [194, 0]
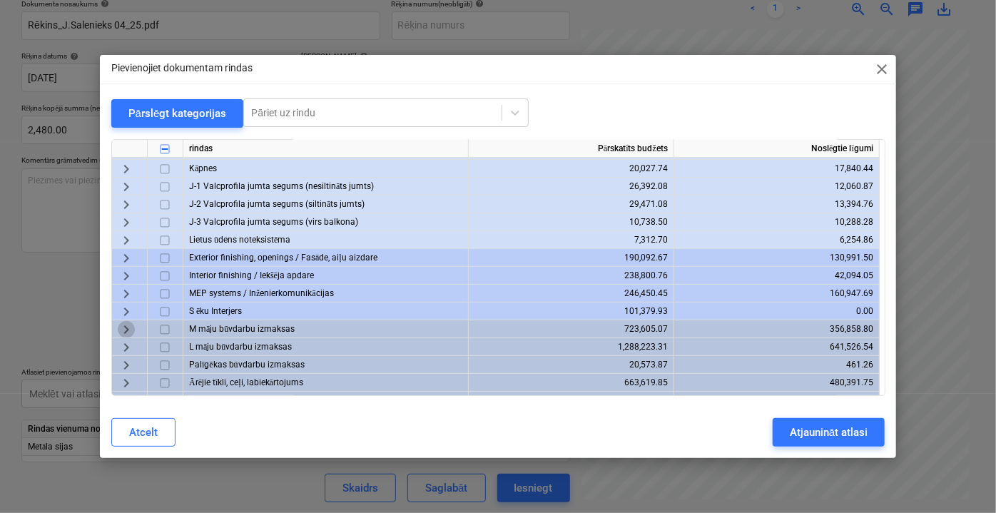
click at [131, 325] on span "keyboard_arrow_right" at bounding box center [126, 328] width 17 height 17
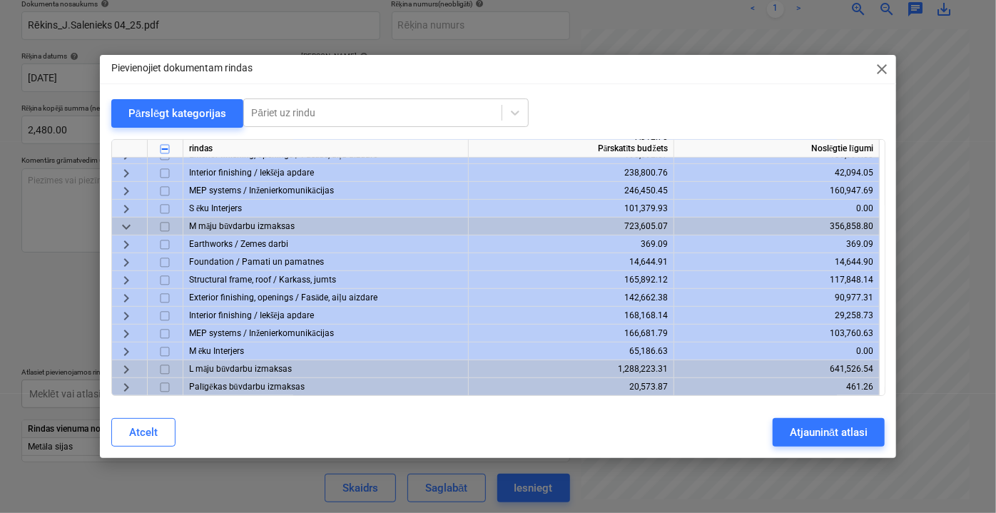
scroll to position [324, 0]
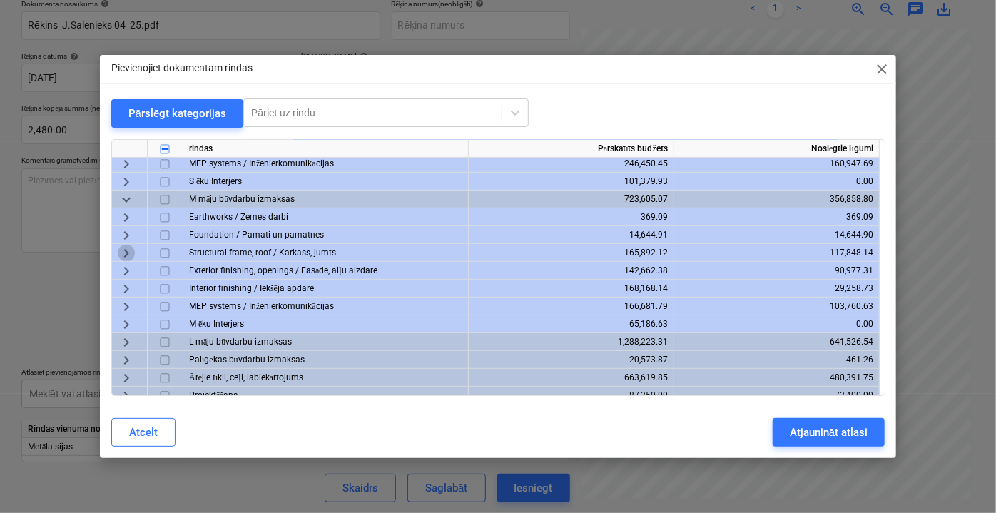
click at [128, 251] on span "keyboard_arrow_right" at bounding box center [126, 252] width 17 height 17
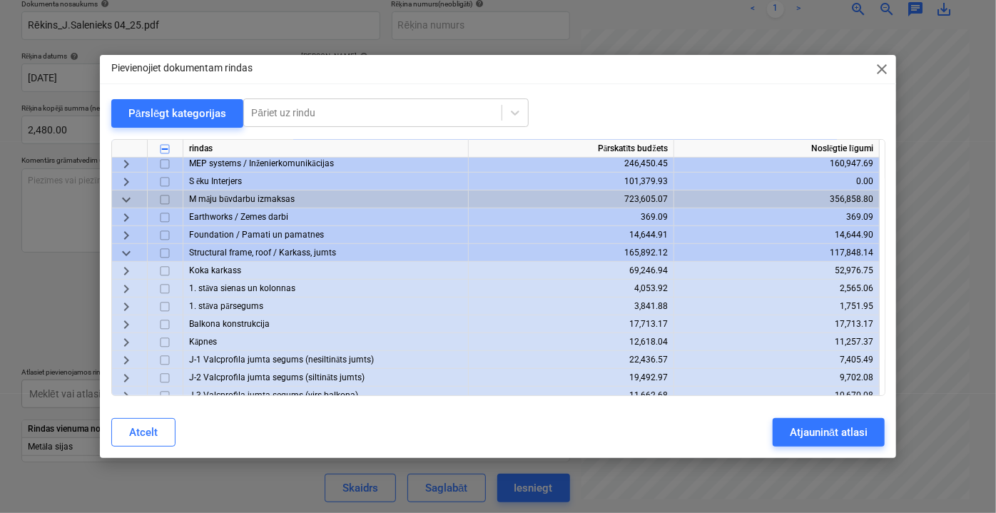
click at [127, 307] on span "keyboard_arrow_right" at bounding box center [126, 305] width 17 height 17
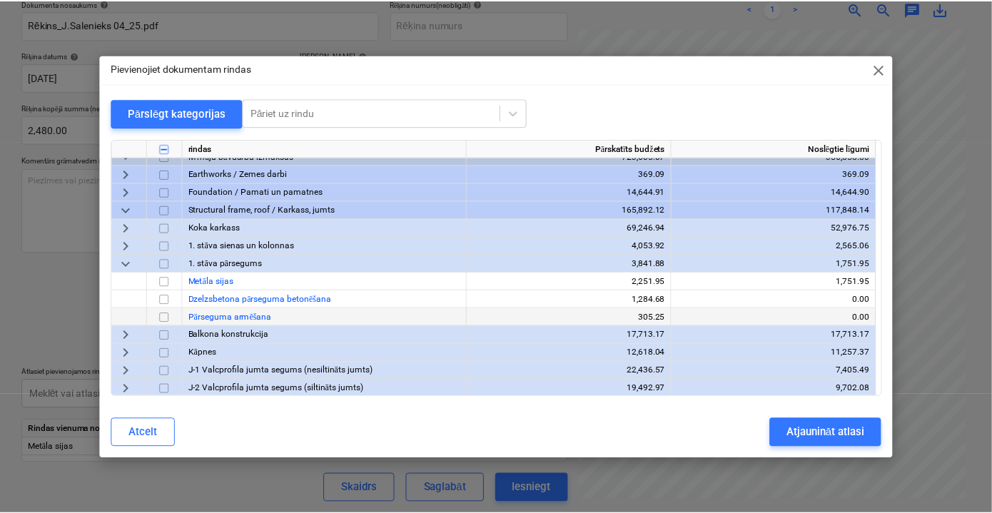
scroll to position [389, 0]
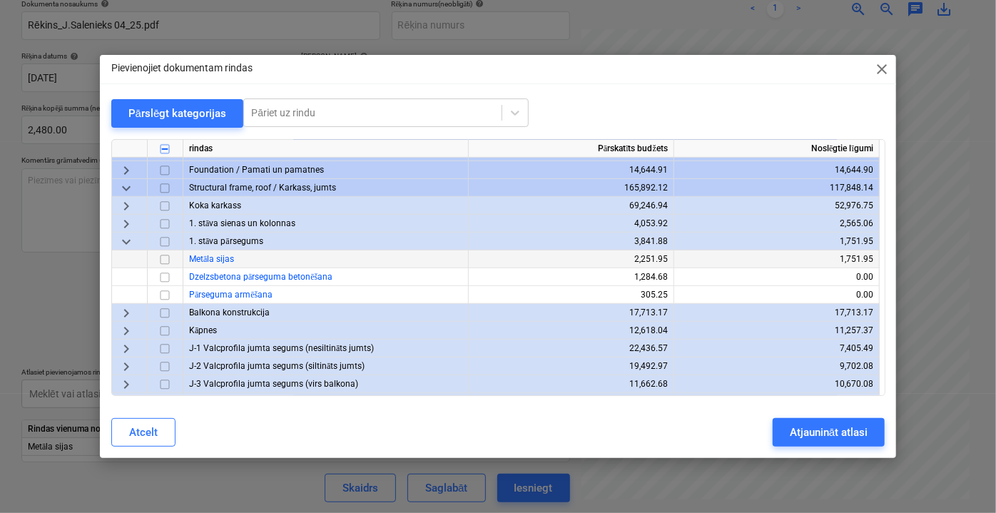
click at [160, 262] on input "checkbox" at bounding box center [164, 258] width 17 height 17
click at [830, 433] on div "Atjaunināt atlasi" at bounding box center [829, 432] width 78 height 19
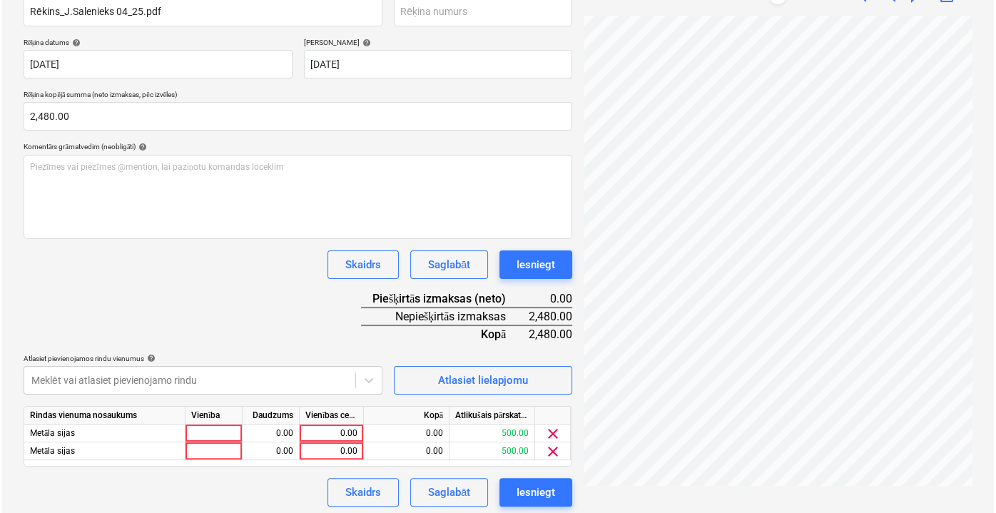
scroll to position [240, 0]
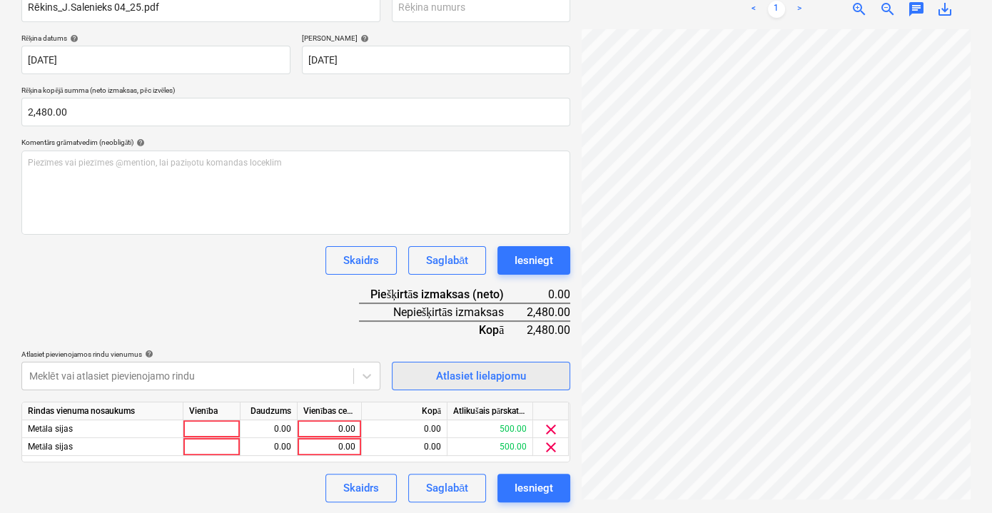
click at [450, 372] on div "Atlasiet lielapjomu" at bounding box center [481, 376] width 90 height 19
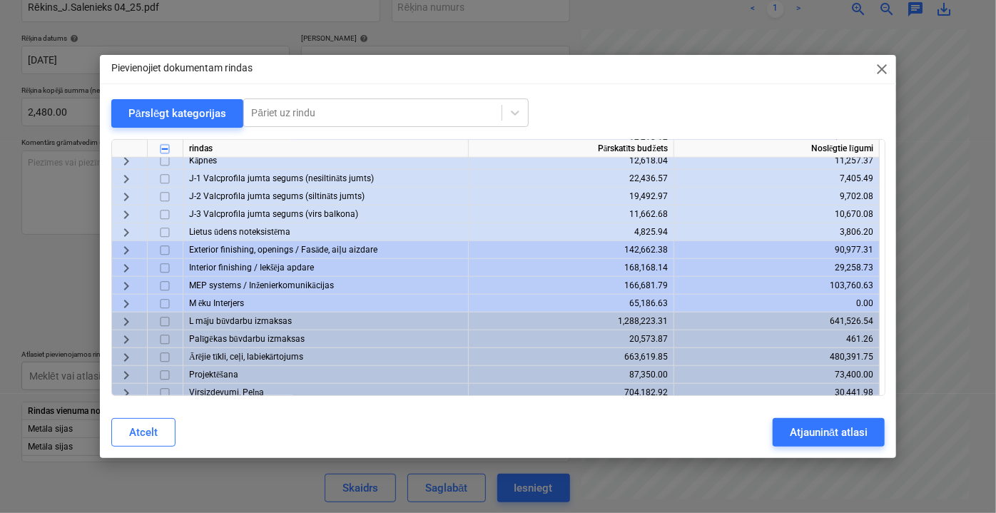
scroll to position [564, 0]
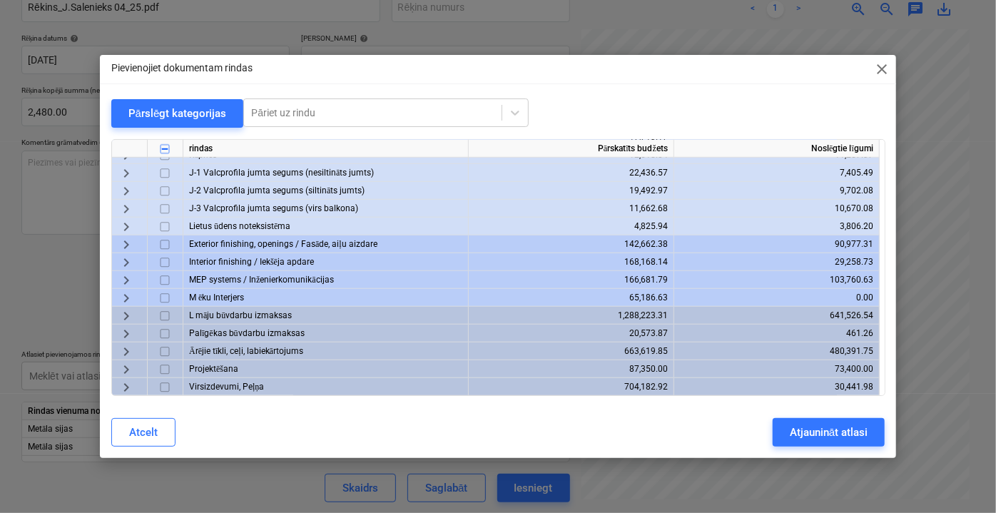
click at [123, 317] on span "keyboard_arrow_right" at bounding box center [126, 315] width 17 height 17
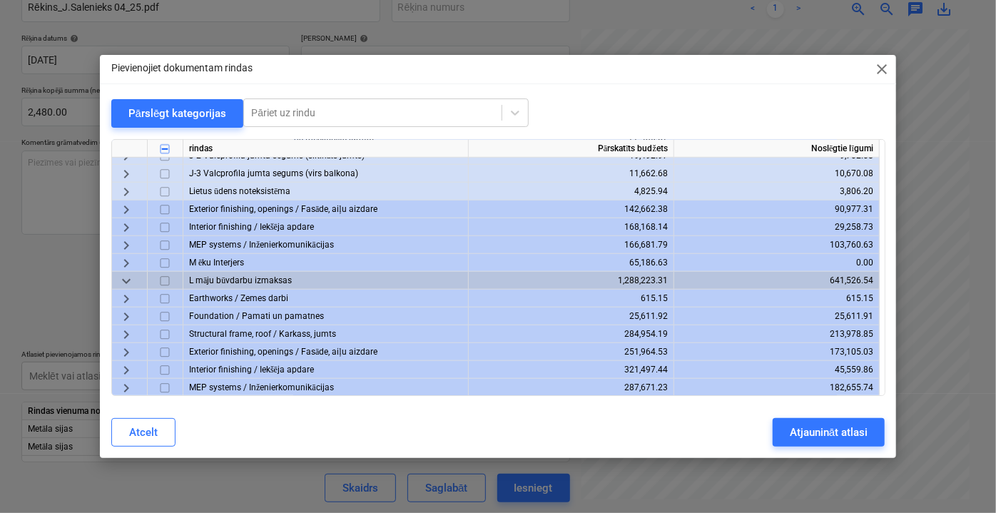
scroll to position [629, 0]
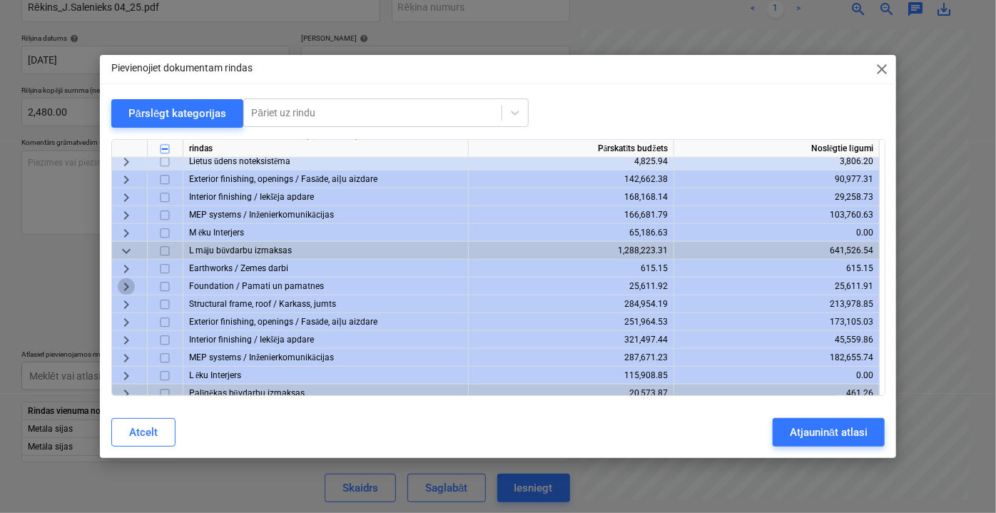
click at [120, 285] on span "keyboard_arrow_right" at bounding box center [126, 285] width 17 height 17
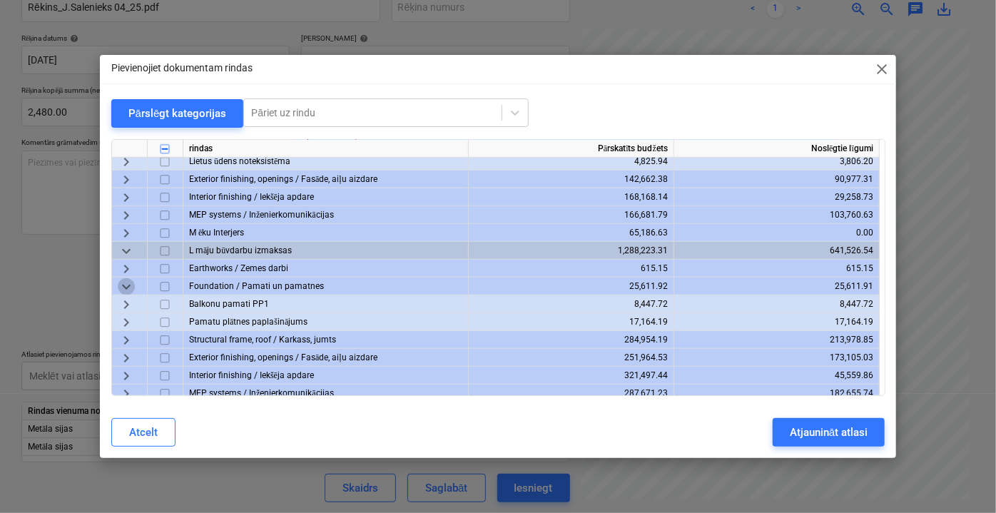
click at [126, 290] on span "keyboard_arrow_down" at bounding box center [126, 285] width 17 height 17
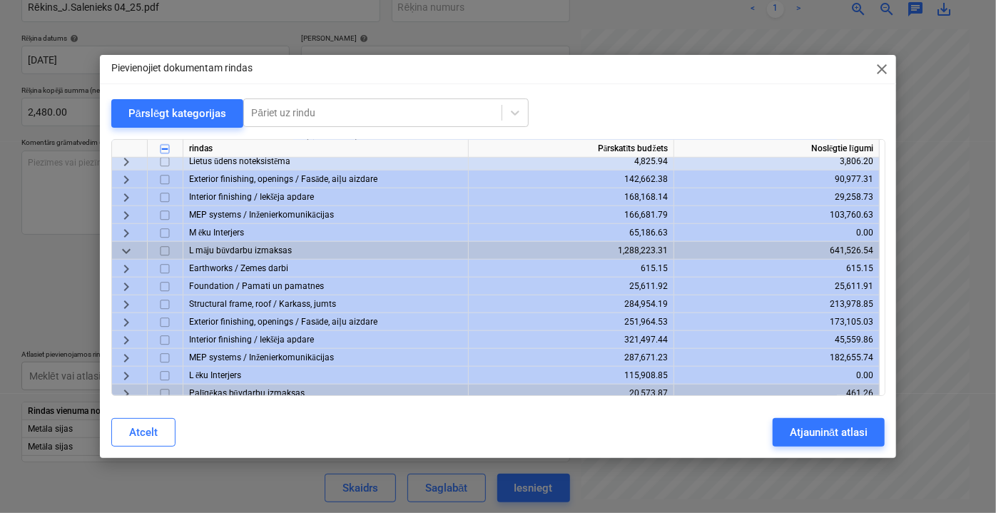
click at [128, 311] on span "keyboard_arrow_right" at bounding box center [126, 303] width 17 height 17
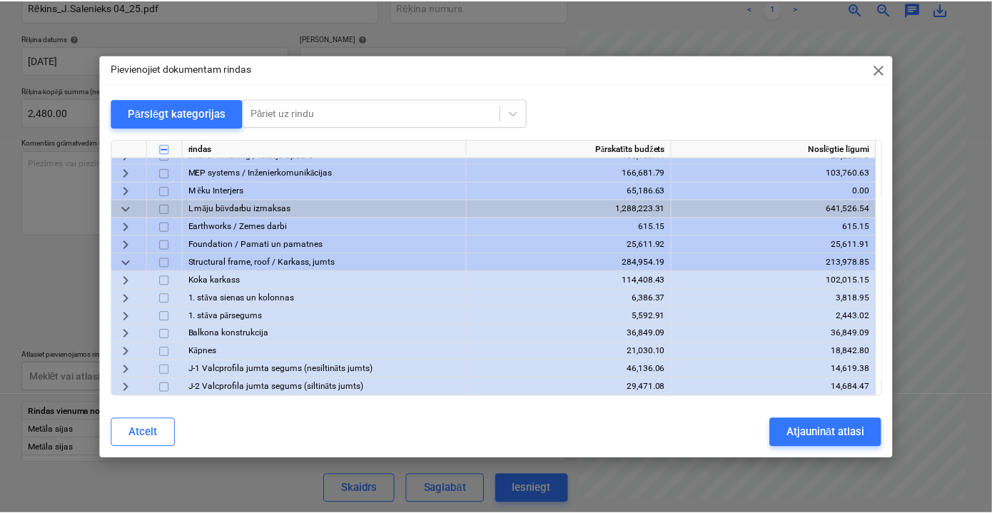
scroll to position [694, 0]
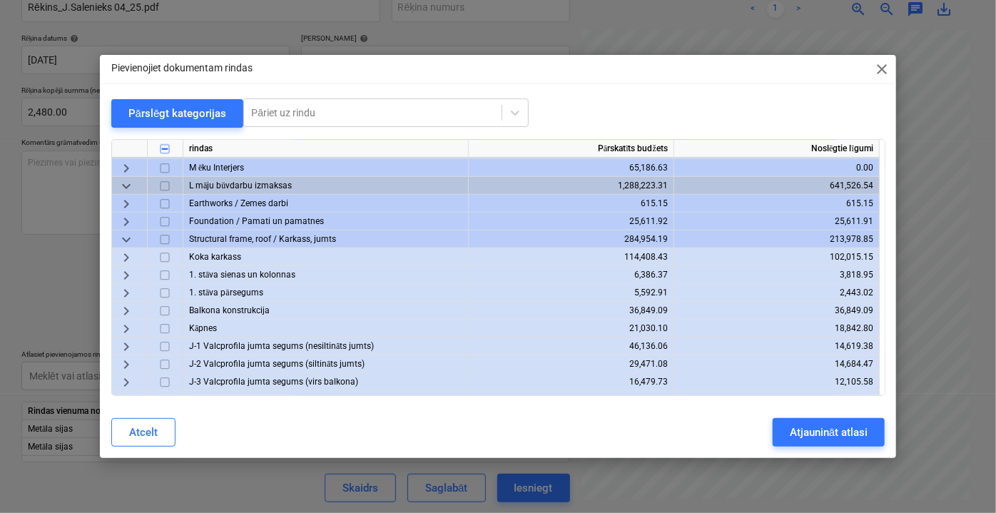
click at [127, 292] on span "keyboard_arrow_right" at bounding box center [126, 292] width 17 height 17
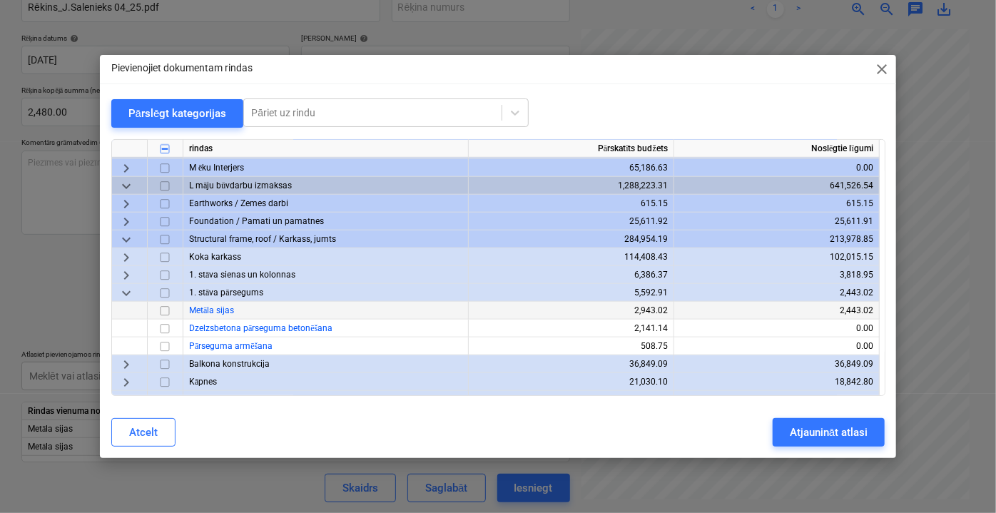
click at [161, 313] on input "checkbox" at bounding box center [164, 310] width 17 height 17
click at [811, 427] on div "Atjaunināt atlasi" at bounding box center [829, 432] width 78 height 19
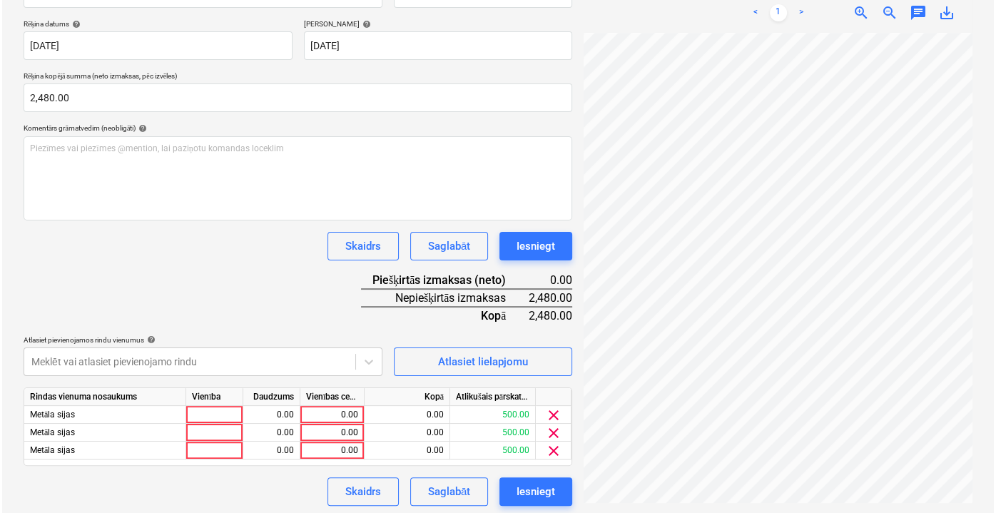
scroll to position [258, 0]
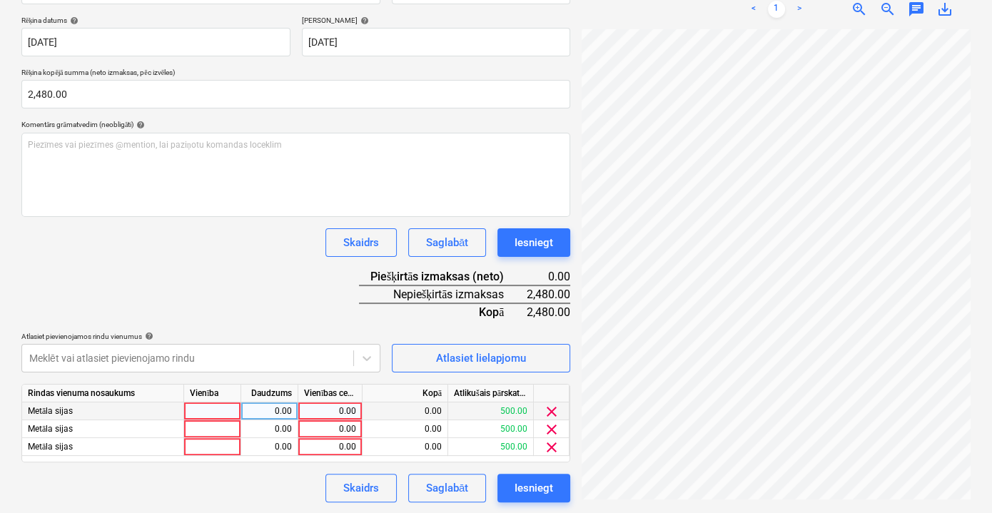
click at [343, 414] on div "0.00" at bounding box center [330, 411] width 52 height 18
type input "500"
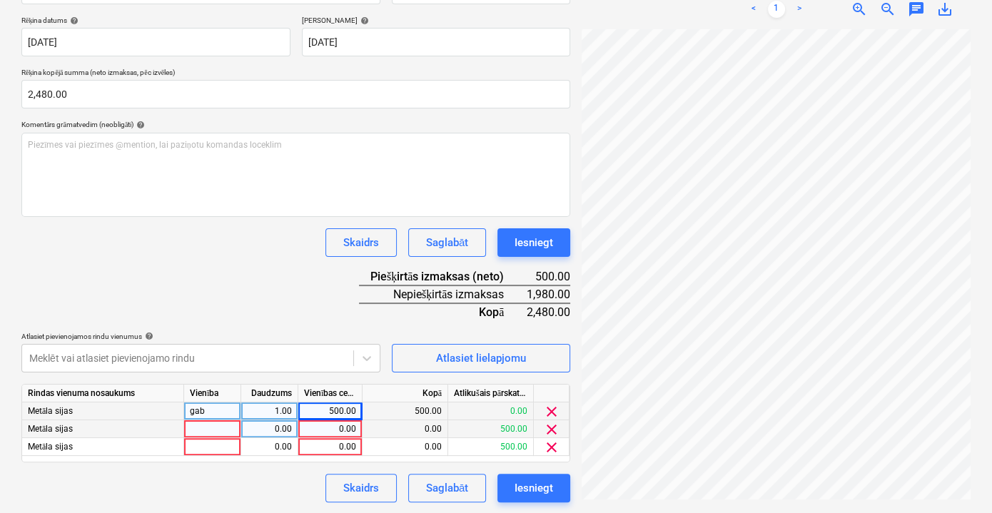
click at [323, 433] on div "0.00" at bounding box center [330, 429] width 52 height 18
type input "500"
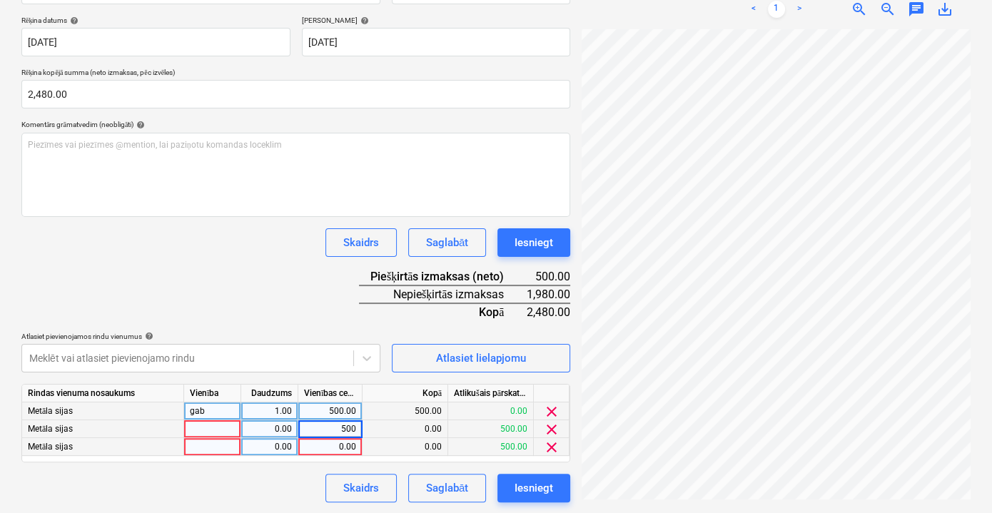
click at [345, 447] on div "0.00" at bounding box center [330, 447] width 52 height 18
type input "500"
click at [245, 482] on div "Skaidrs Saglabāt Iesniegt" at bounding box center [295, 488] width 549 height 29
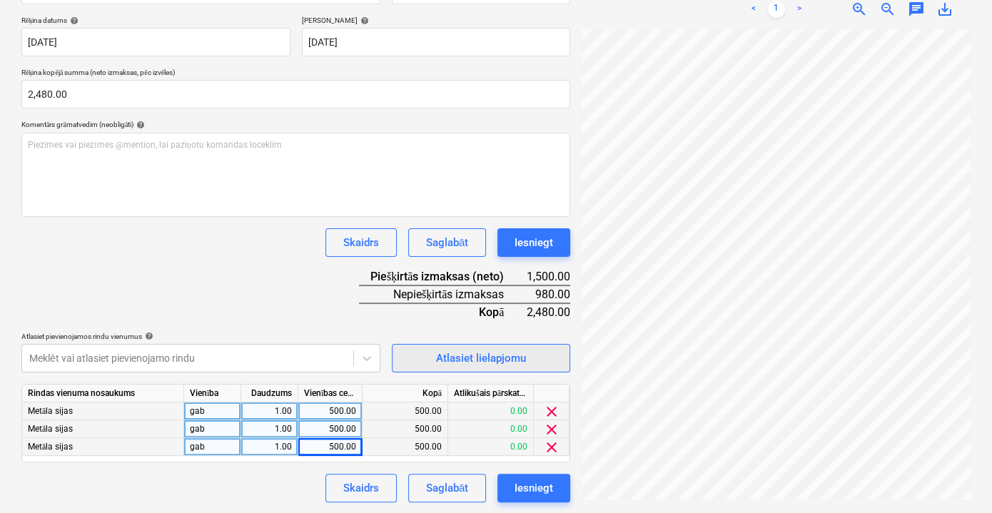
click at [472, 357] on div "Atlasiet lielapjomu" at bounding box center [481, 358] width 90 height 19
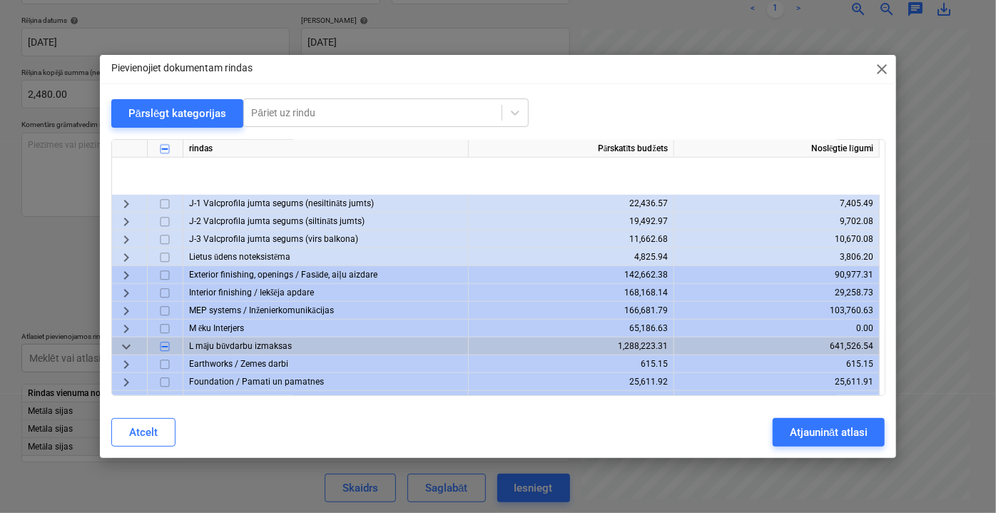
scroll to position [514, 0]
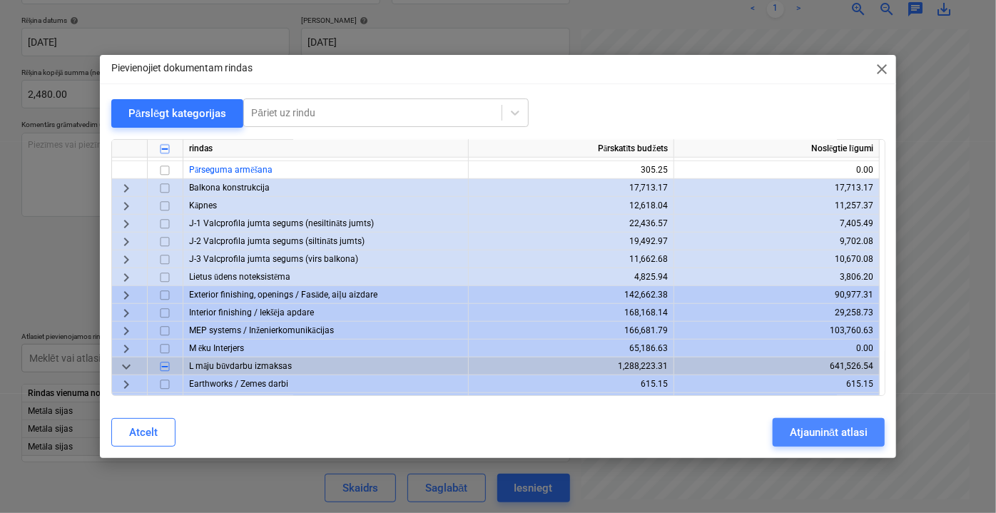
click at [858, 425] on div "Atjaunināt atlasi" at bounding box center [829, 432] width 78 height 19
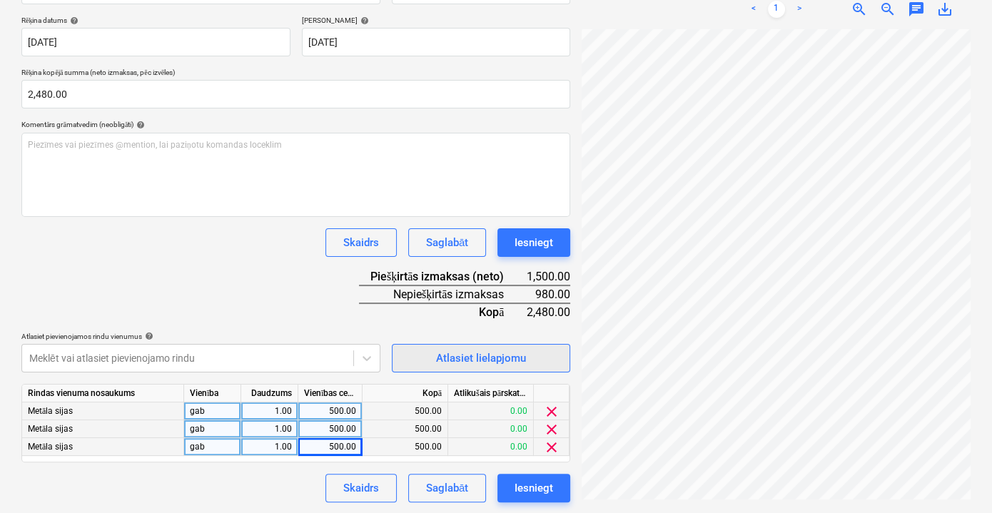
click at [496, 354] on div "Atlasiet lielapjomu" at bounding box center [481, 358] width 90 height 19
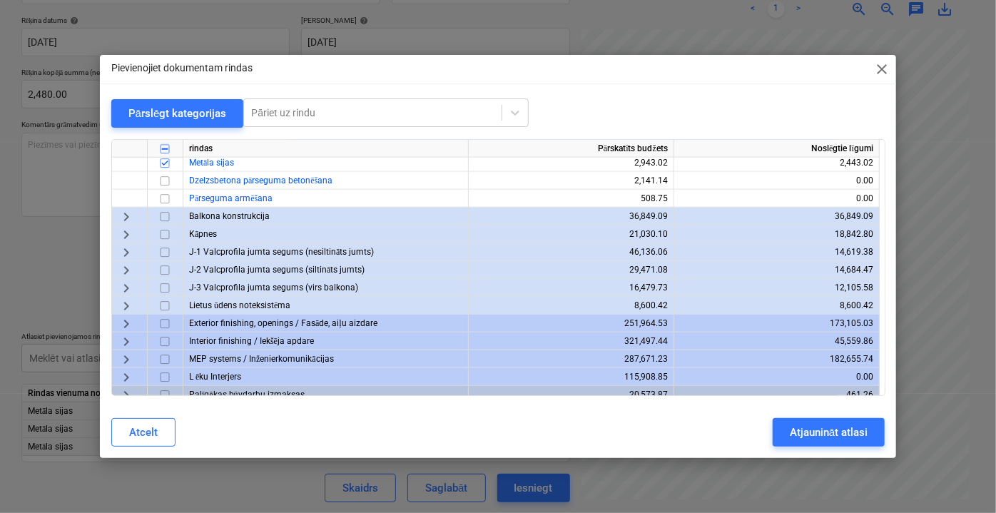
scroll to position [903, 0]
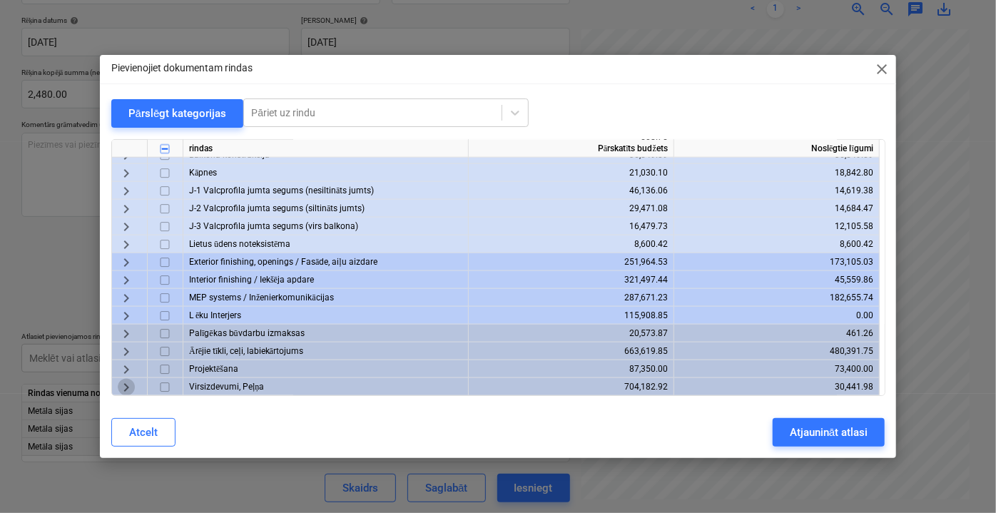
click at [126, 388] on span "keyboard_arrow_right" at bounding box center [126, 386] width 17 height 17
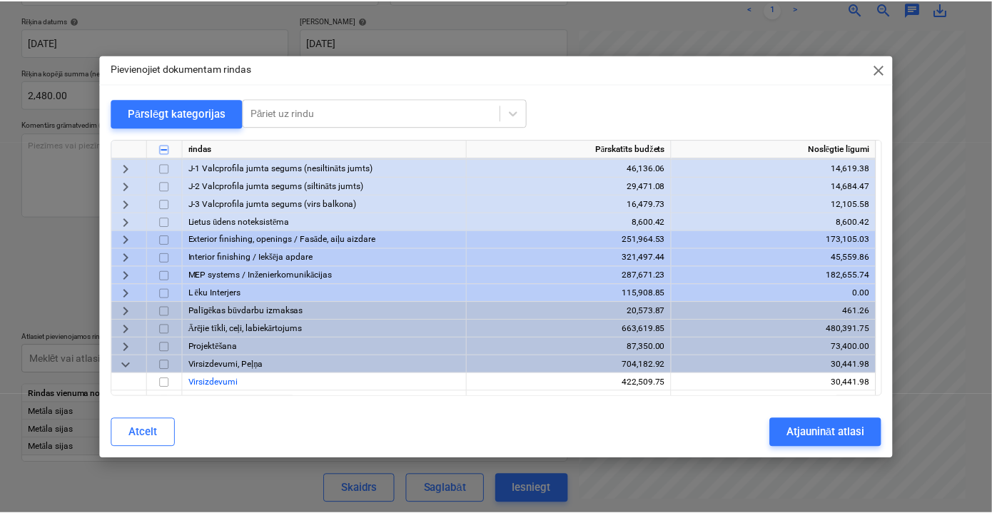
scroll to position [939, 0]
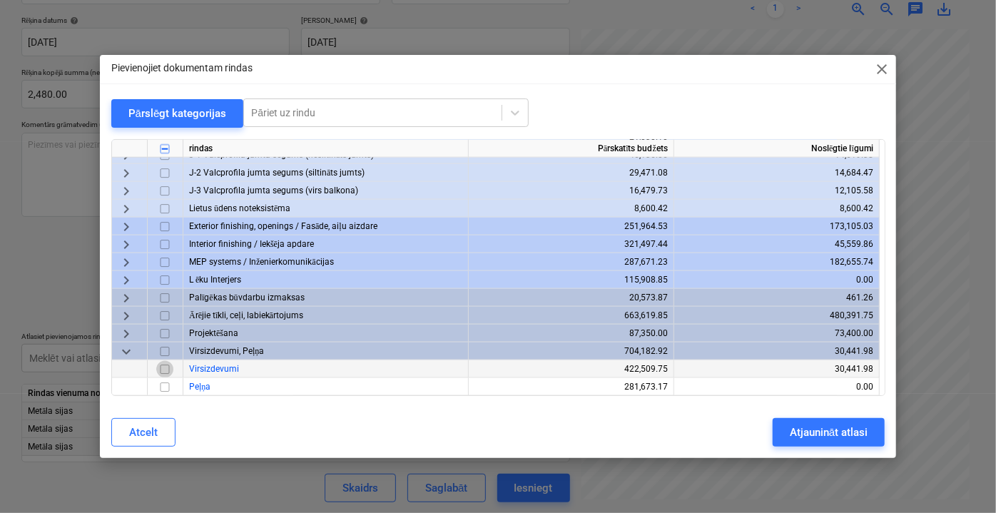
click at [167, 370] on input "checkbox" at bounding box center [164, 368] width 17 height 17
click at [871, 442] on button "Atjaunināt atlasi" at bounding box center [829, 432] width 112 height 29
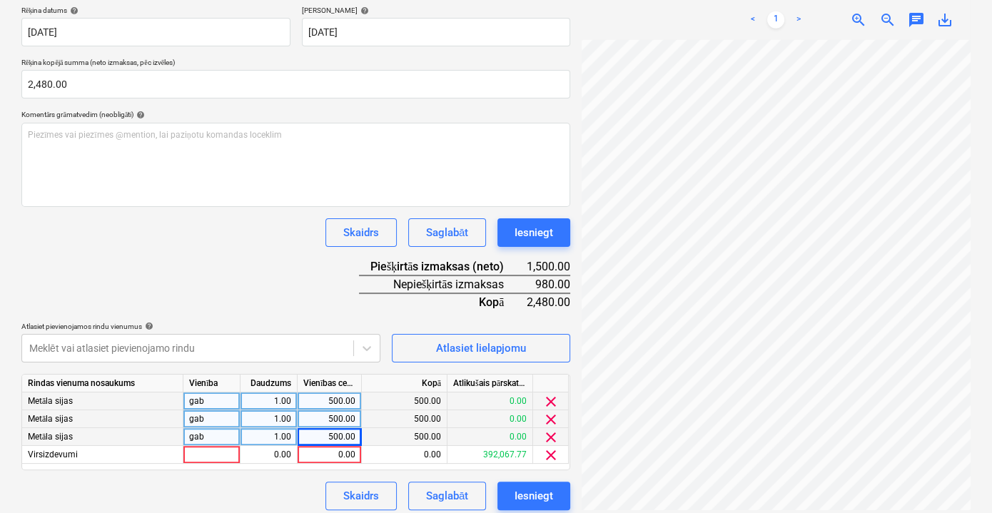
scroll to position [276, 0]
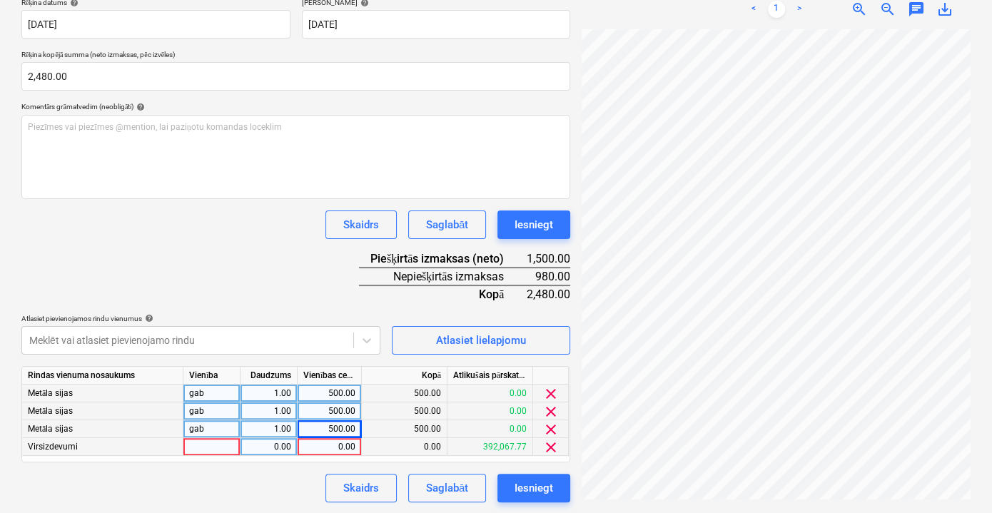
click at [346, 451] on div "0.00" at bounding box center [329, 447] width 52 height 18
type input "980"
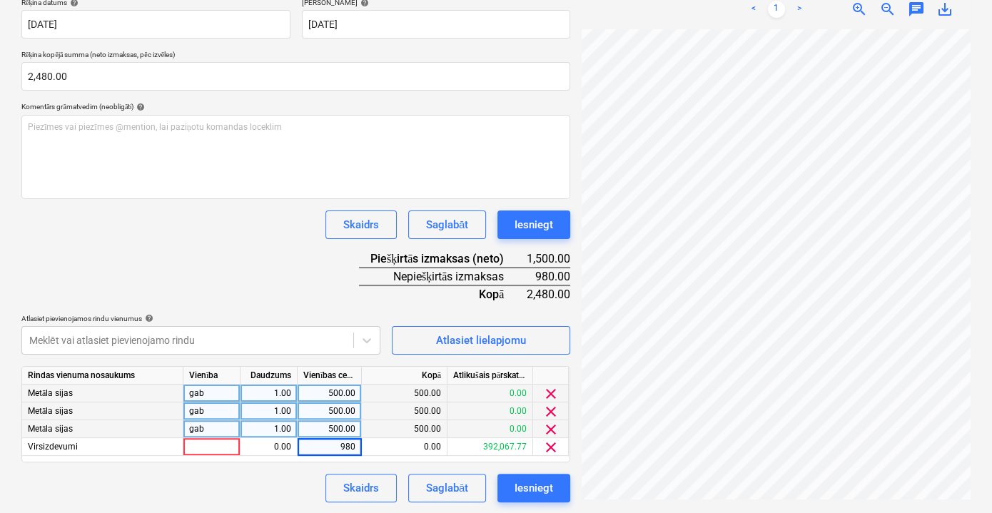
click at [290, 482] on div "Skaidrs Saglabāt Iesniegt" at bounding box center [295, 488] width 549 height 29
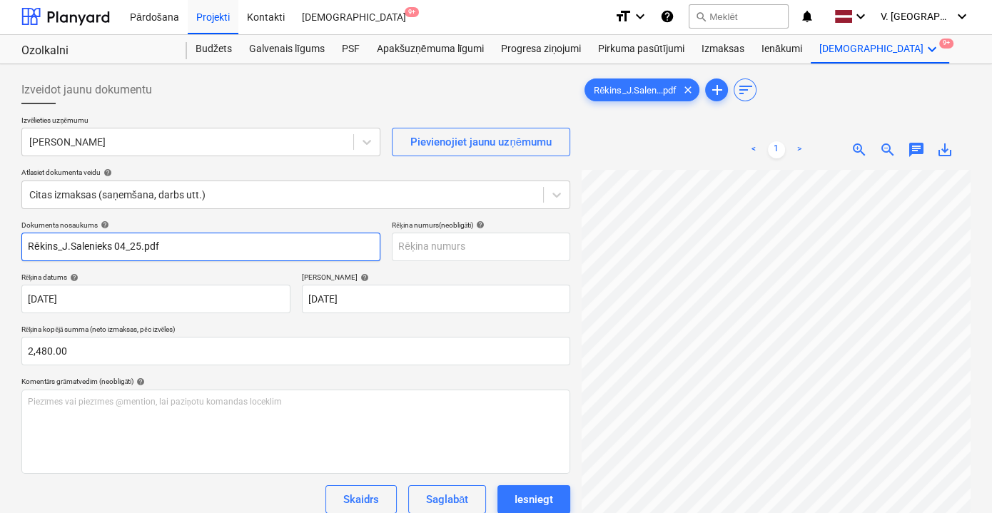
scroll to position [0, 0]
click at [171, 251] on input "Rēkins_J.Salenieks 04_25.pdf" at bounding box center [200, 248] width 359 height 29
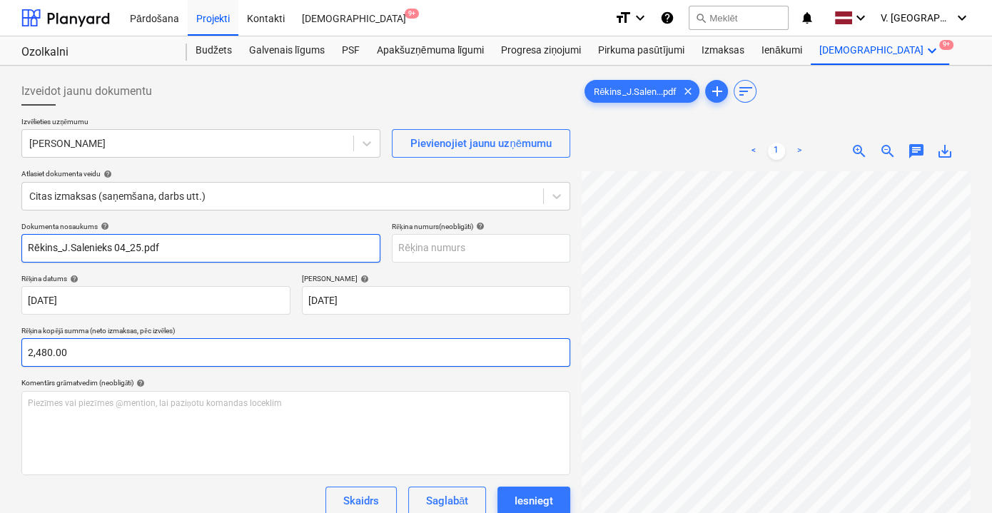
scroll to position [0, 36]
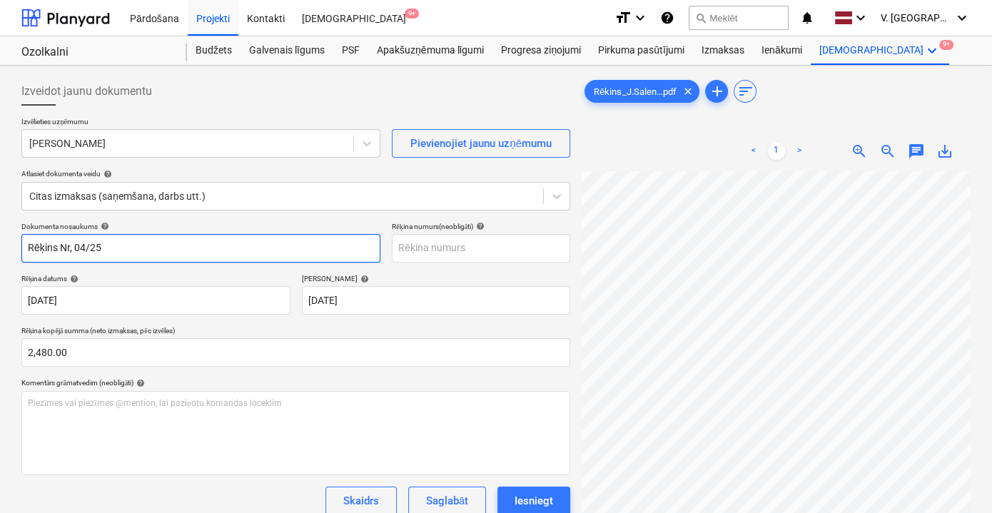
drag, startPoint x: 108, startPoint y: 249, endPoint x: 76, endPoint y: 249, distance: 32.8
click at [76, 249] on input "Rēķins Nr, 04/25" at bounding box center [200, 248] width 359 height 29
type input "Rēķins Nr, 04/25"
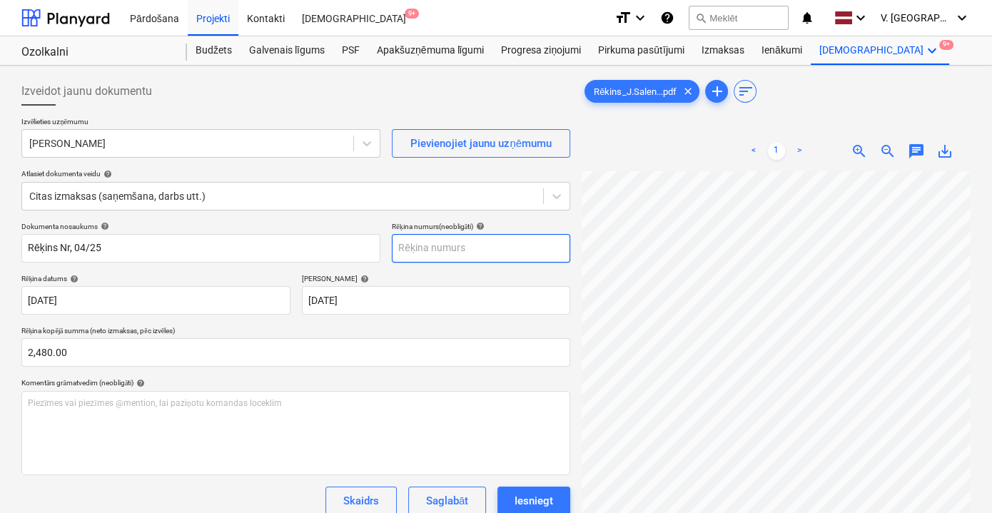
click at [433, 257] on input "text" at bounding box center [481, 248] width 178 height 29
paste input "04/25"
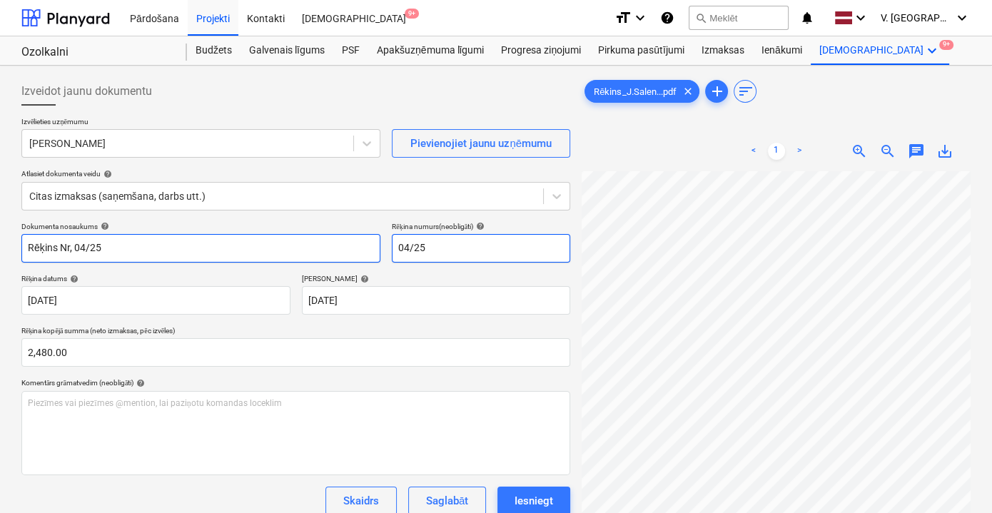
type input "04/25"
click at [72, 250] on input "Rēķins Nr, 04/25" at bounding box center [200, 248] width 359 height 29
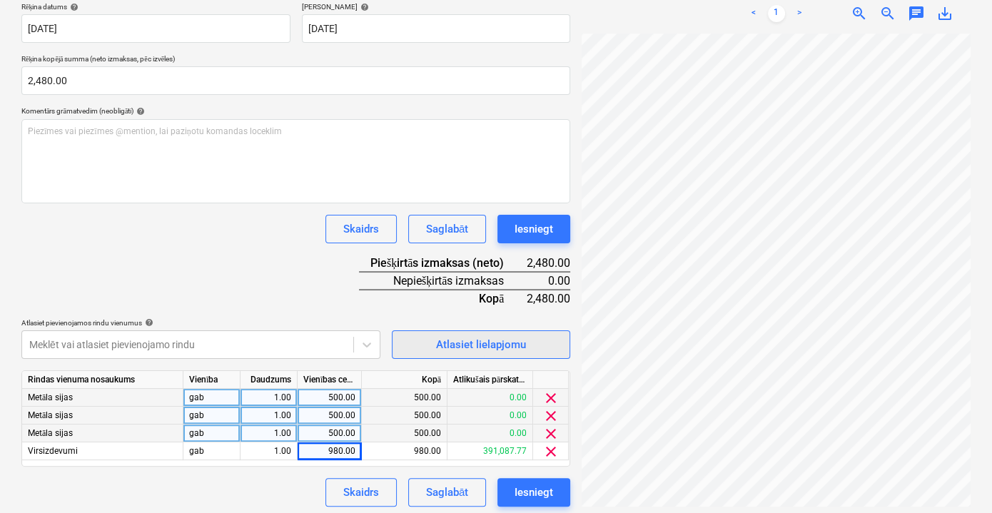
scroll to position [276, 0]
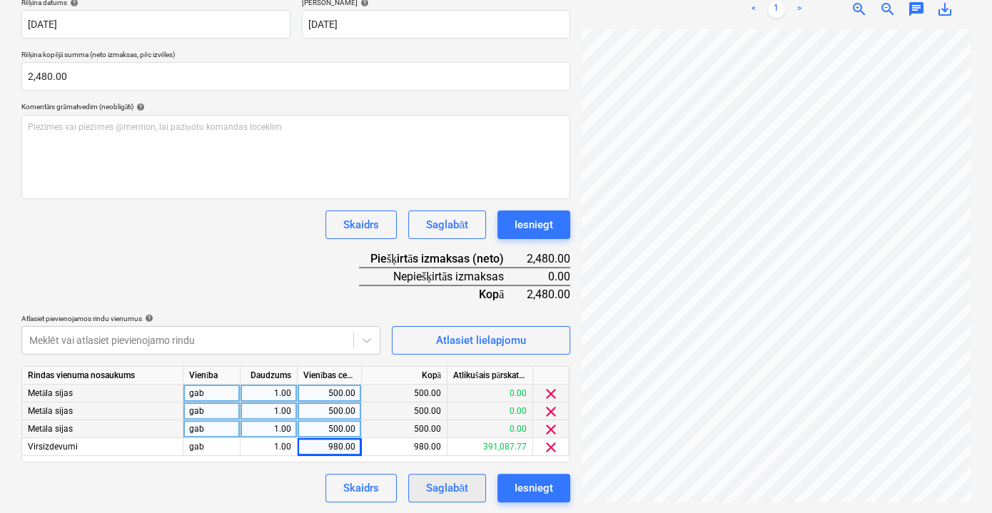
type input "Rēķins Nr. 04/25"
click at [446, 484] on div "Saglabāt" at bounding box center [447, 488] width 42 height 19
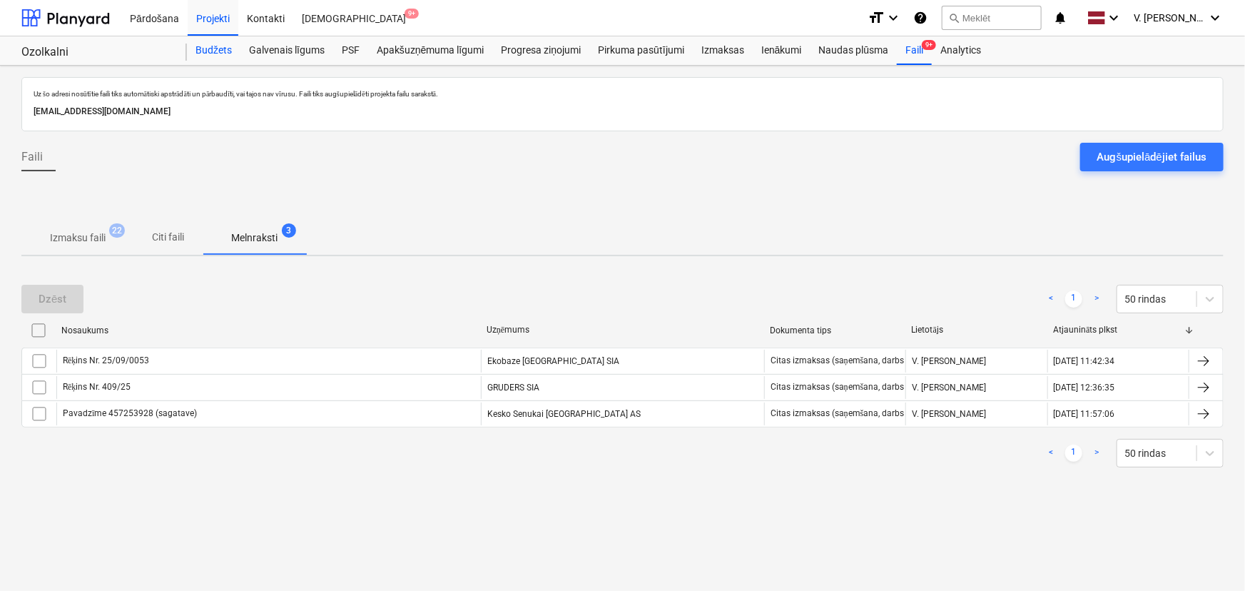
click at [214, 49] on div "Budžets" at bounding box center [214, 50] width 54 height 29
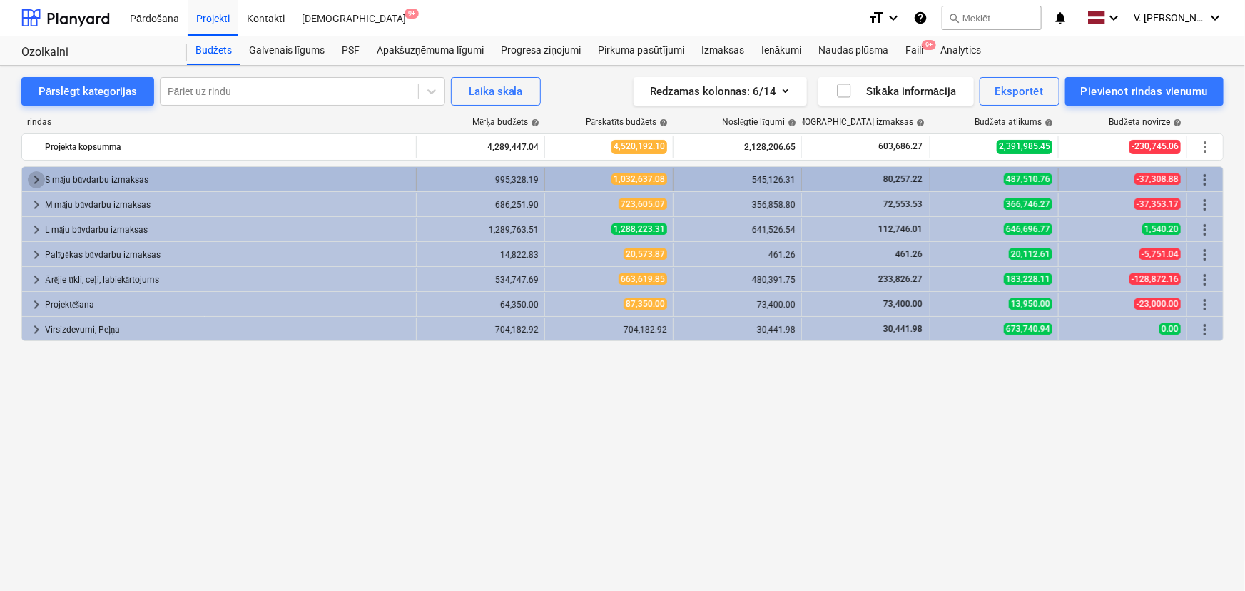
click at [39, 179] on span "keyboard_arrow_right" at bounding box center [36, 179] width 17 height 17
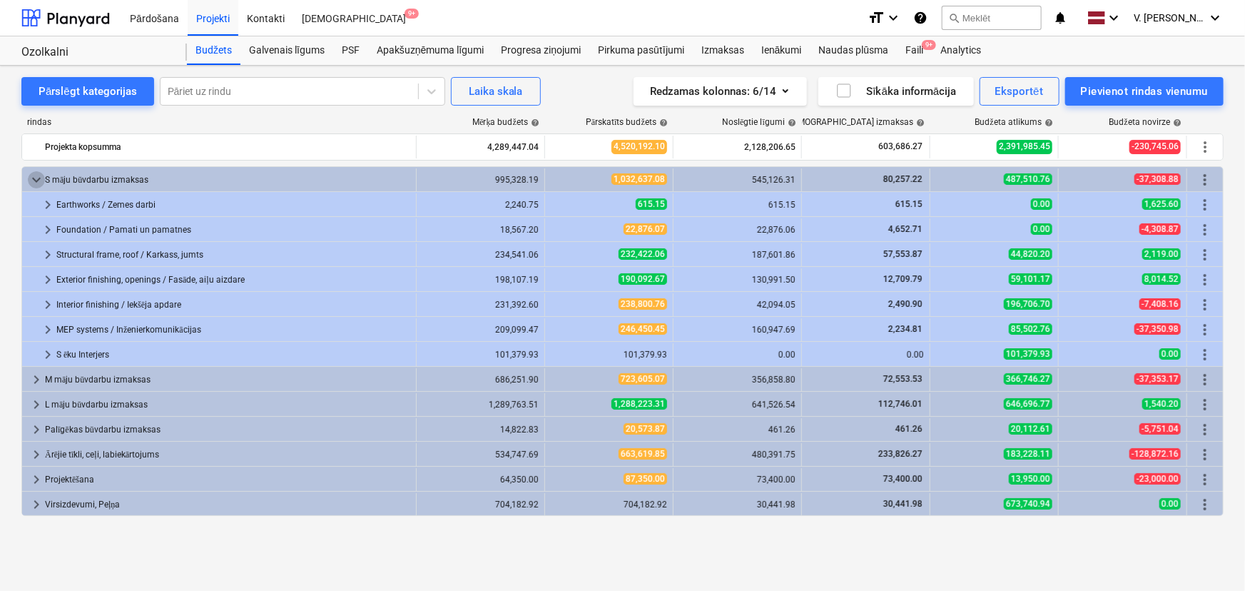
click at [39, 179] on span "keyboard_arrow_down" at bounding box center [36, 179] width 17 height 17
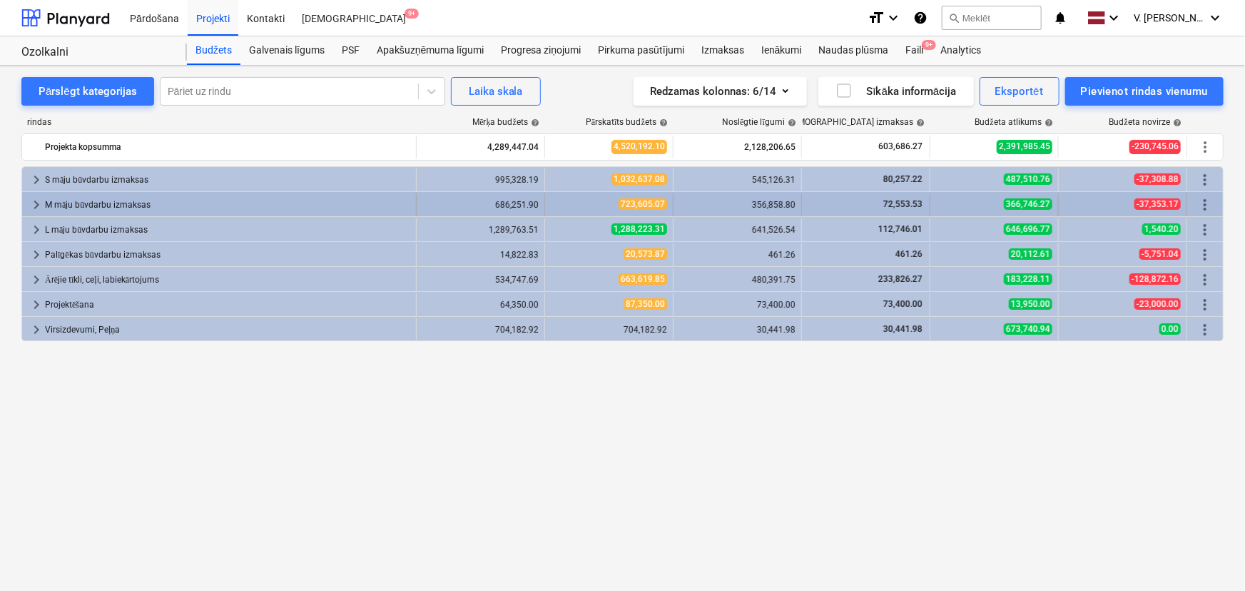
click at [35, 205] on span "keyboard_arrow_right" at bounding box center [36, 204] width 17 height 17
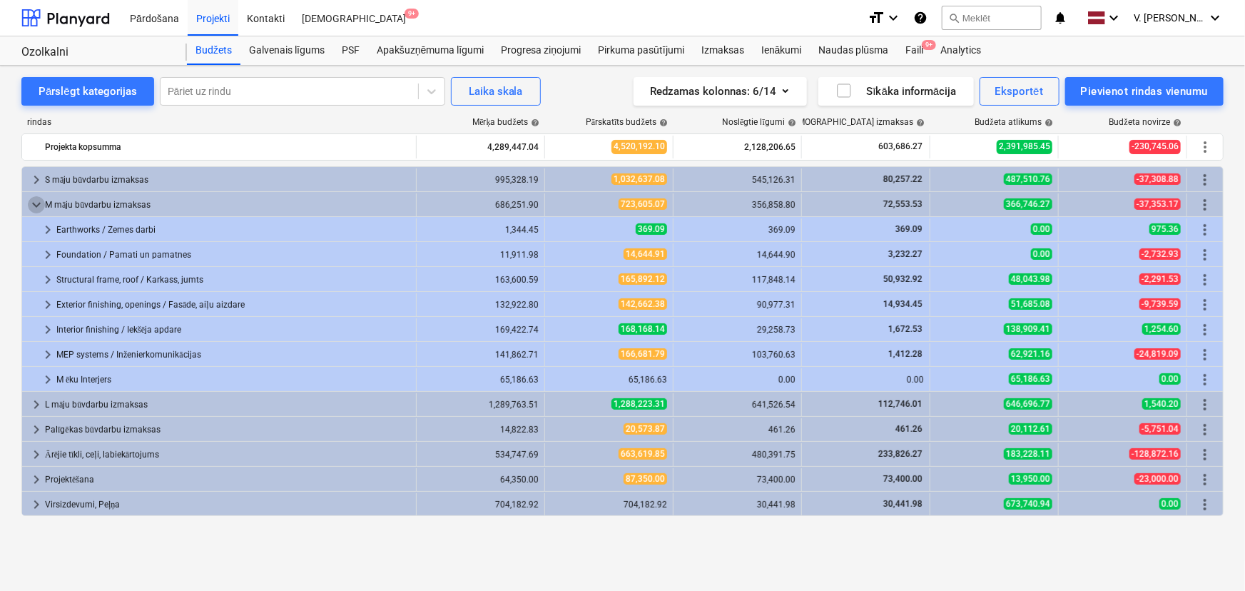
click at [35, 205] on span "keyboard_arrow_down" at bounding box center [36, 204] width 17 height 17
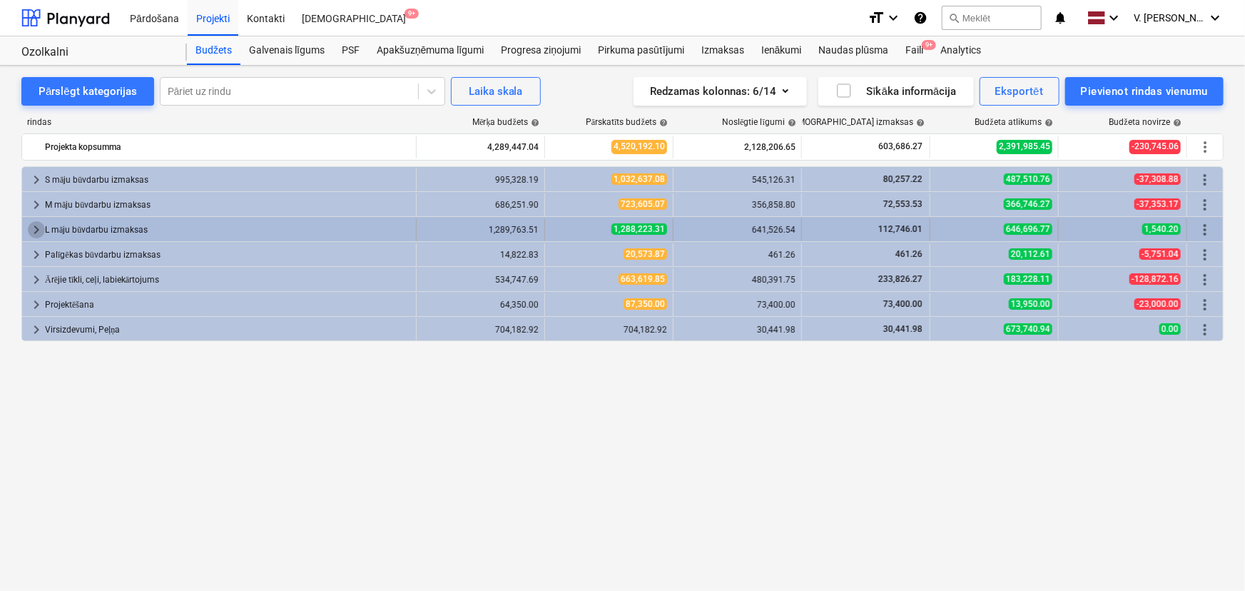
click at [34, 225] on span "keyboard_arrow_right" at bounding box center [36, 229] width 17 height 17
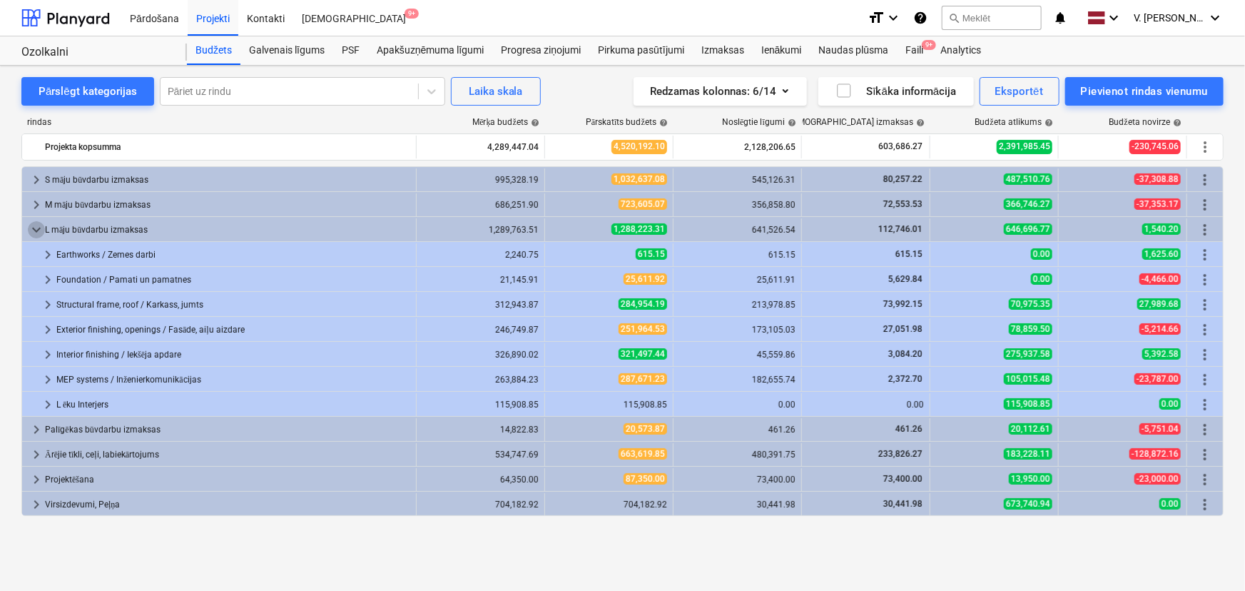
click at [34, 225] on span "keyboard_arrow_down" at bounding box center [36, 229] width 17 height 17
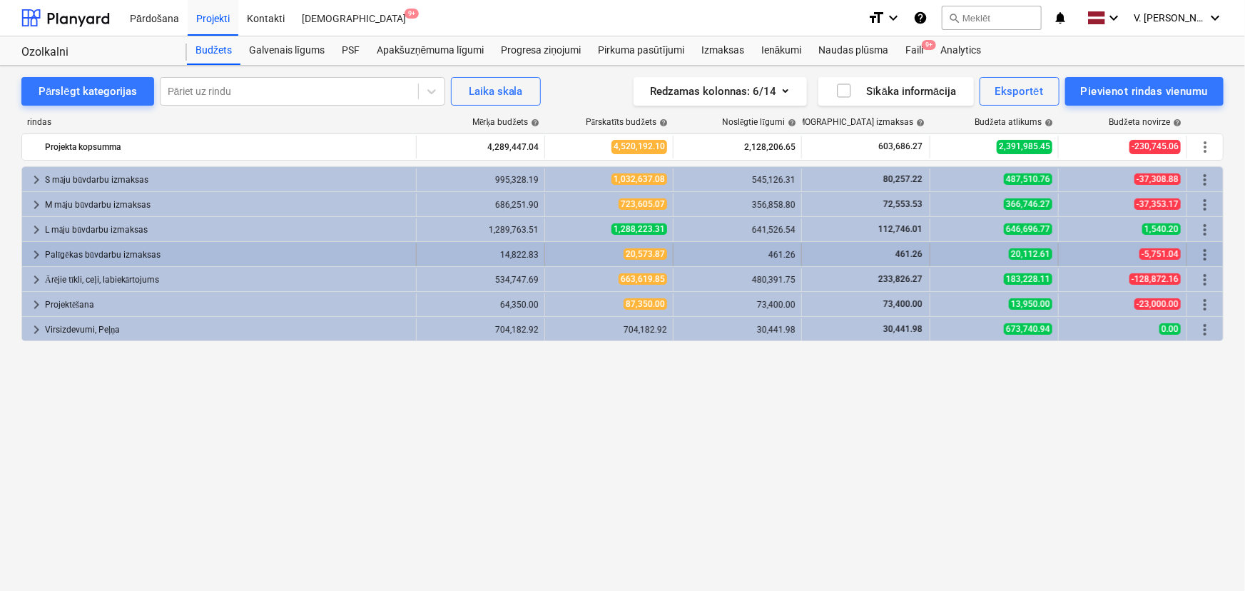
click at [31, 256] on span "keyboard_arrow_right" at bounding box center [36, 254] width 17 height 17
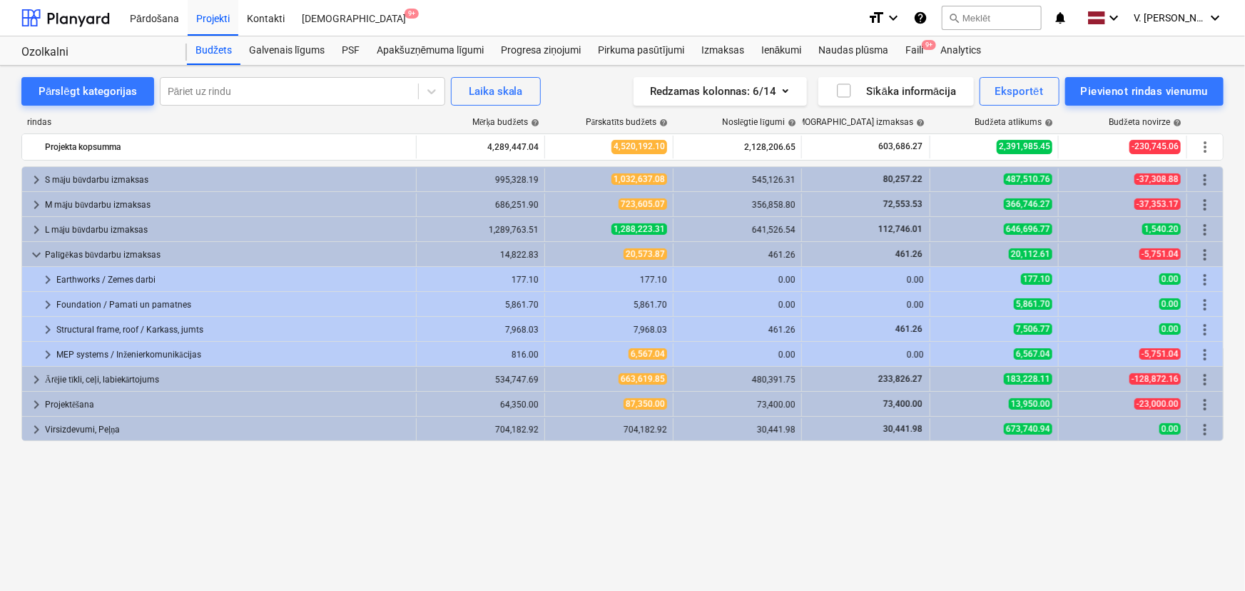
click at [31, 256] on span "keyboard_arrow_down" at bounding box center [36, 254] width 17 height 17
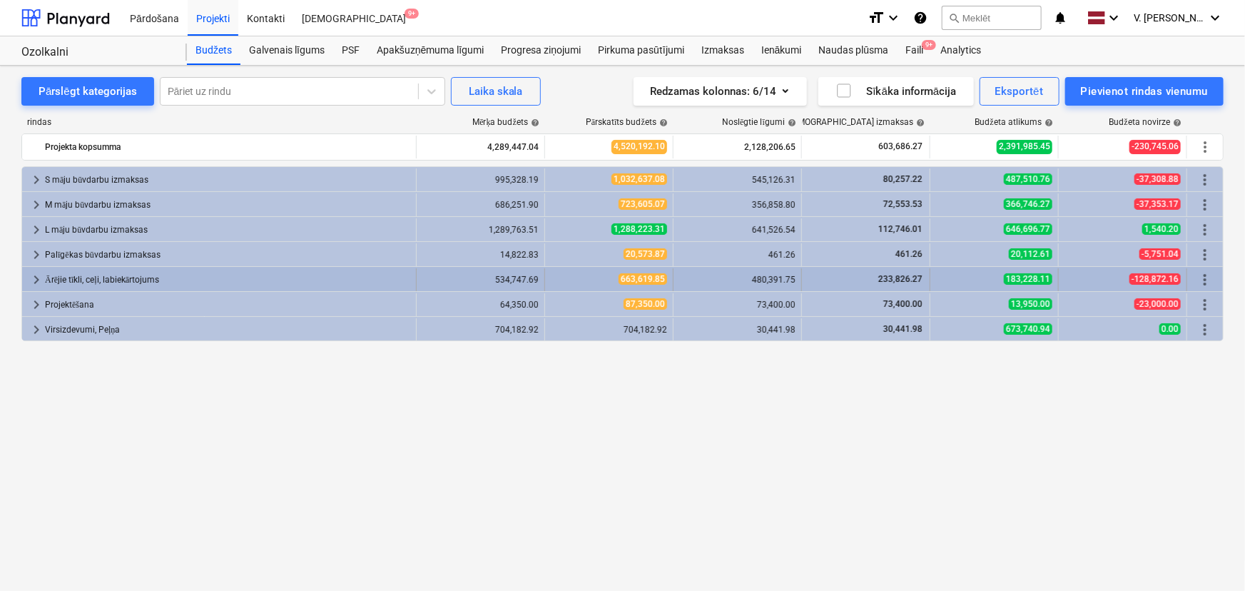
click at [34, 280] on span "keyboard_arrow_right" at bounding box center [36, 279] width 17 height 17
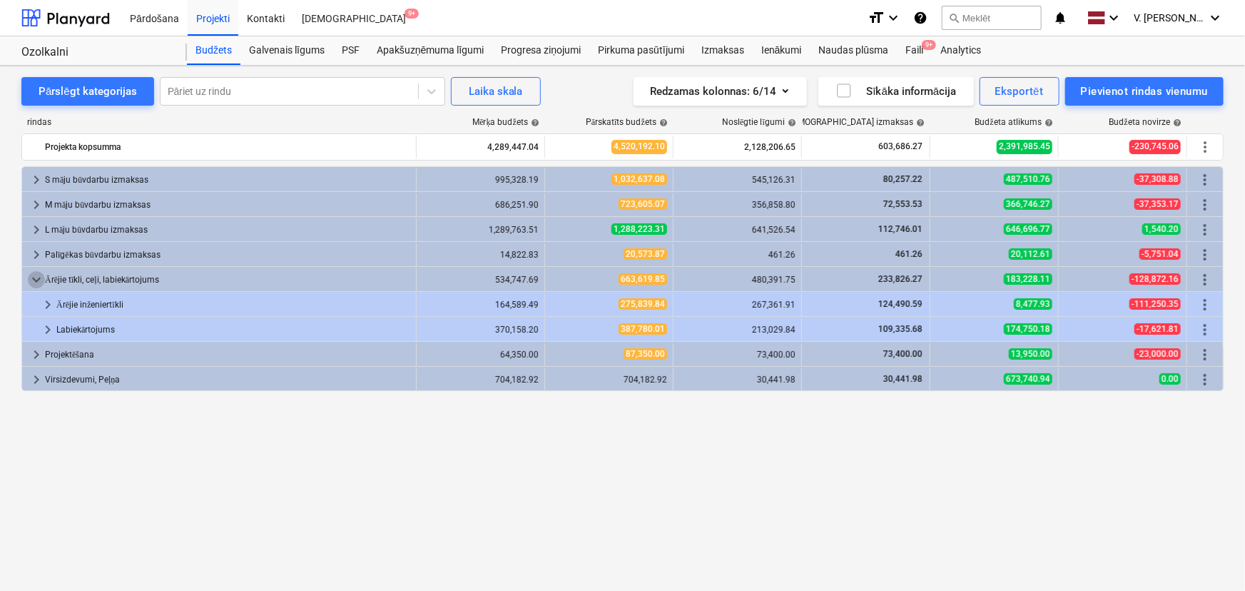
click at [34, 280] on span "keyboard_arrow_down" at bounding box center [36, 279] width 17 height 17
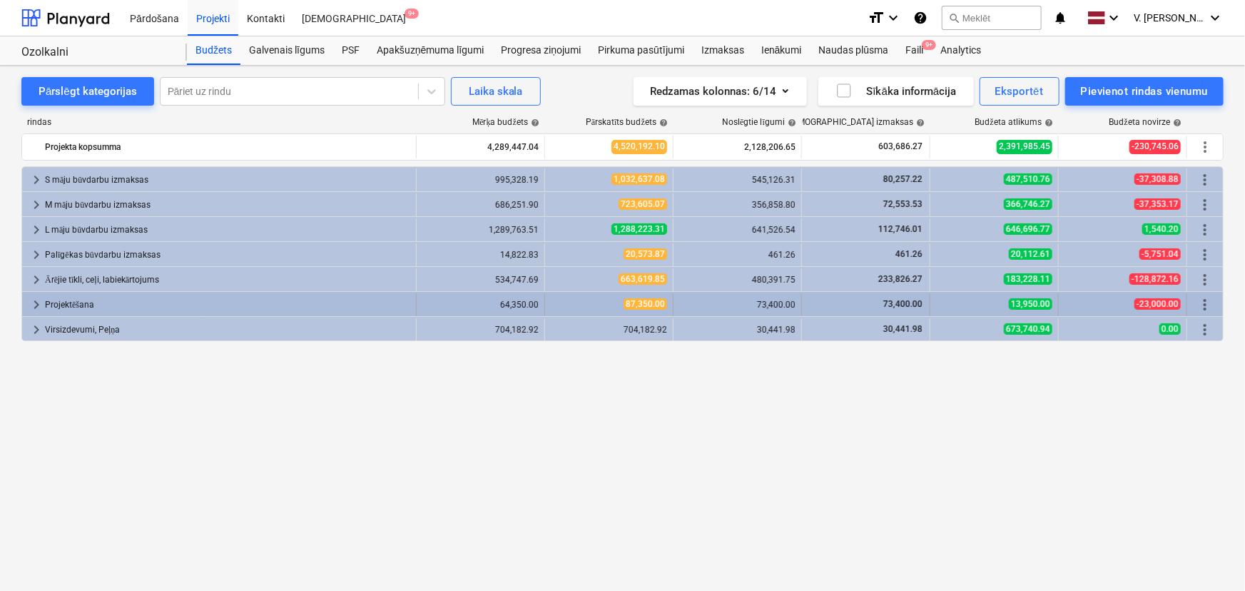
click at [34, 300] on span "keyboard_arrow_right" at bounding box center [36, 304] width 17 height 17
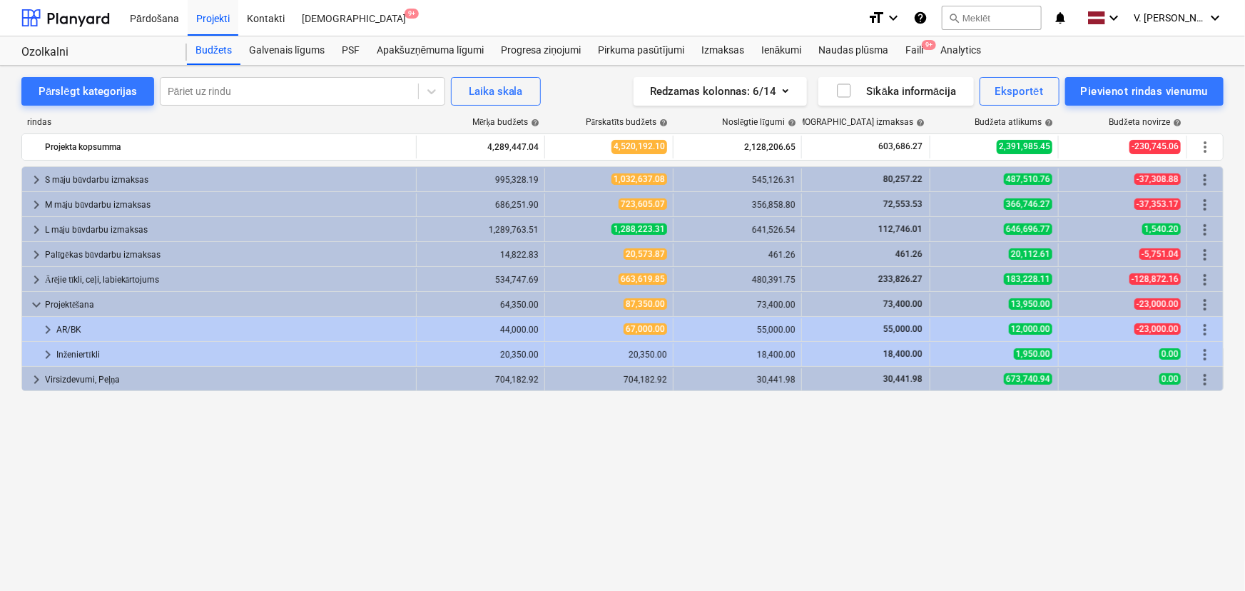
click at [34, 300] on span "keyboard_arrow_down" at bounding box center [36, 304] width 17 height 17
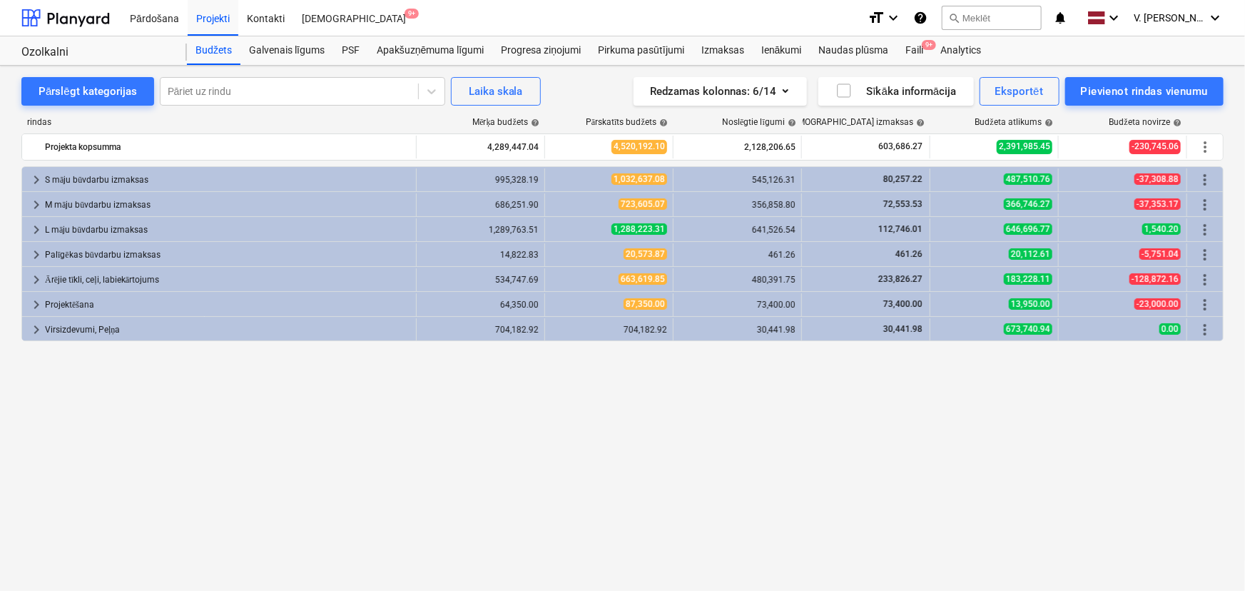
click at [34, 300] on span "keyboard_arrow_right" at bounding box center [36, 304] width 17 height 17
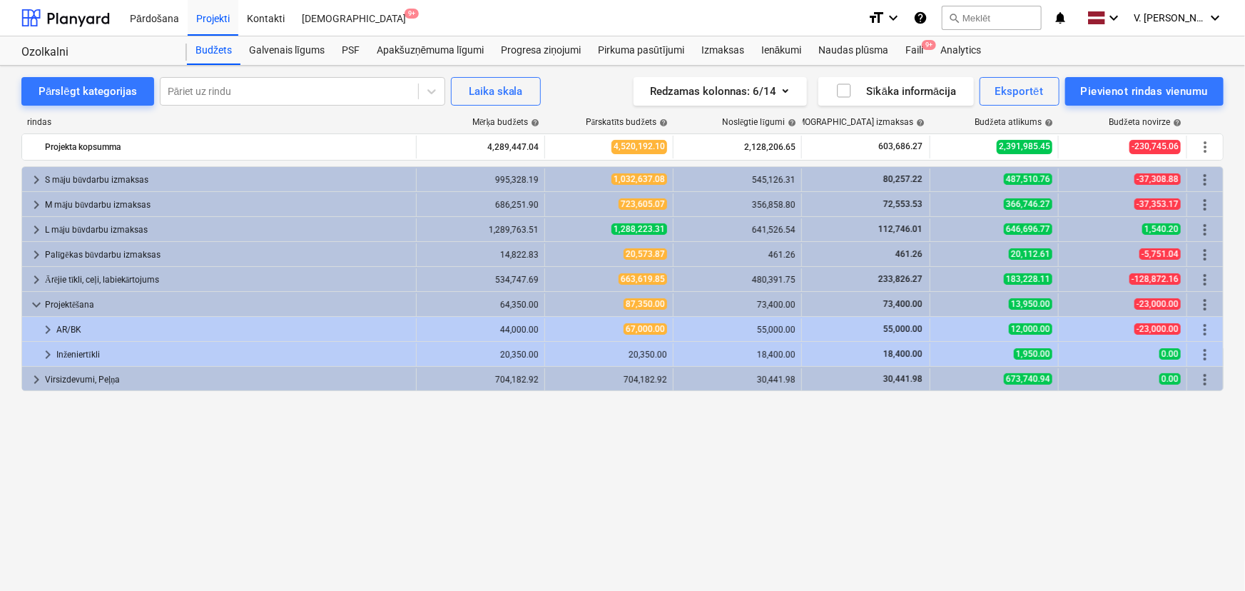
click at [34, 300] on span "keyboard_arrow_down" at bounding box center [36, 304] width 17 height 17
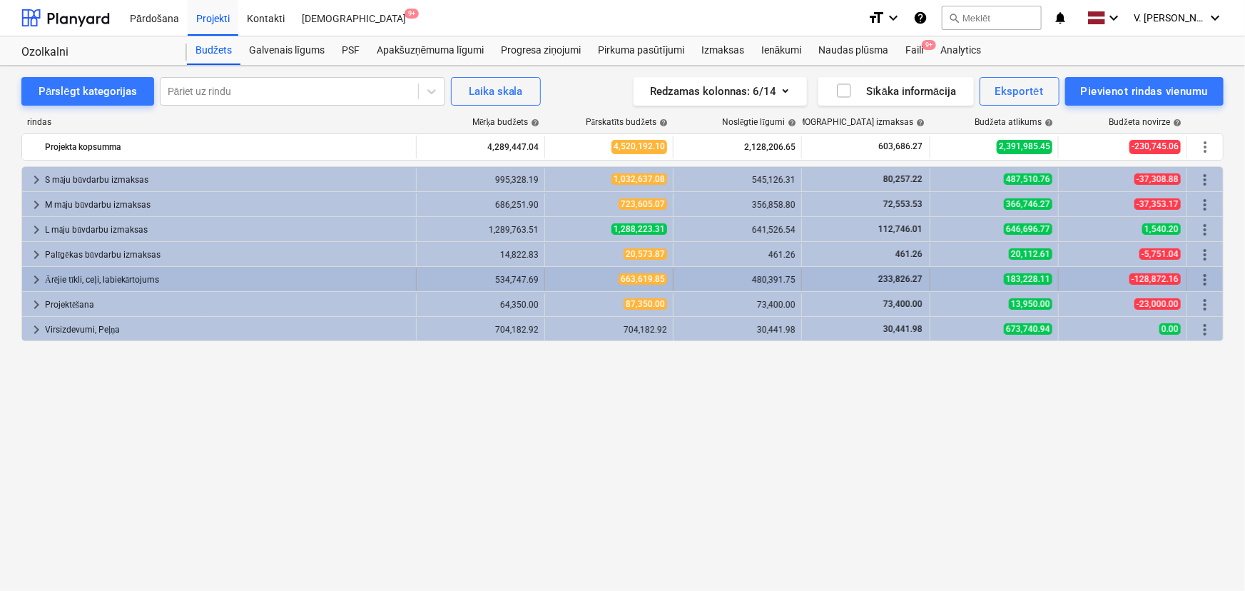
click at [39, 278] on span "keyboard_arrow_right" at bounding box center [36, 279] width 17 height 17
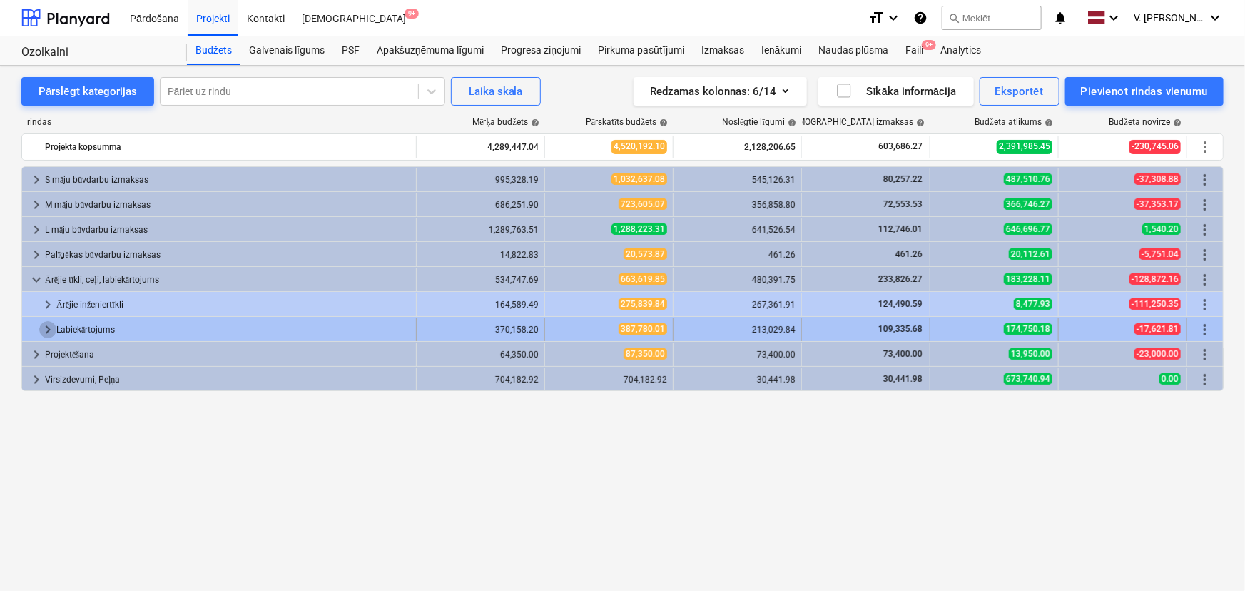
click at [44, 325] on span "keyboard_arrow_right" at bounding box center [47, 329] width 17 height 17
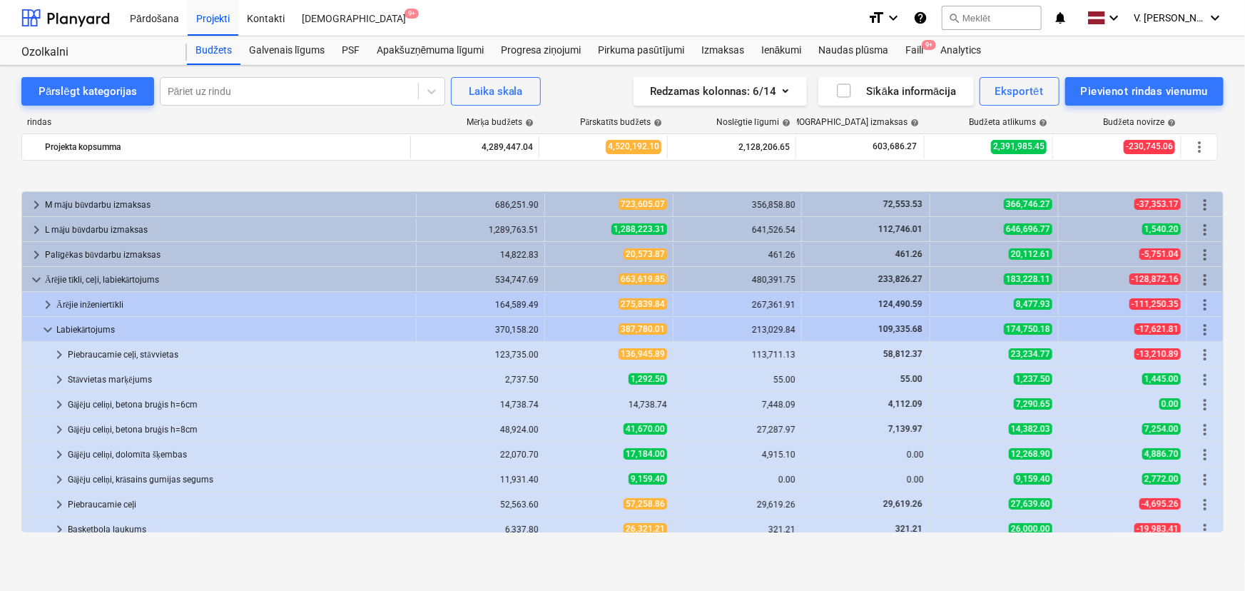
scroll to position [64, 0]
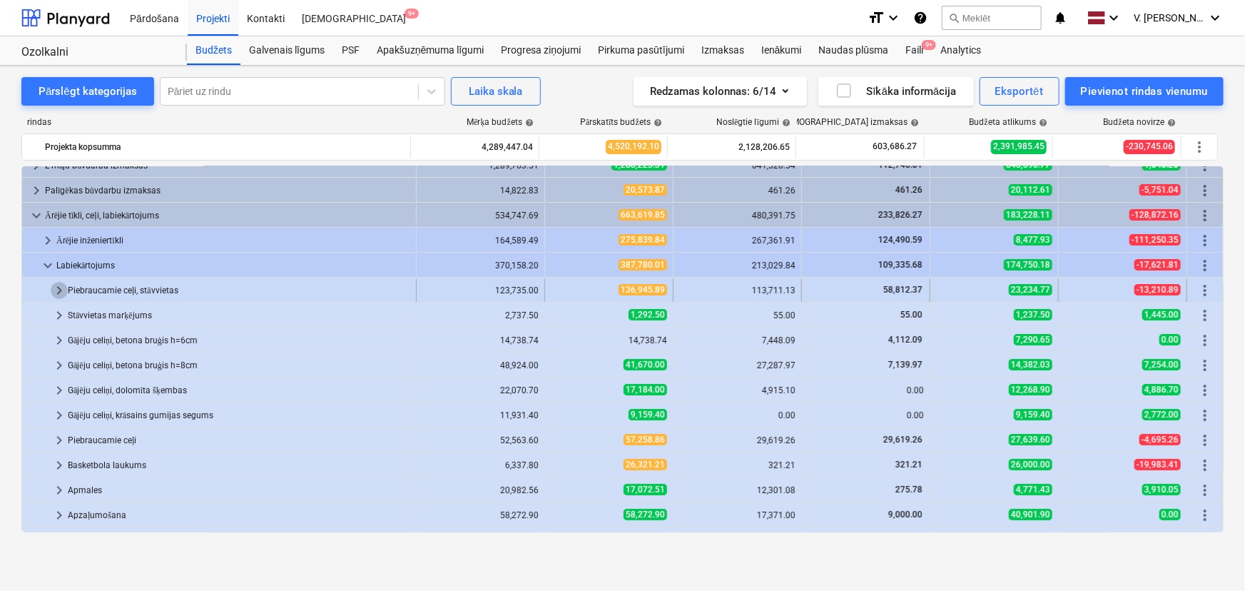
click at [63, 292] on span "keyboard_arrow_right" at bounding box center [59, 290] width 17 height 17
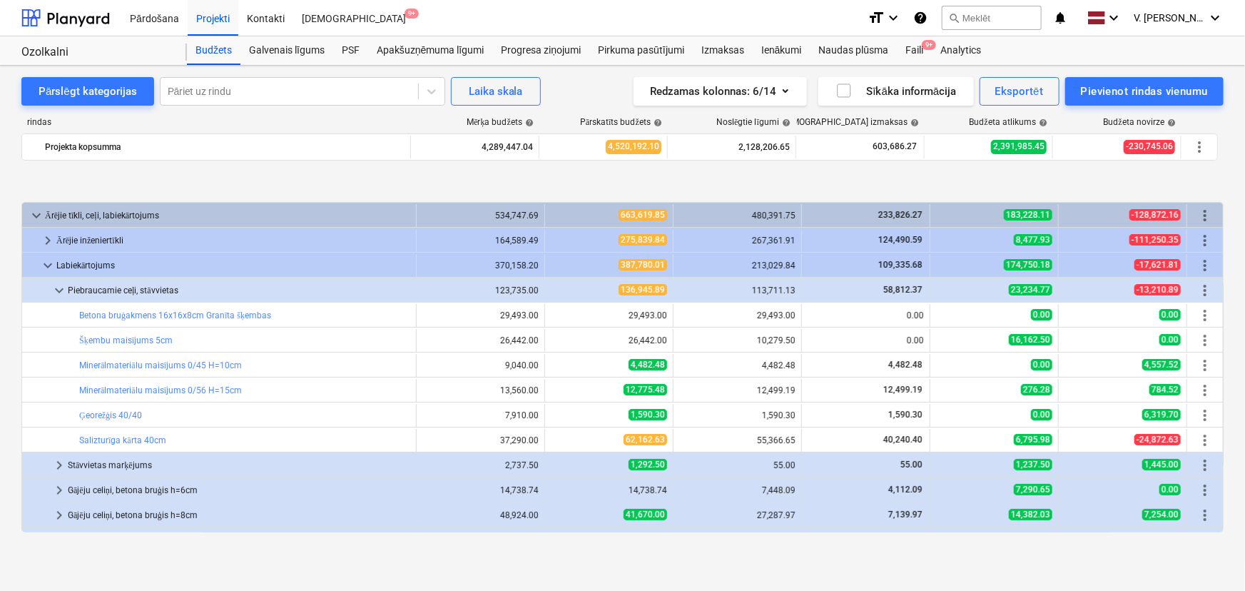
scroll to position [129, 0]
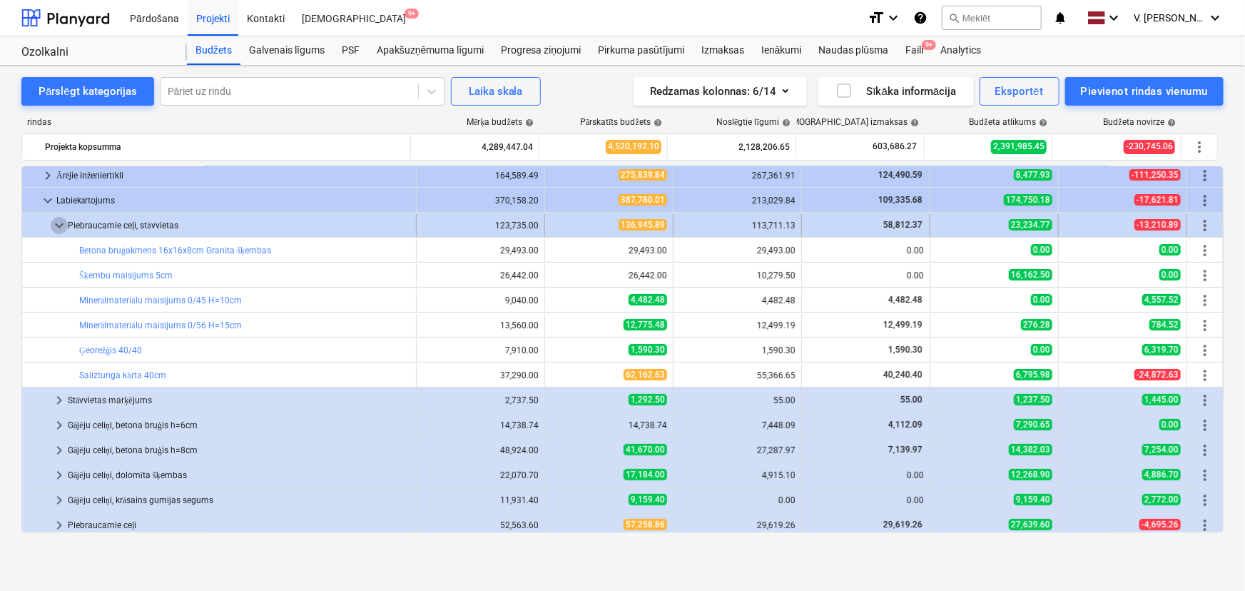
click at [58, 223] on span "keyboard_arrow_down" at bounding box center [59, 225] width 17 height 17
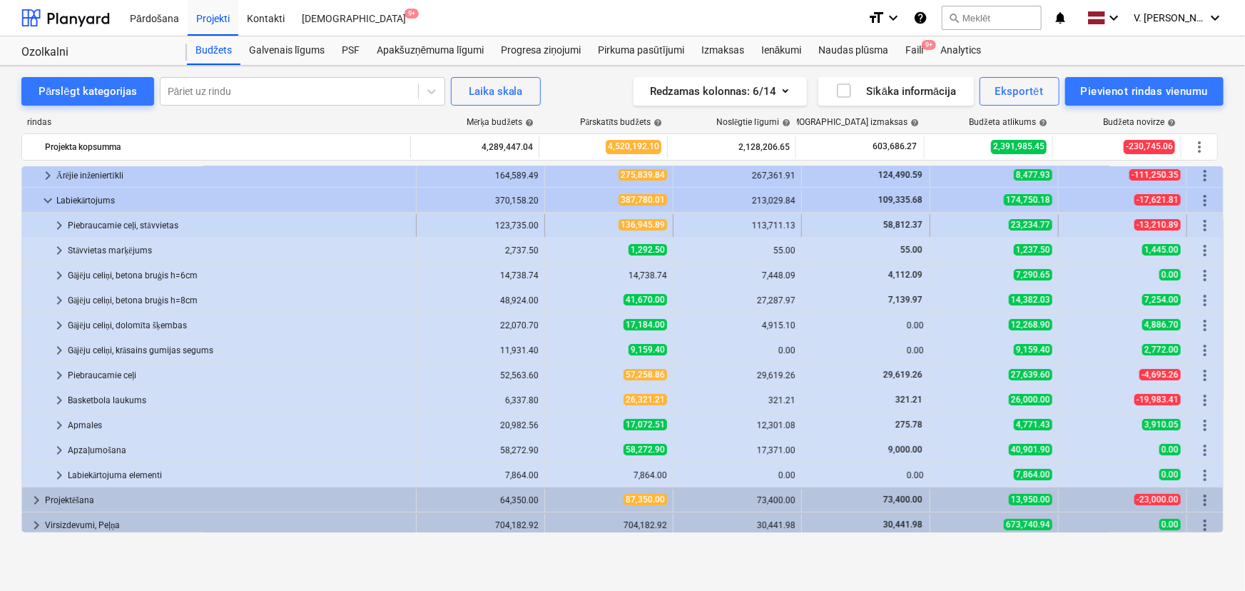
click at [63, 227] on span "keyboard_arrow_right" at bounding box center [59, 225] width 17 height 17
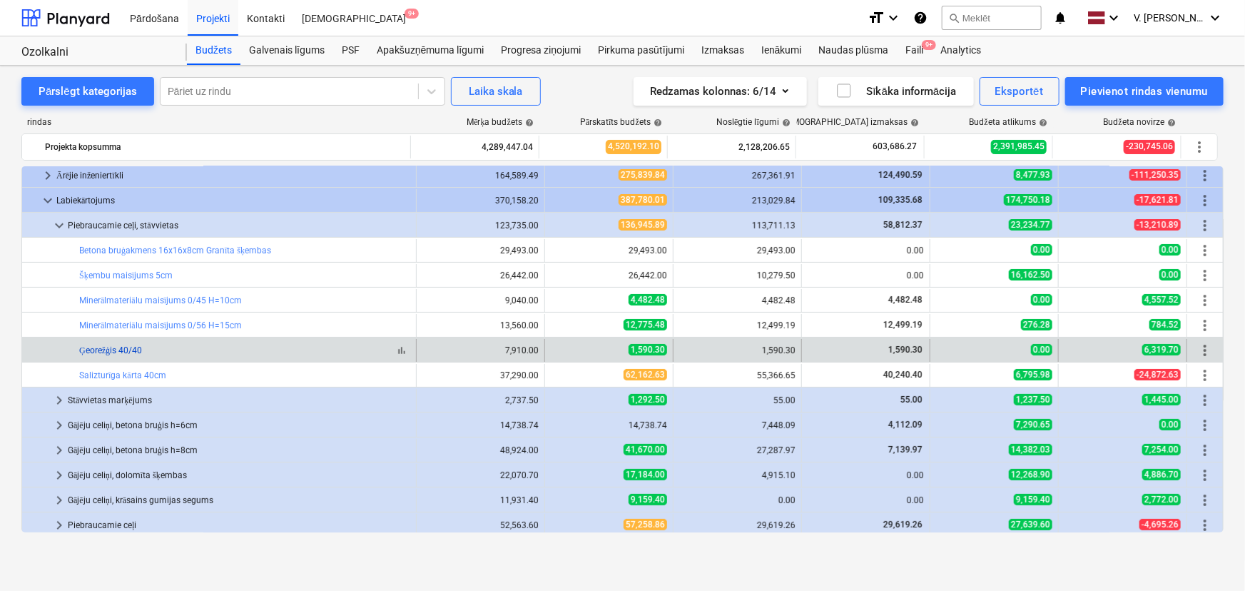
click at [138, 349] on link "Ģeorežģis 40/40" at bounding box center [110, 350] width 63 height 10
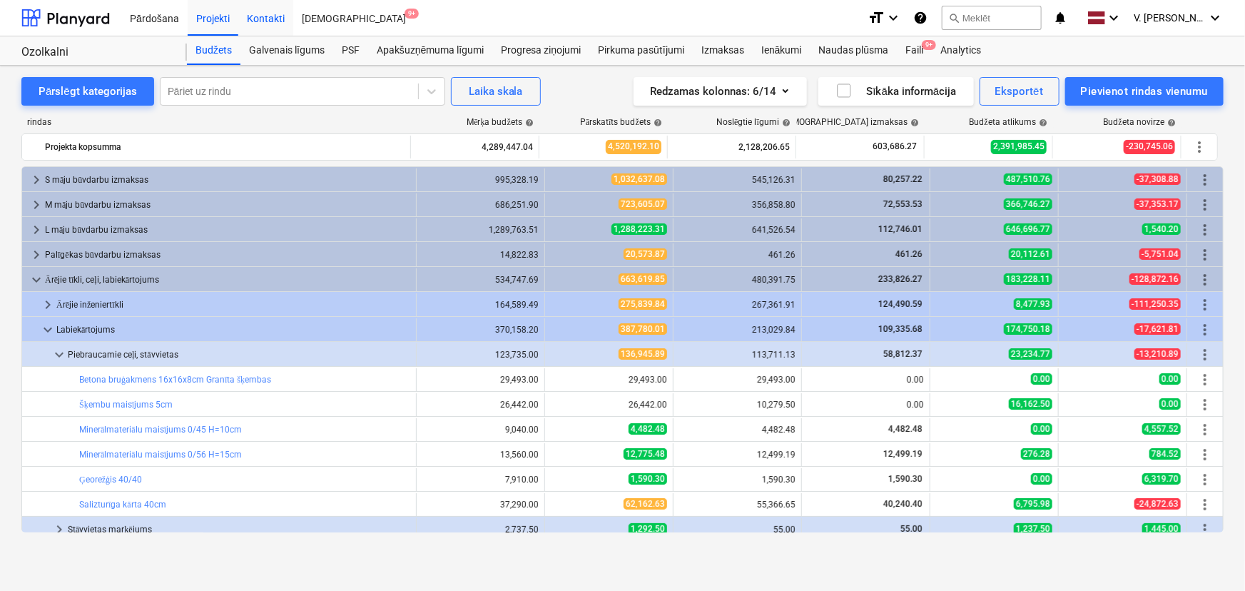
scroll to position [129, 0]
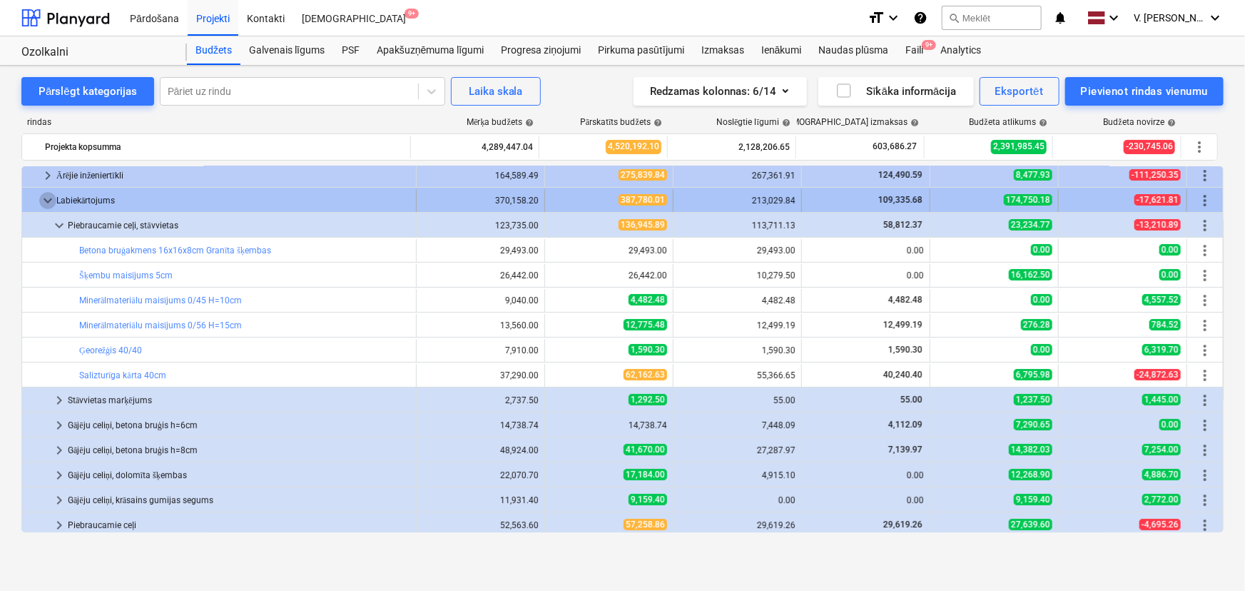
click at [44, 198] on span "keyboard_arrow_down" at bounding box center [47, 200] width 17 height 17
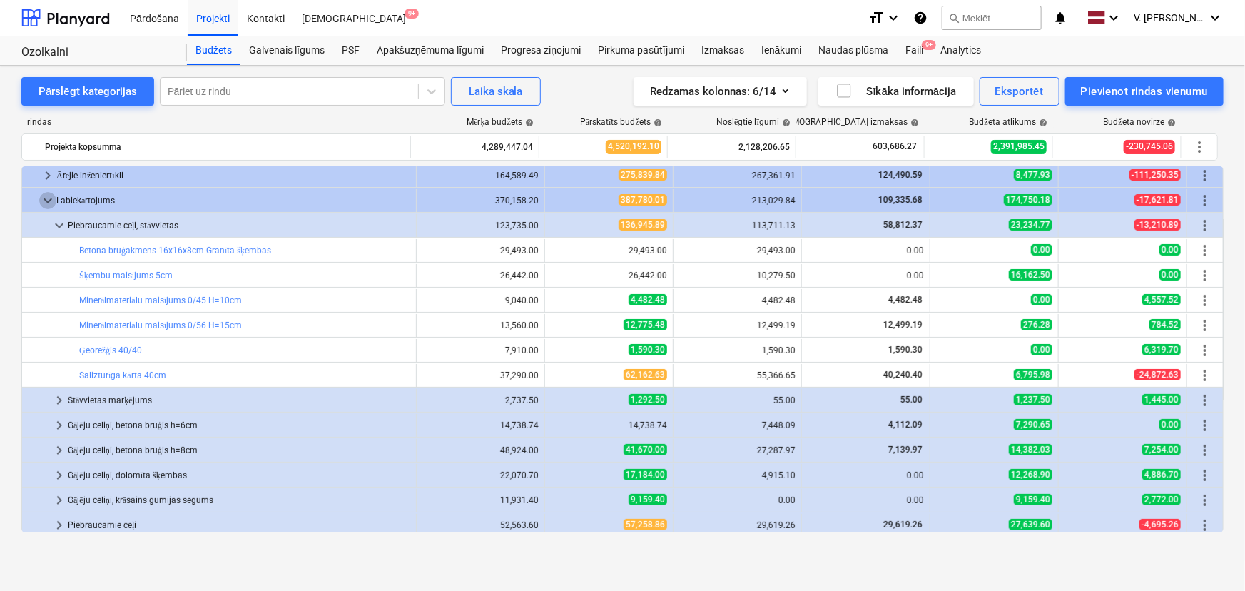
scroll to position [0, 0]
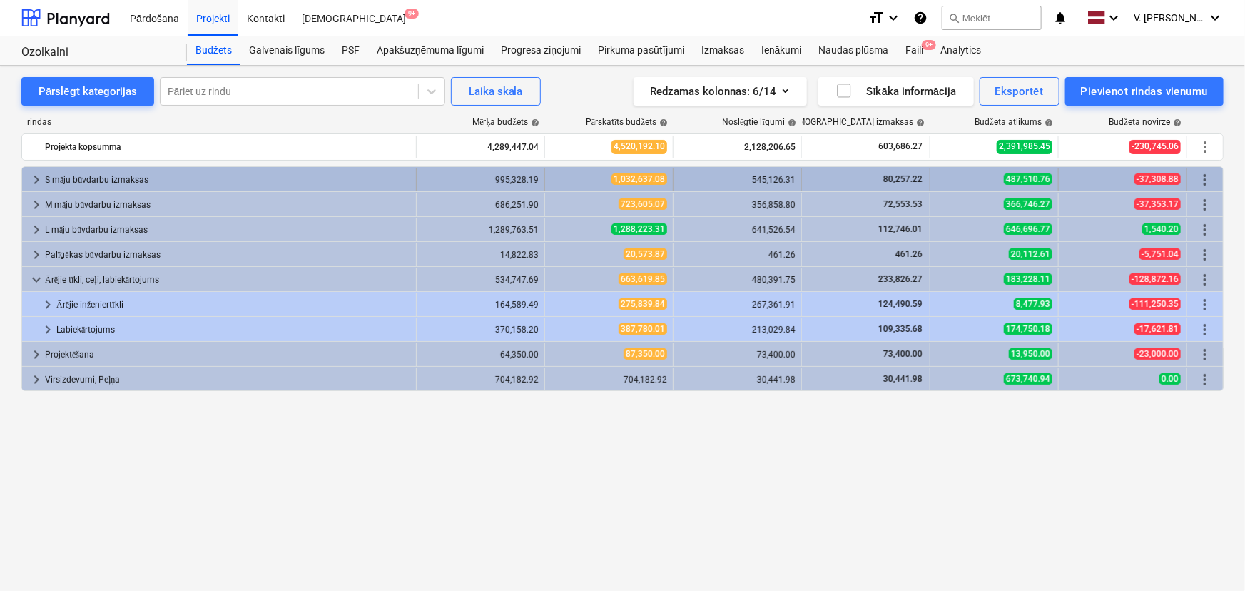
click at [33, 174] on span "keyboard_arrow_right" at bounding box center [36, 179] width 17 height 17
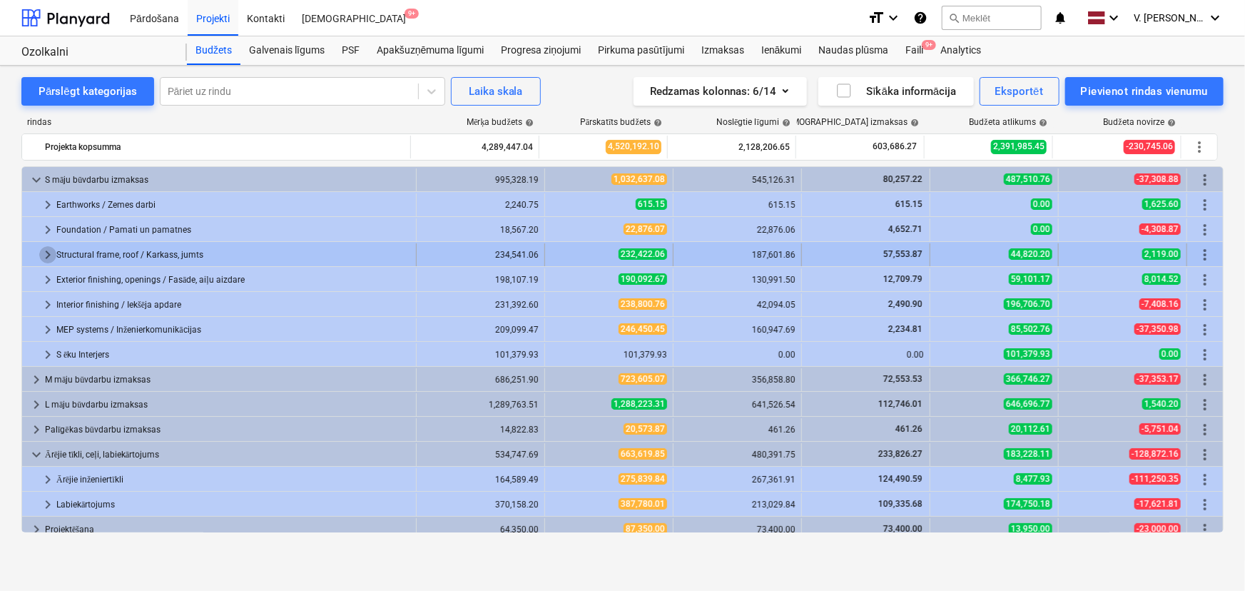
click at [45, 250] on span "keyboard_arrow_right" at bounding box center [47, 254] width 17 height 17
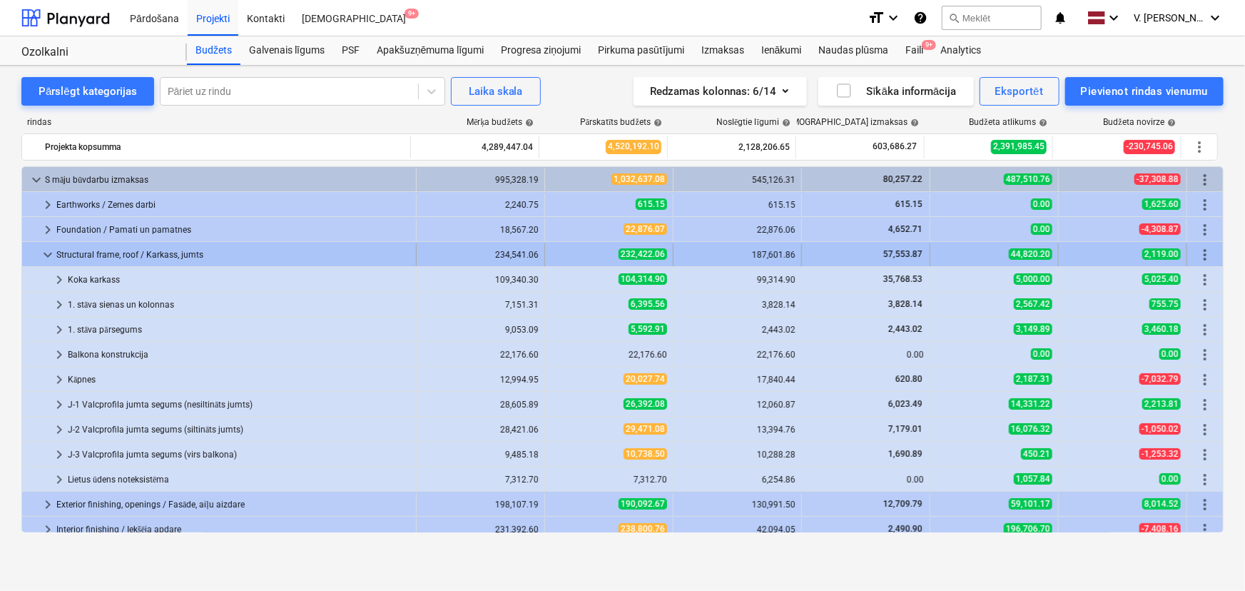
click at [52, 255] on span "keyboard_arrow_down" at bounding box center [47, 254] width 17 height 17
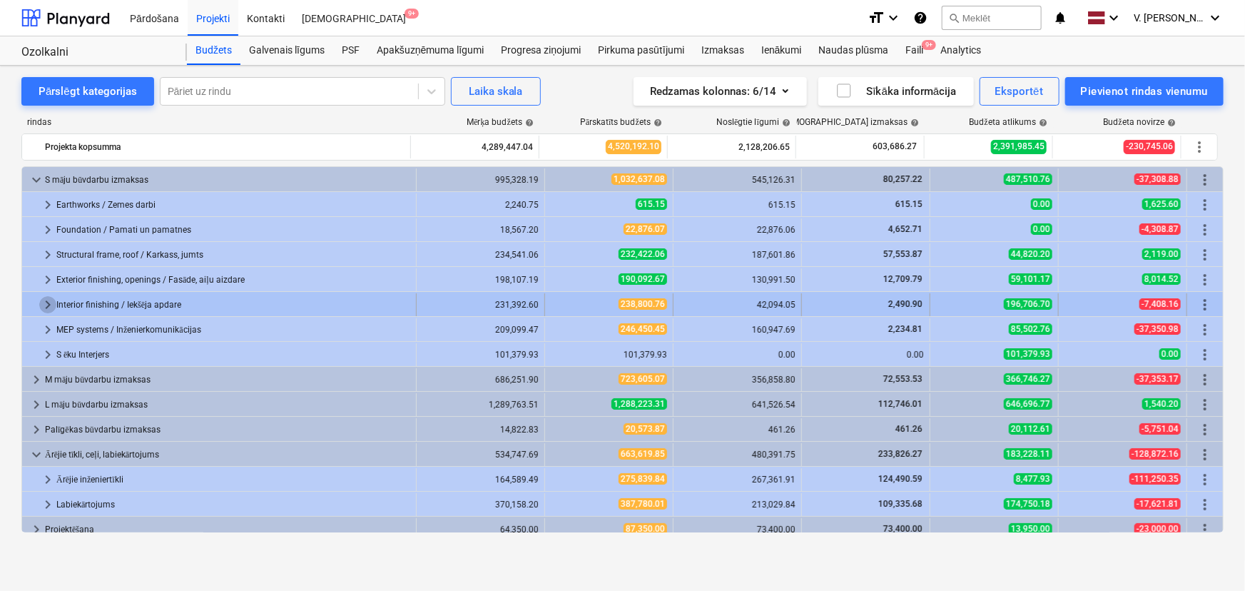
click at [51, 301] on span "keyboard_arrow_right" at bounding box center [47, 304] width 17 height 17
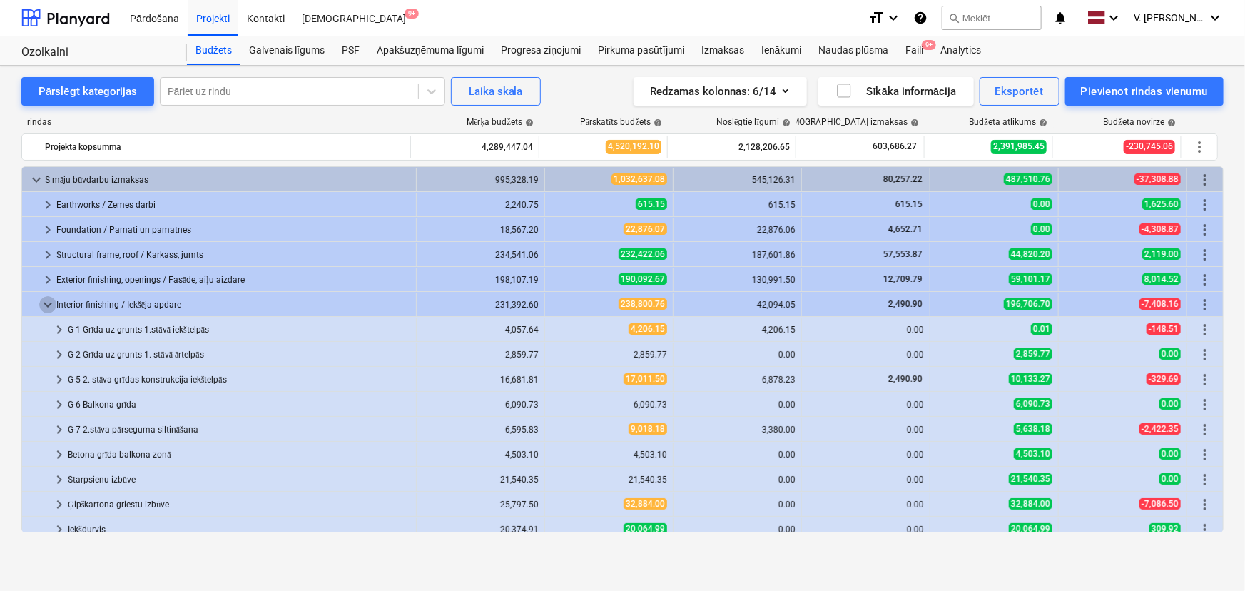
click at [51, 301] on span "keyboard_arrow_down" at bounding box center [47, 304] width 17 height 17
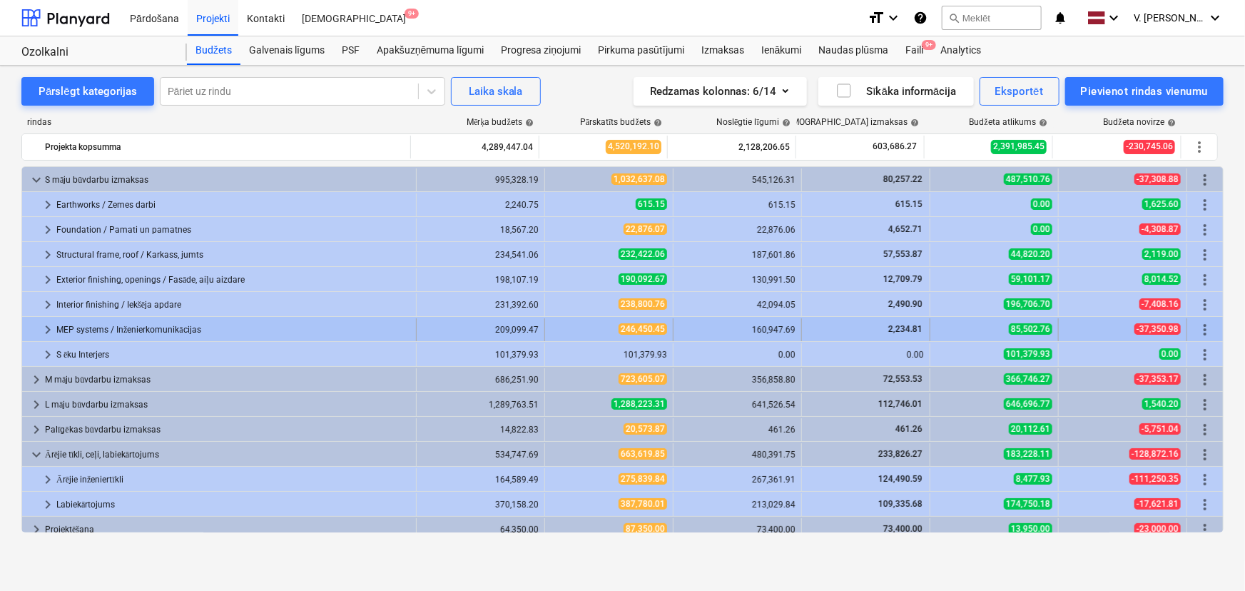
click at [46, 328] on span "keyboard_arrow_right" at bounding box center [47, 329] width 17 height 17
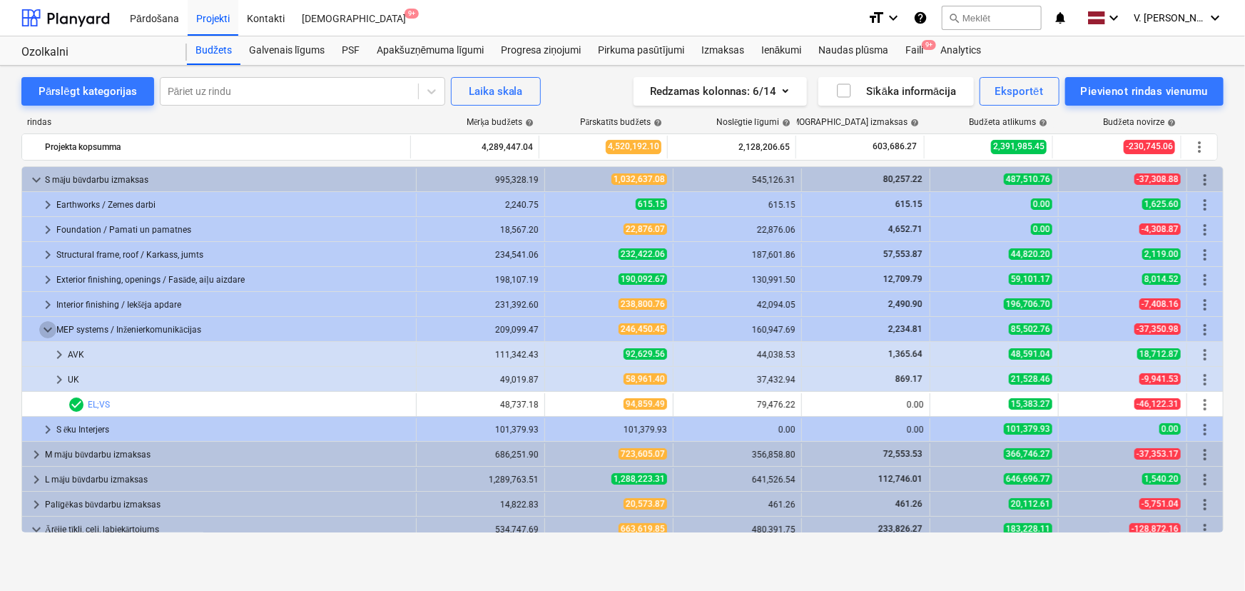
click at [46, 328] on span "keyboard_arrow_down" at bounding box center [47, 329] width 17 height 17
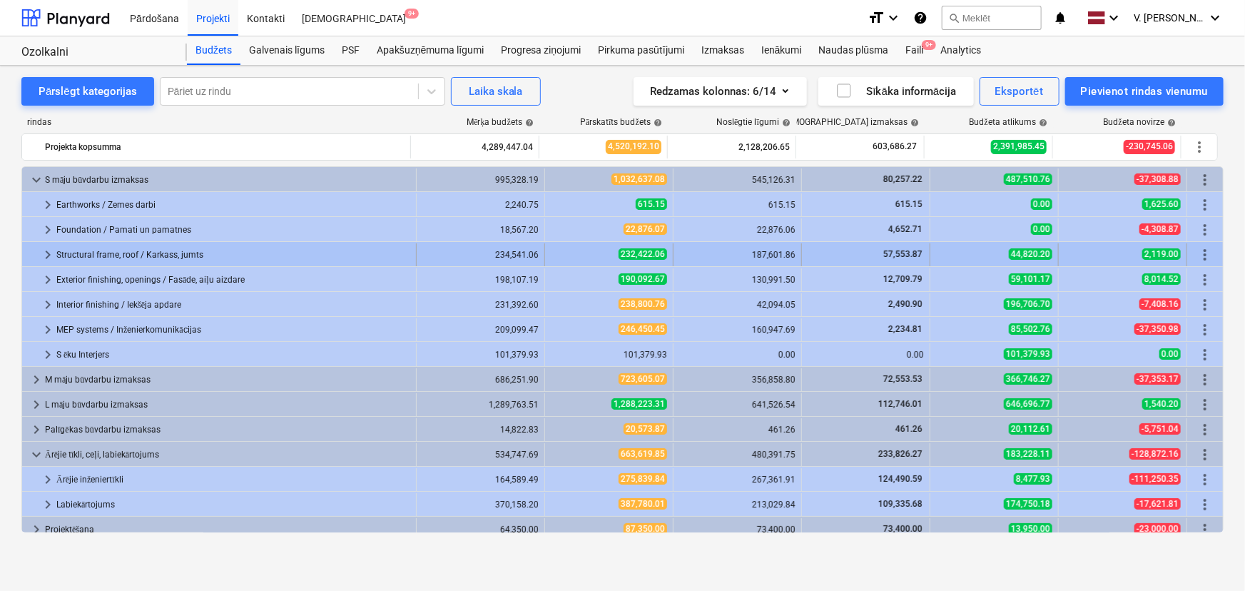
click at [49, 253] on span "keyboard_arrow_right" at bounding box center [47, 254] width 17 height 17
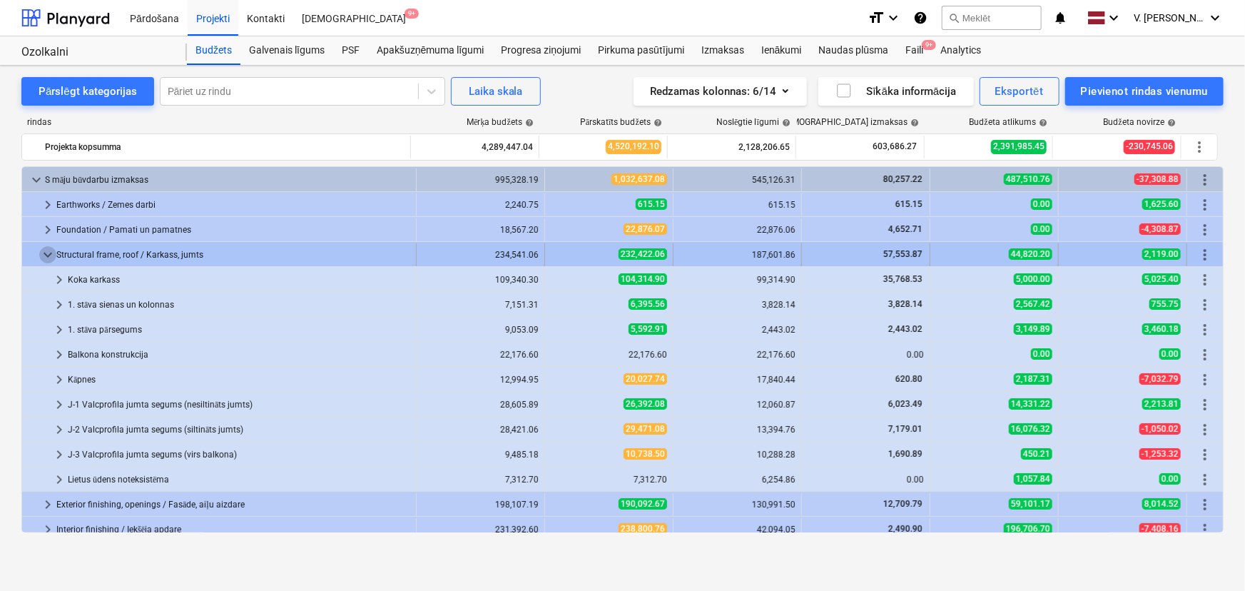
click at [49, 248] on span "keyboard_arrow_down" at bounding box center [47, 254] width 17 height 17
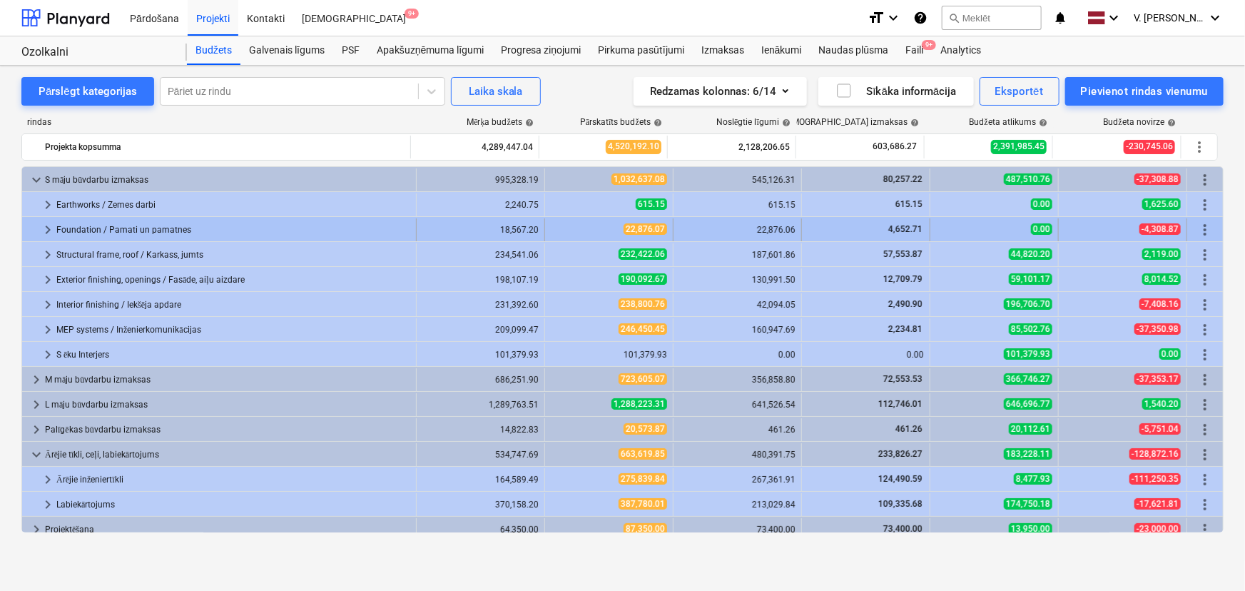
click at [58, 221] on div "Foundation / Pamati un pamatnes" at bounding box center [233, 229] width 354 height 23
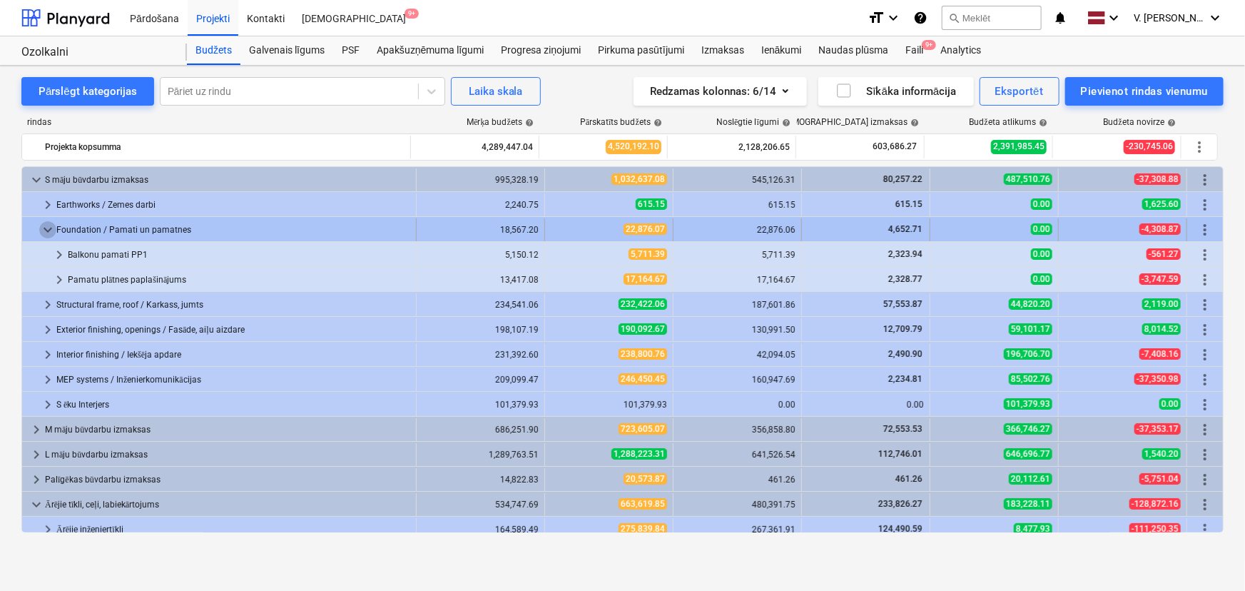
click at [55, 223] on span "keyboard_arrow_down" at bounding box center [47, 229] width 17 height 17
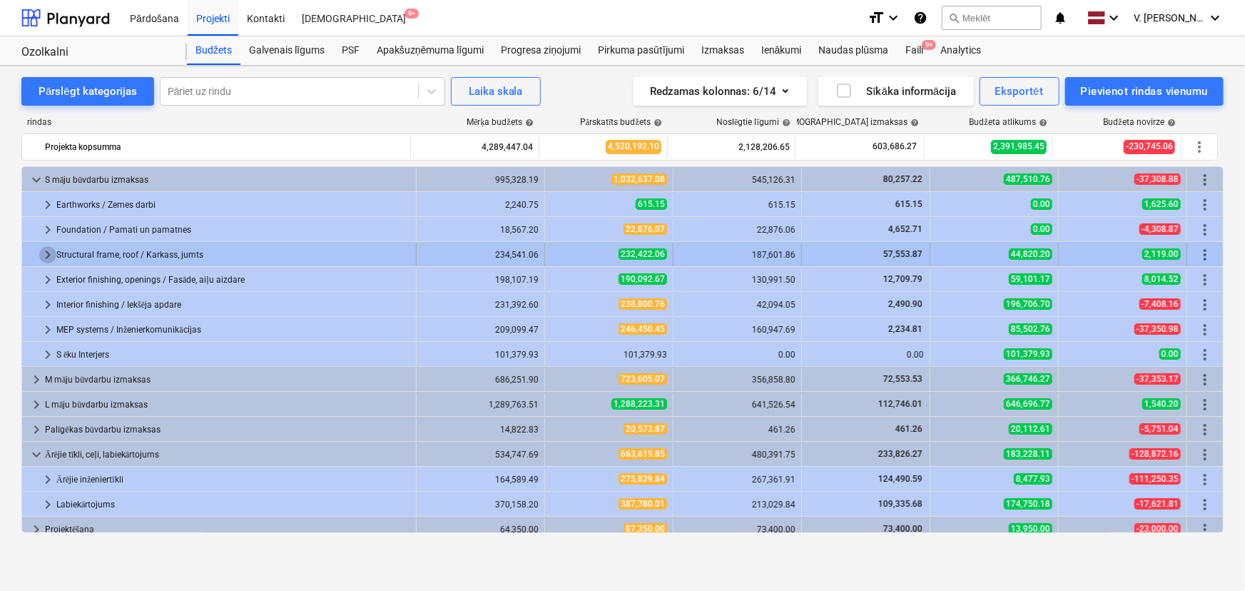
click at [47, 250] on span "keyboard_arrow_right" at bounding box center [47, 254] width 17 height 17
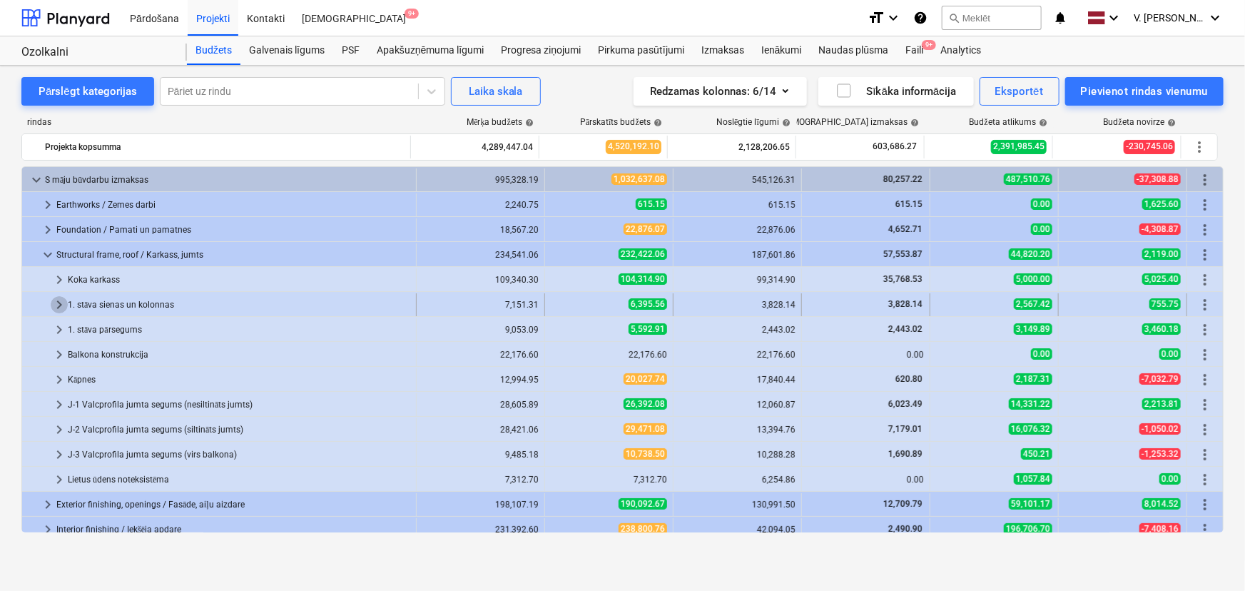
click at [62, 300] on span "keyboard_arrow_right" at bounding box center [59, 304] width 17 height 17
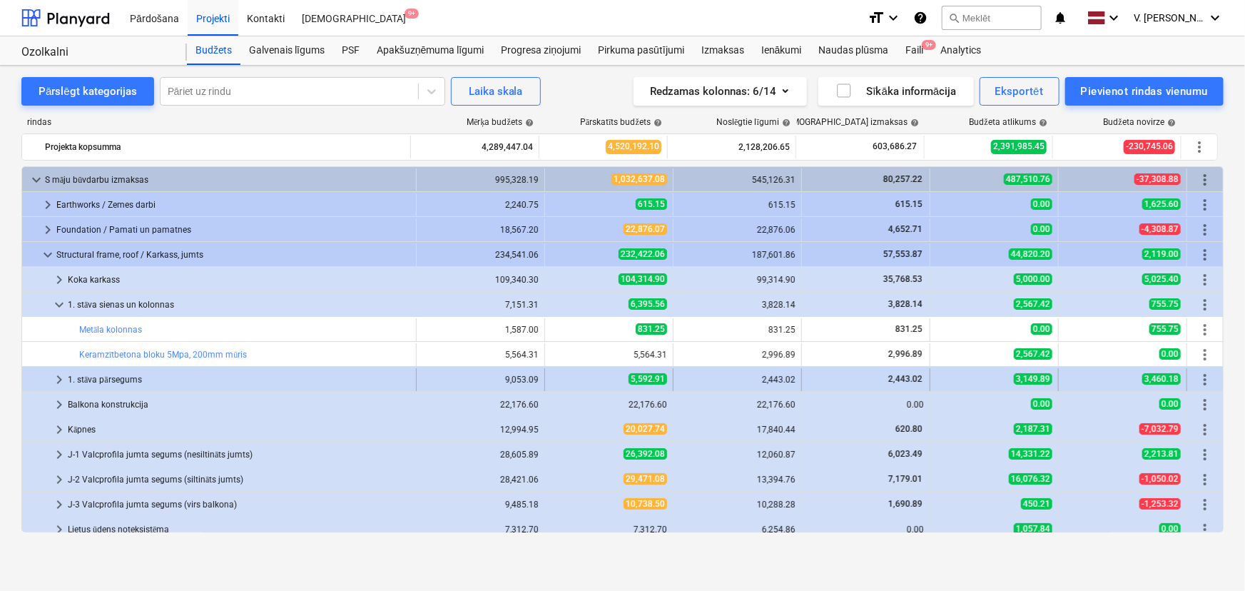
click at [58, 373] on span "keyboard_arrow_right" at bounding box center [59, 379] width 17 height 17
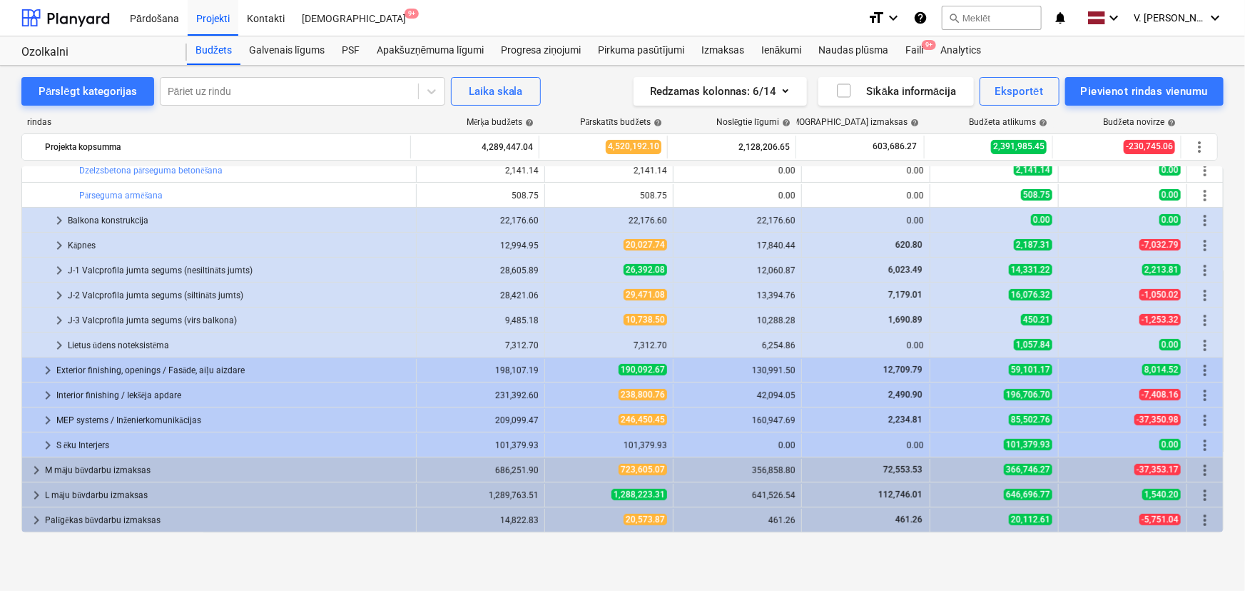
scroll to position [324, 0]
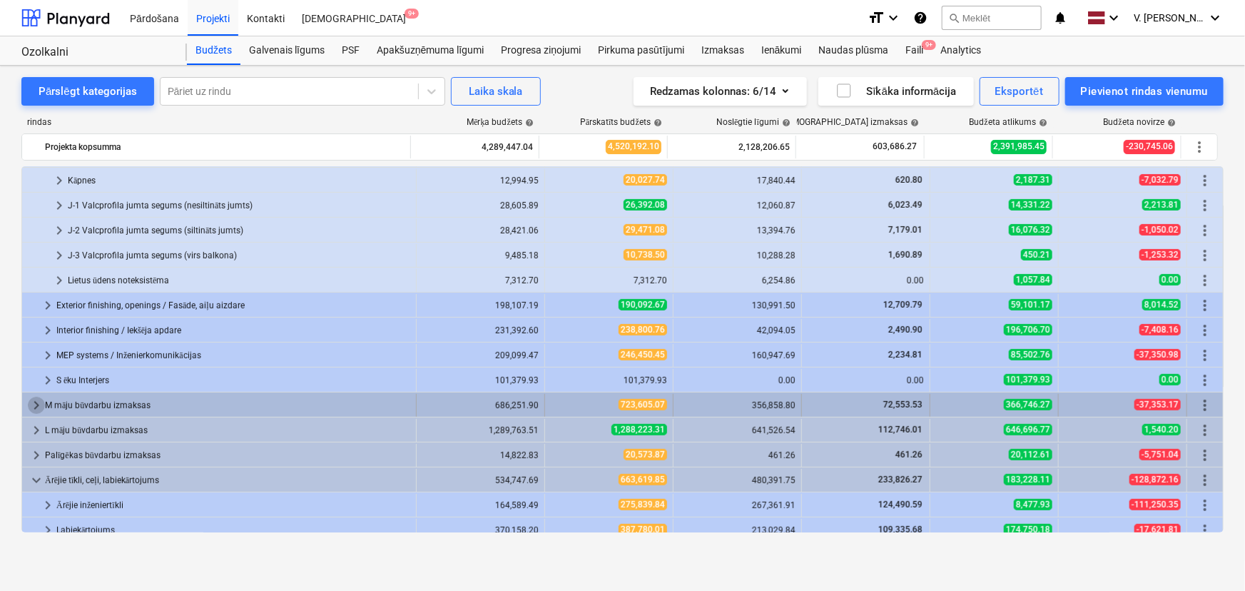
click at [39, 402] on span "keyboard_arrow_right" at bounding box center [36, 405] width 17 height 17
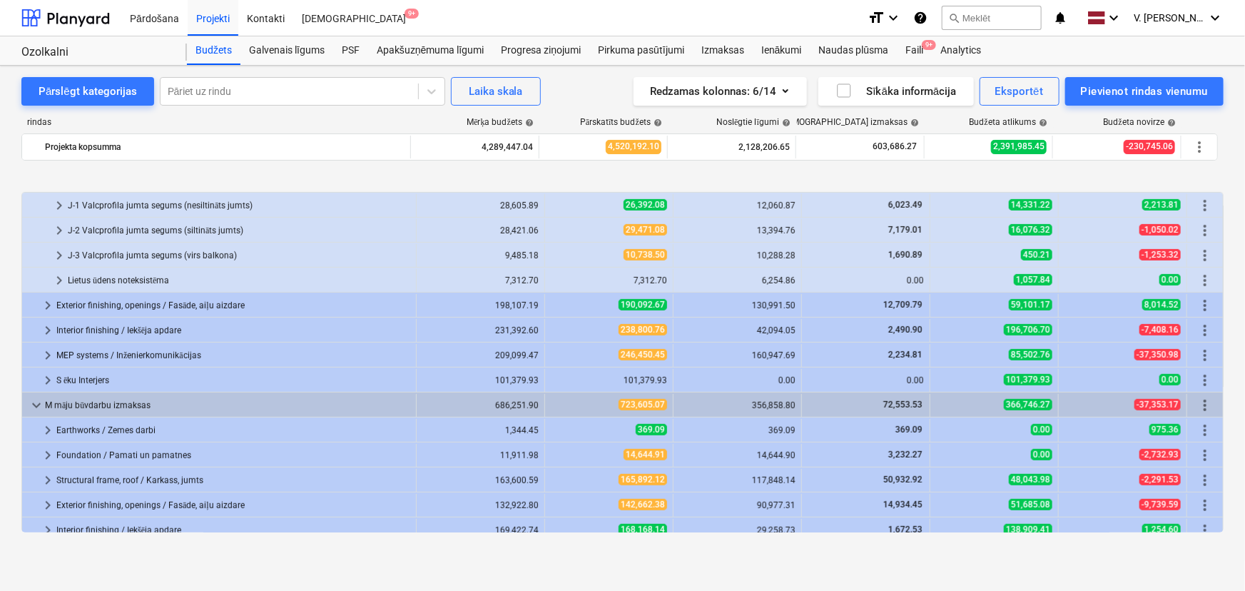
scroll to position [389, 0]
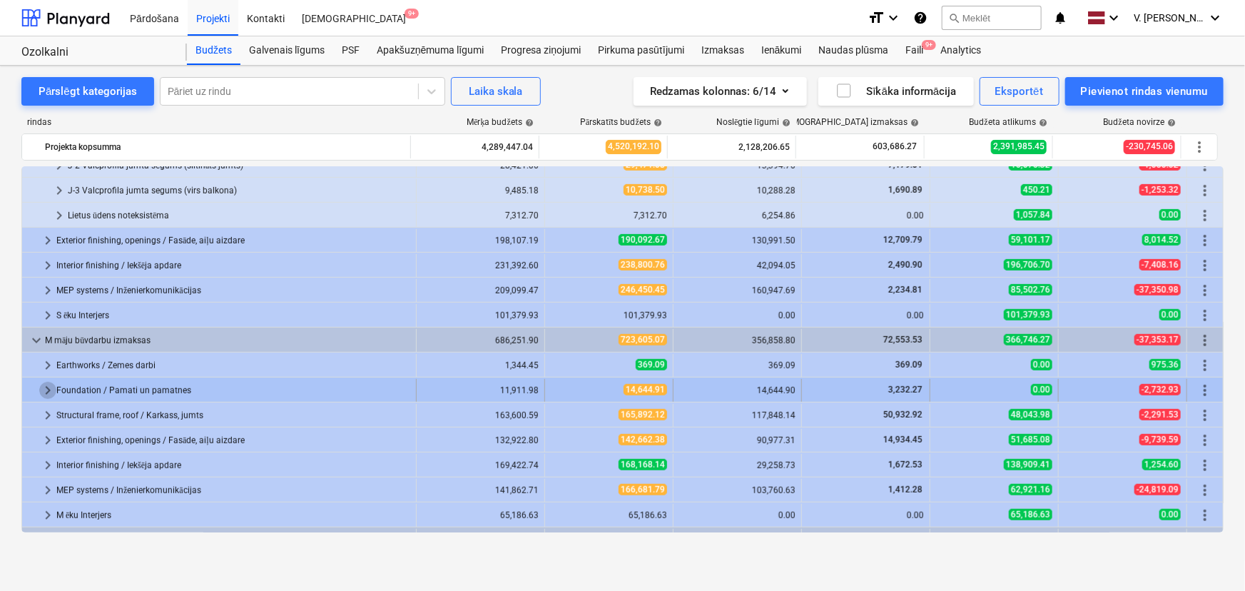
click at [51, 386] on span "keyboard_arrow_right" at bounding box center [47, 390] width 17 height 17
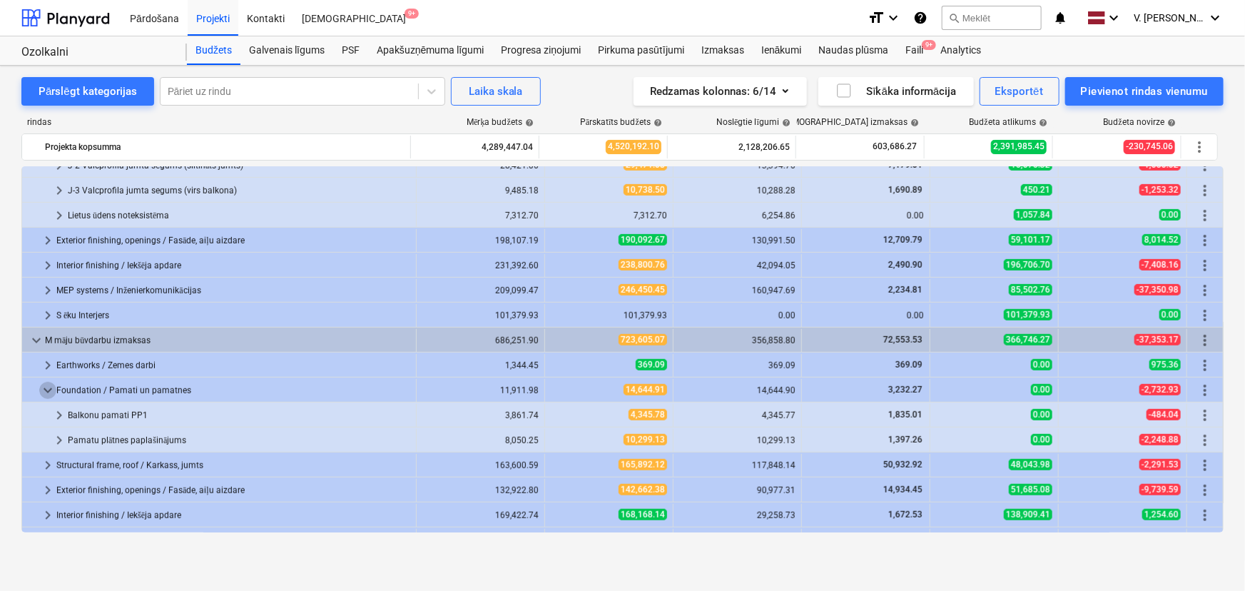
click at [51, 387] on span "keyboard_arrow_down" at bounding box center [47, 390] width 17 height 17
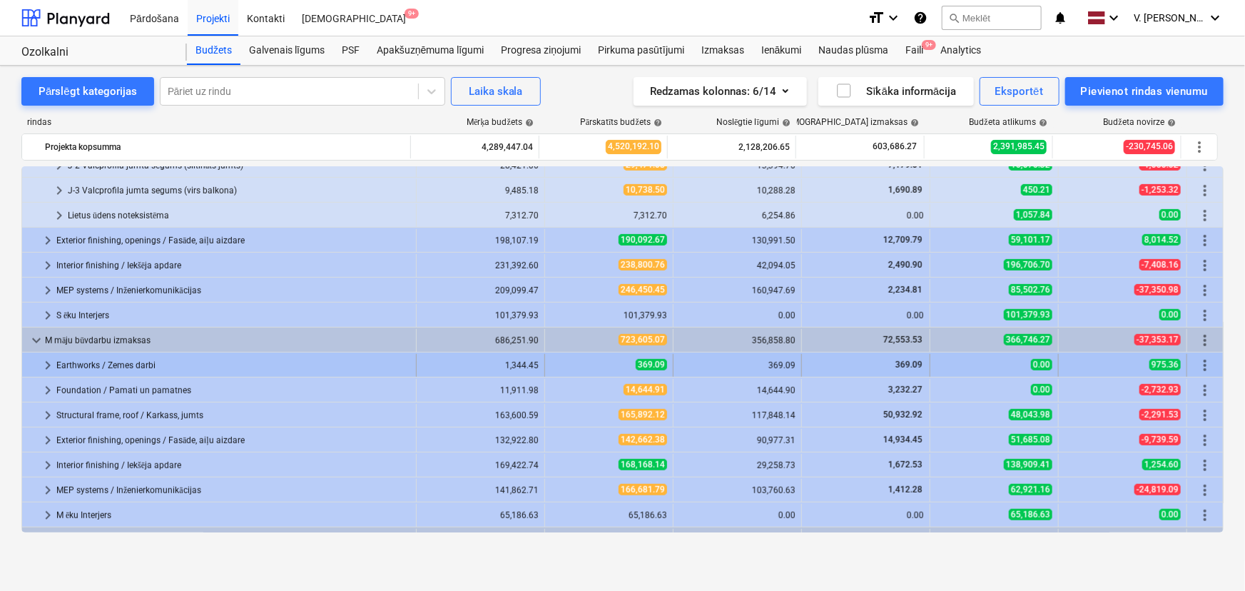
click at [46, 363] on span "keyboard_arrow_right" at bounding box center [47, 365] width 17 height 17
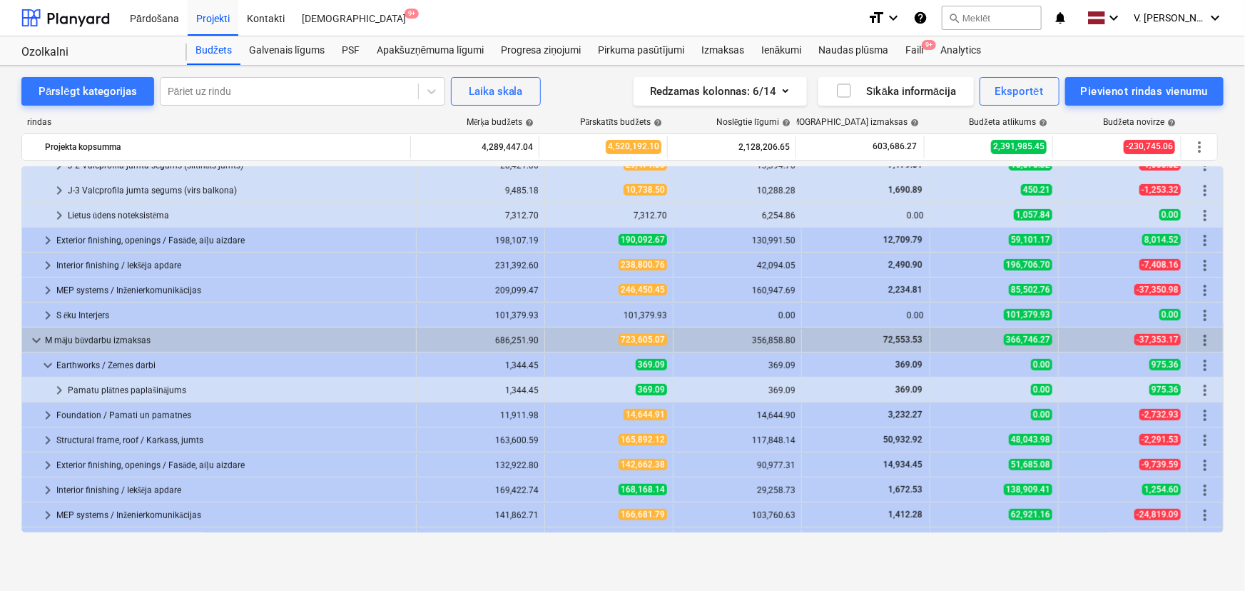
click at [46, 363] on span "keyboard_arrow_down" at bounding box center [47, 365] width 17 height 17
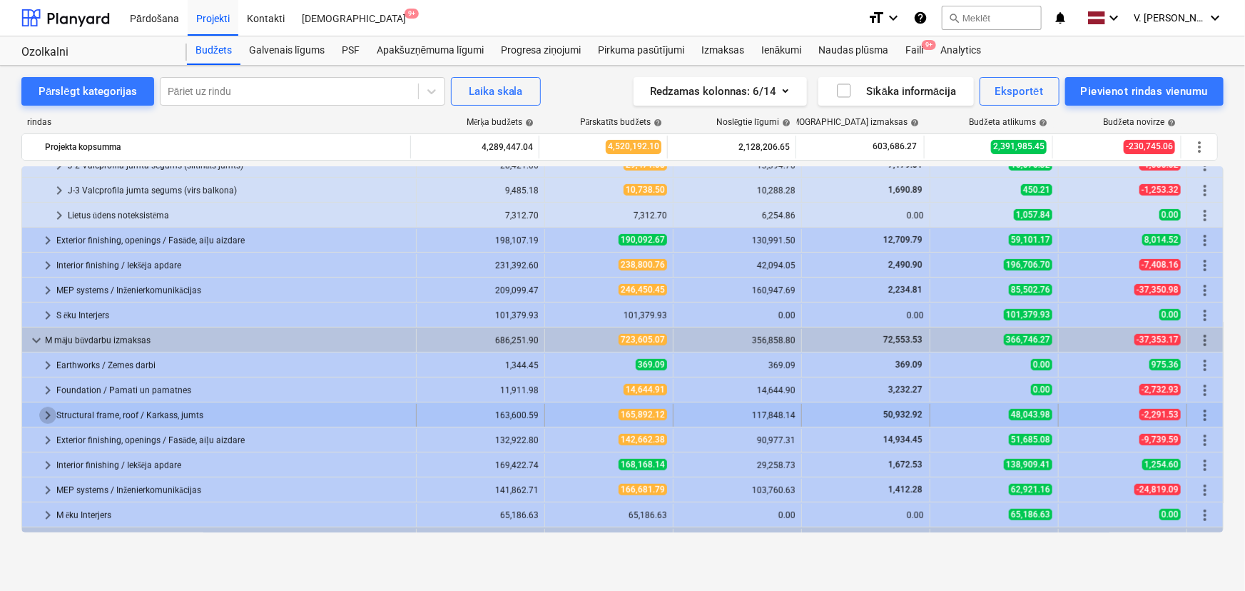
click at [49, 410] on span "keyboard_arrow_right" at bounding box center [47, 415] width 17 height 17
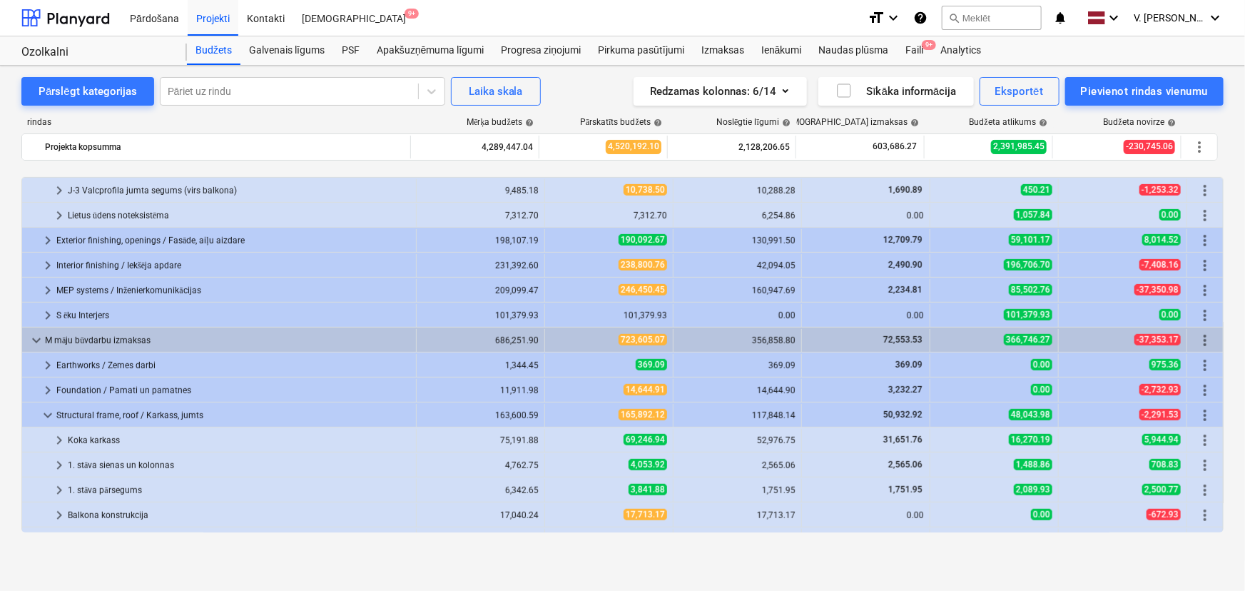
scroll to position [454, 0]
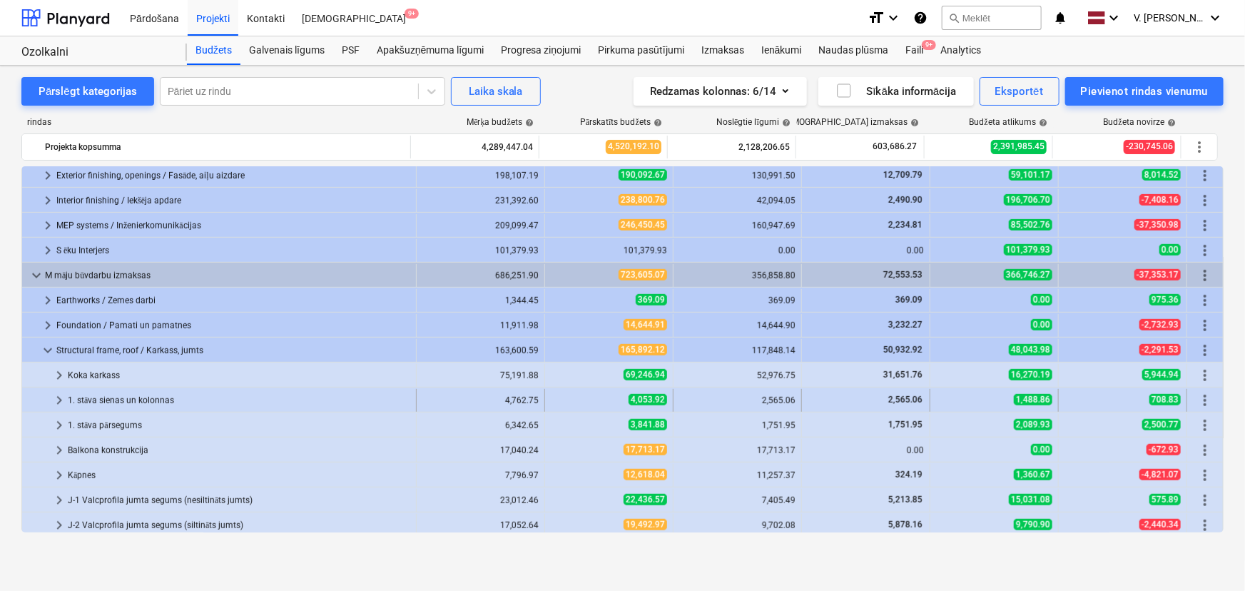
click at [56, 398] on span "keyboard_arrow_right" at bounding box center [59, 400] width 17 height 17
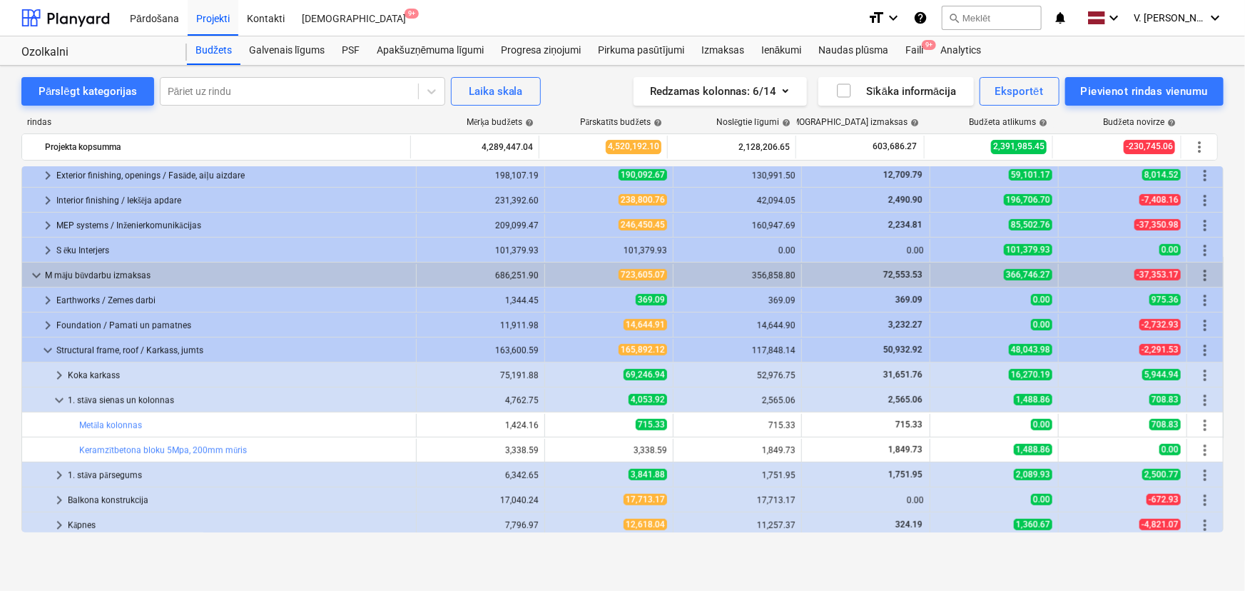
click at [56, 399] on span "keyboard_arrow_down" at bounding box center [59, 400] width 17 height 17
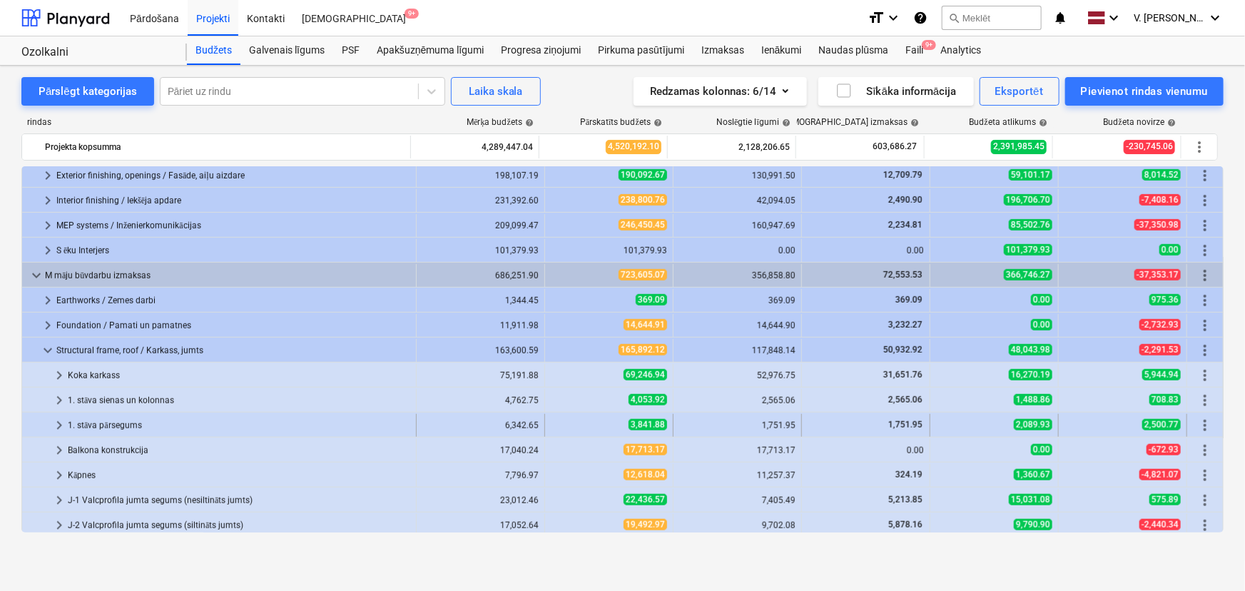
click at [56, 422] on span "keyboard_arrow_right" at bounding box center [59, 425] width 17 height 17
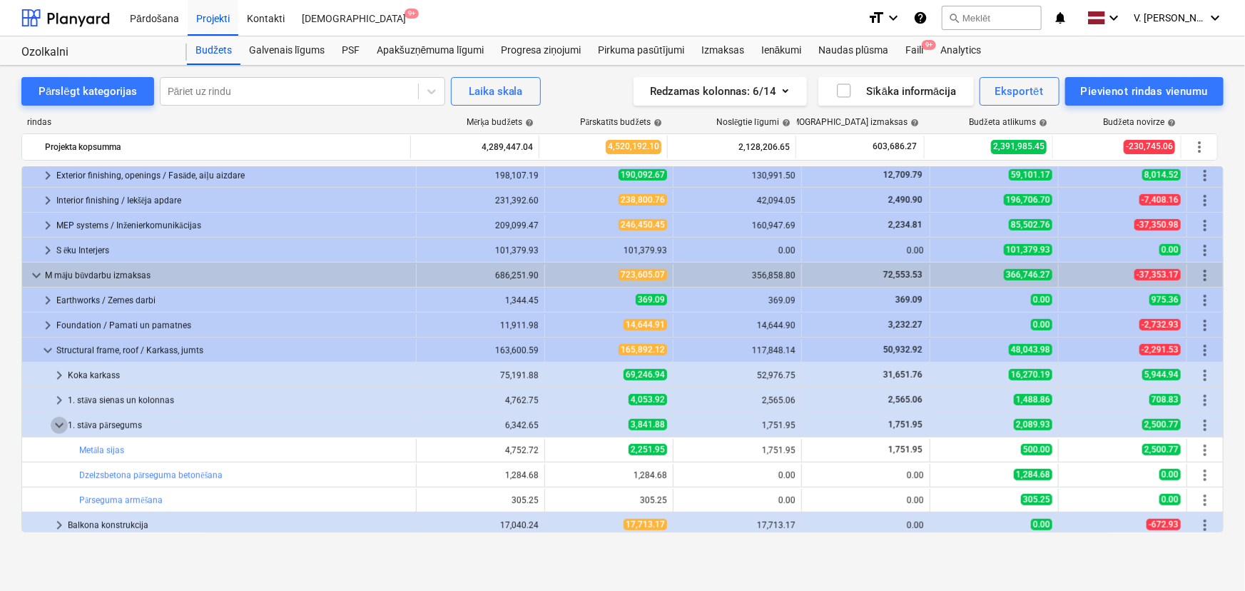
click at [56, 422] on span "keyboard_arrow_down" at bounding box center [59, 425] width 17 height 17
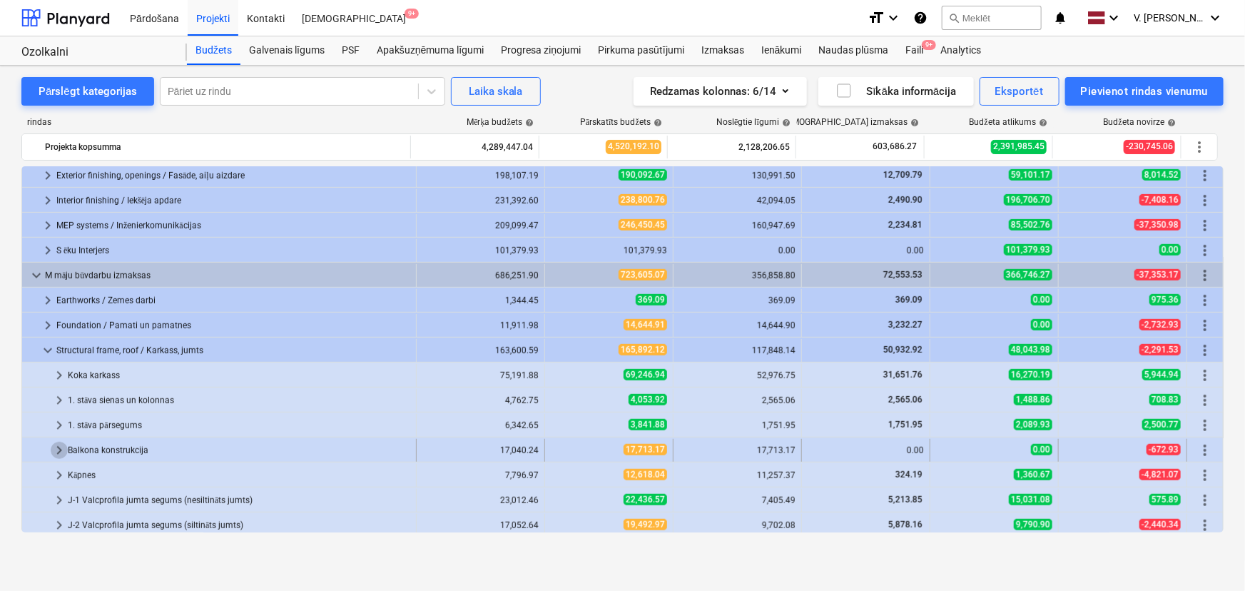
click at [57, 444] on span "keyboard_arrow_right" at bounding box center [59, 450] width 17 height 17
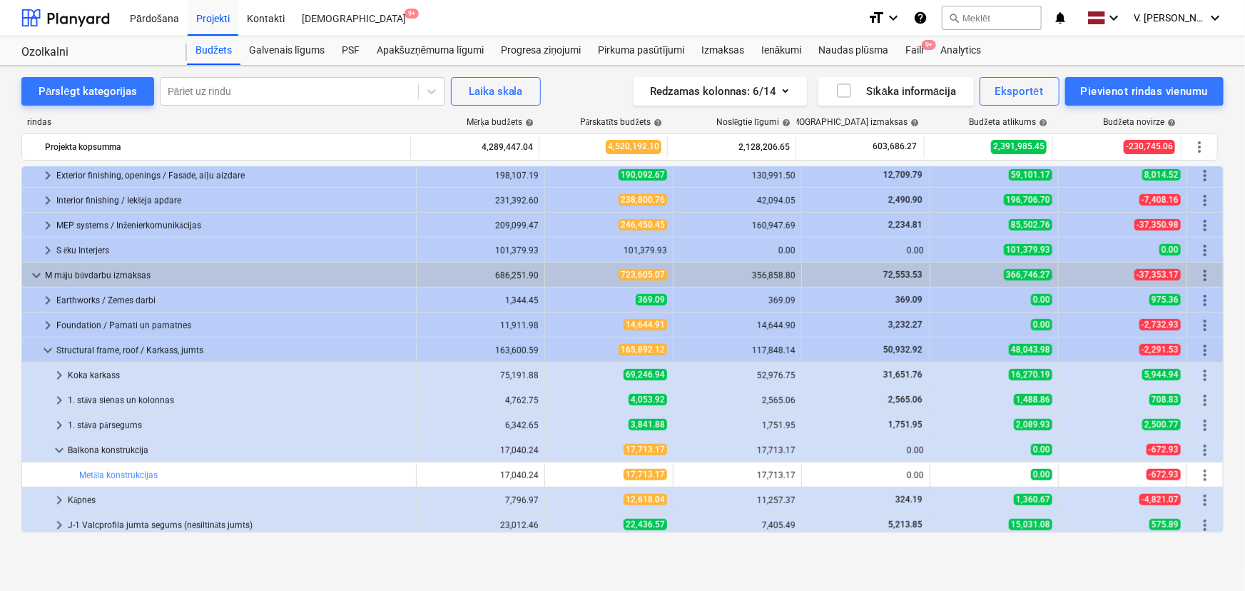
click at [57, 444] on span "keyboard_arrow_down" at bounding box center [59, 450] width 17 height 17
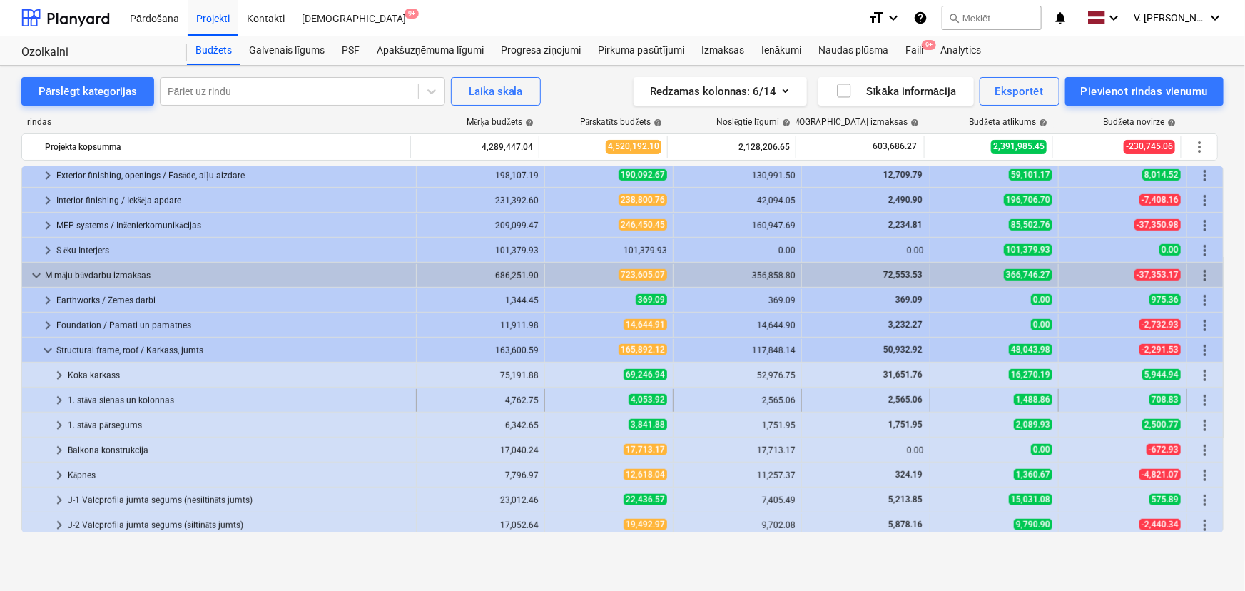
click at [57, 399] on span "keyboard_arrow_right" at bounding box center [59, 400] width 17 height 17
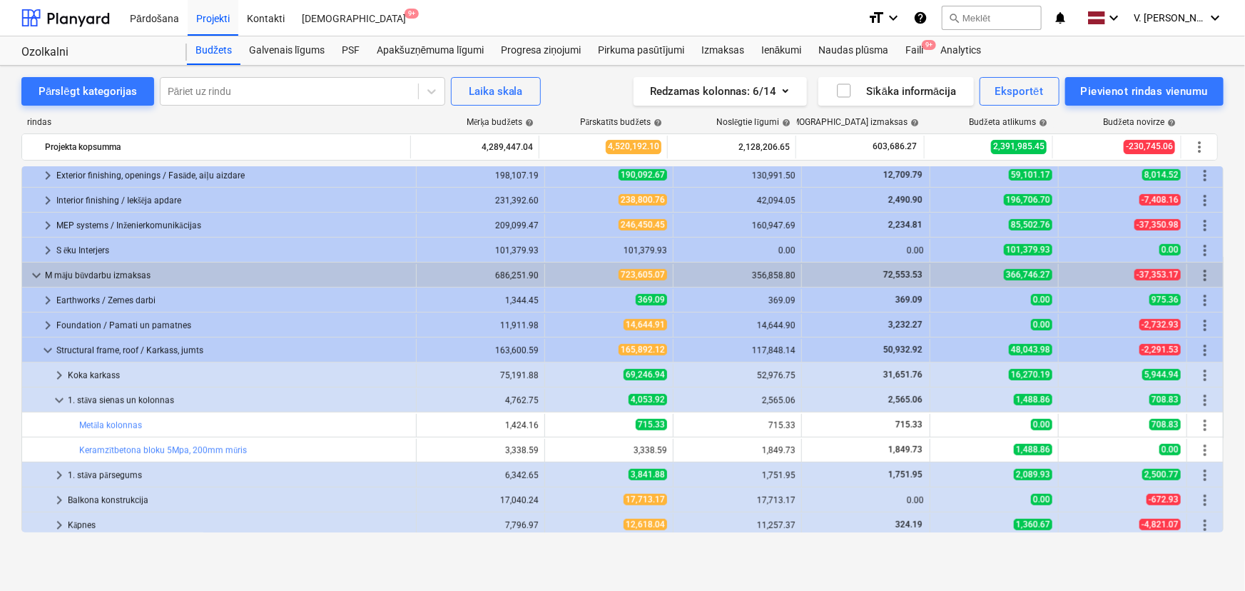
click at [57, 399] on span "keyboard_arrow_down" at bounding box center [59, 400] width 17 height 17
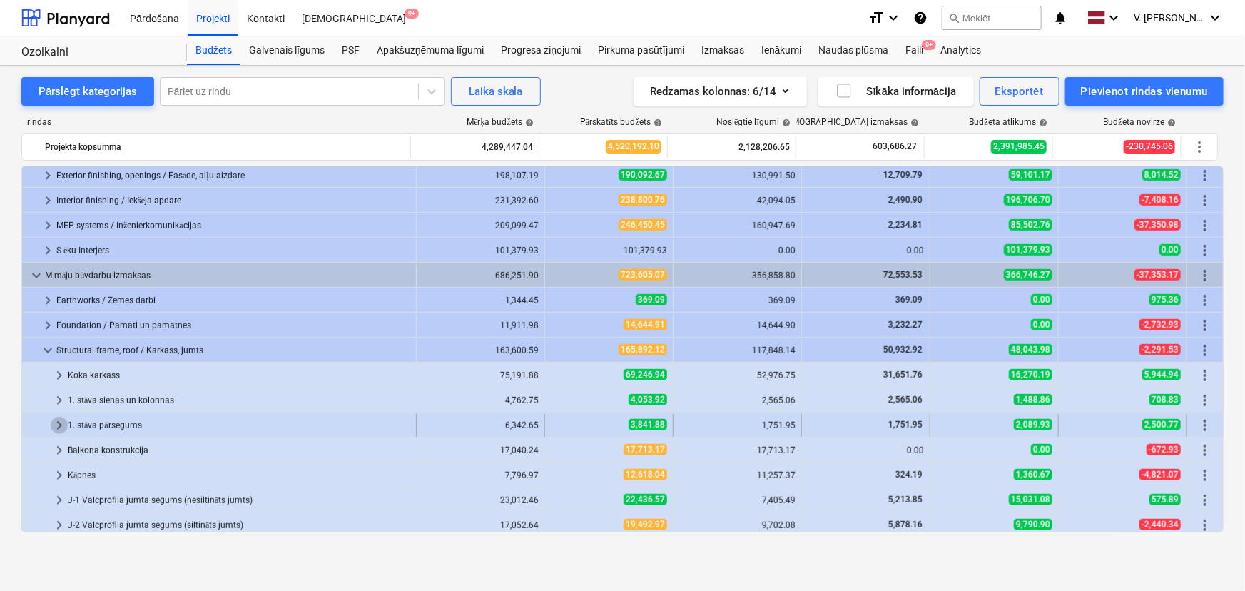
click at [61, 420] on span "keyboard_arrow_right" at bounding box center [59, 425] width 17 height 17
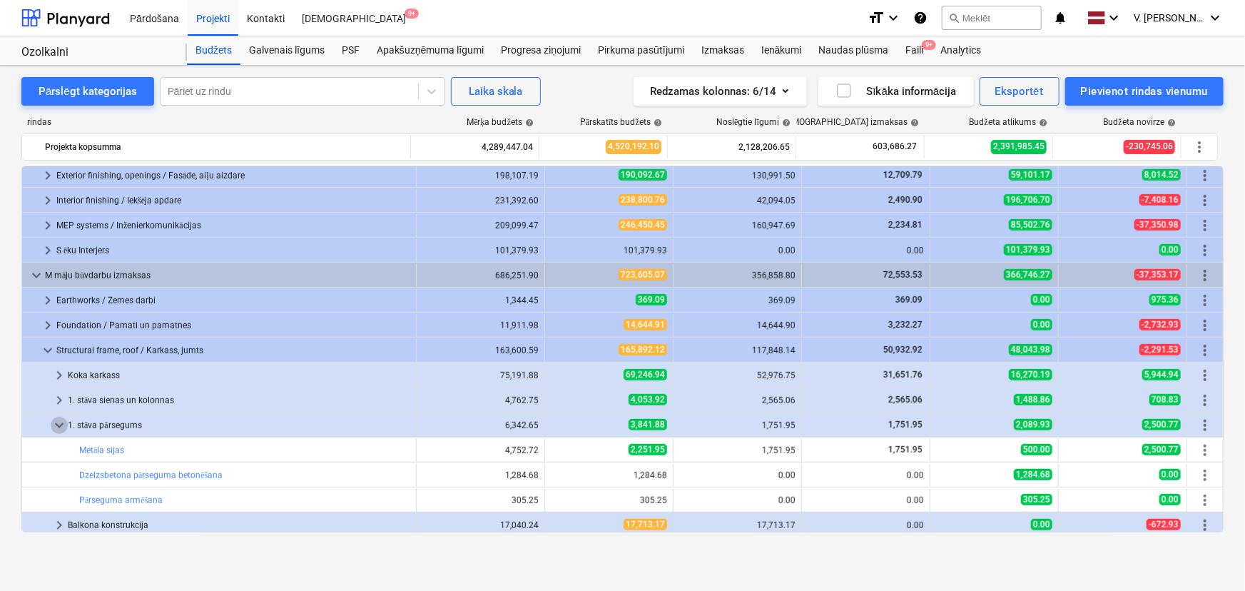
click at [61, 420] on span "keyboard_arrow_down" at bounding box center [59, 425] width 17 height 17
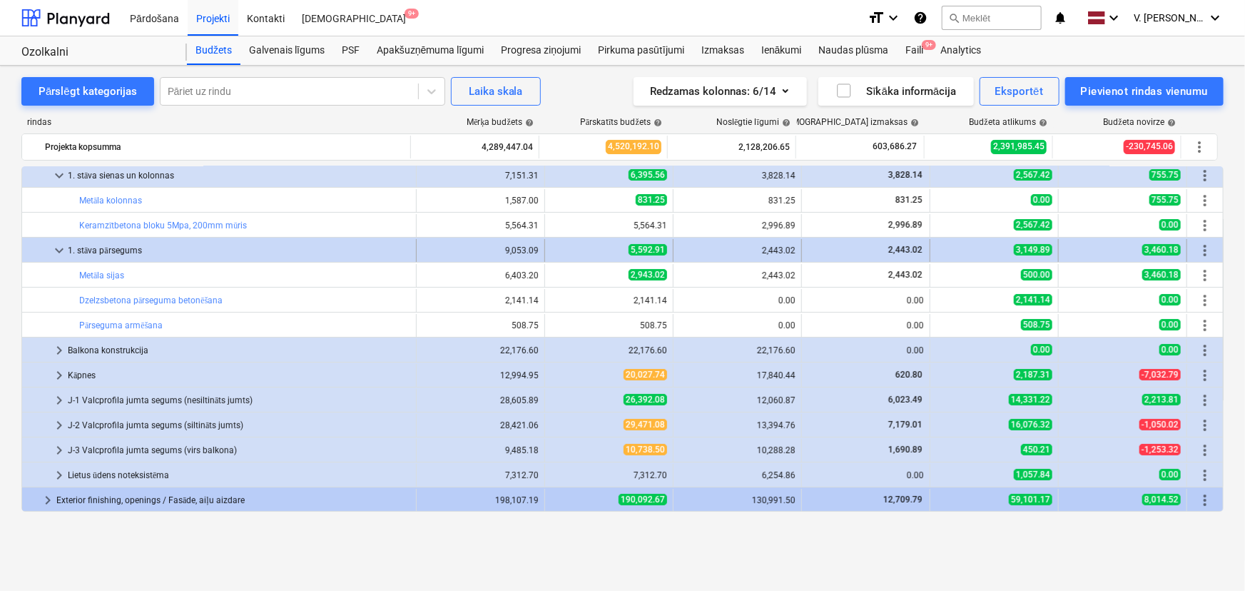
scroll to position [64, 0]
